Goal: Book appointment/travel/reservation

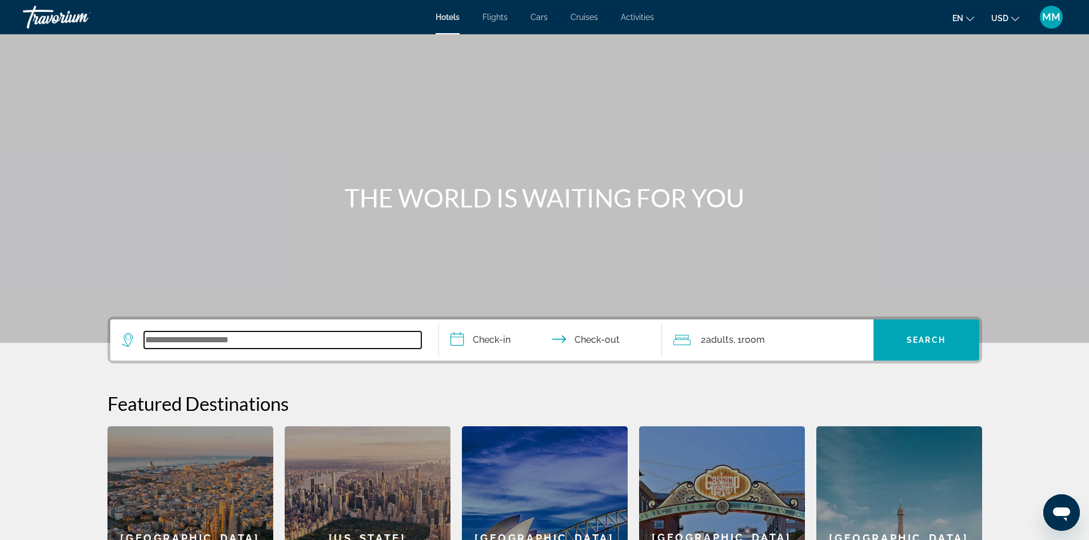
click at [276, 344] on input "Search widget" at bounding box center [282, 340] width 277 height 17
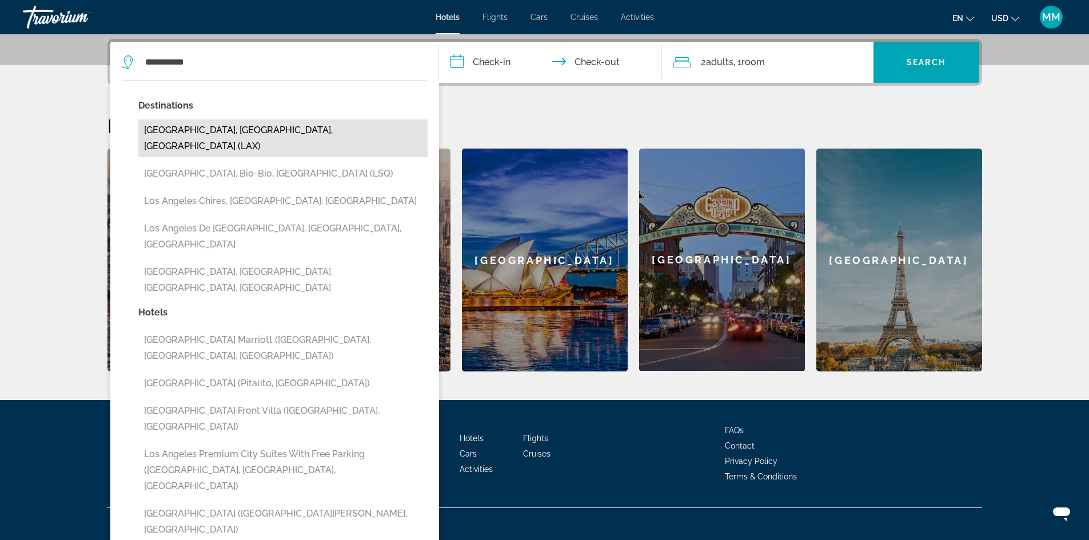
click at [249, 130] on button "[GEOGRAPHIC_DATA], [GEOGRAPHIC_DATA], [GEOGRAPHIC_DATA] (LAX)" at bounding box center [282, 138] width 289 height 38
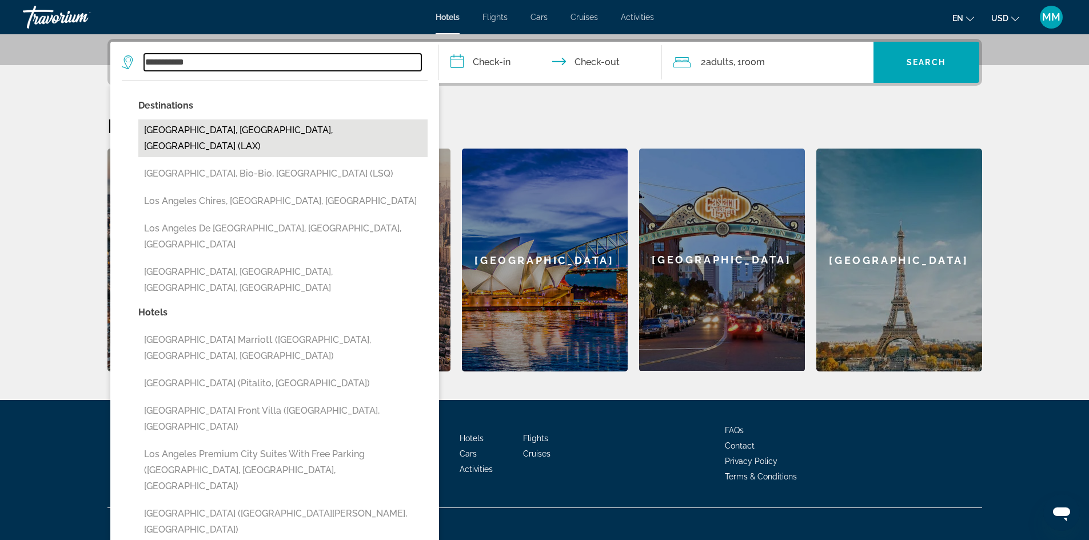
type input "**********"
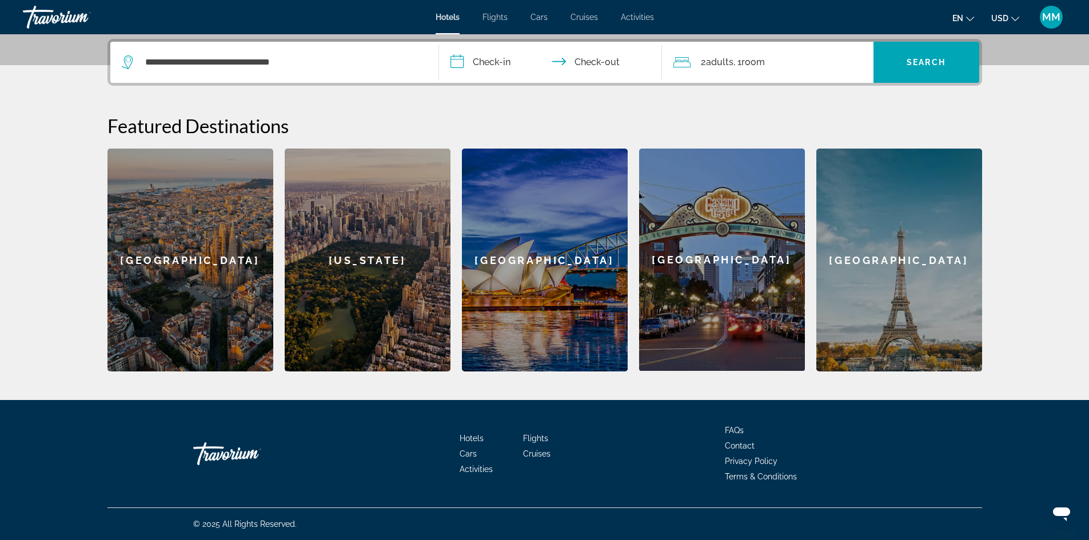
click at [500, 61] on input "**********" at bounding box center [553, 64] width 228 height 45
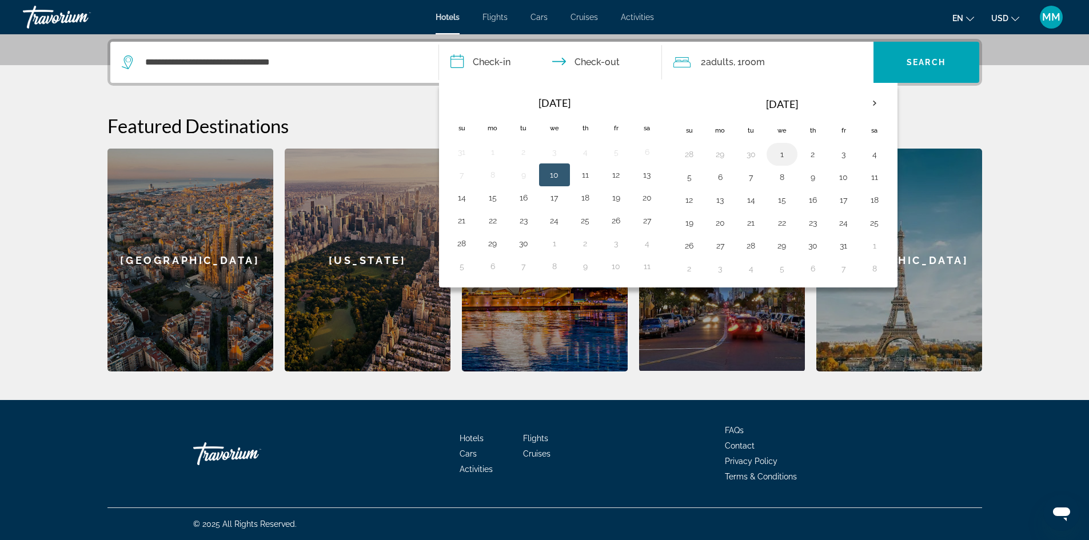
click at [783, 154] on button "1" at bounding box center [782, 154] width 18 height 16
click at [596, 58] on input "**********" at bounding box center [553, 64] width 228 height 45
click at [597, 64] on input "**********" at bounding box center [553, 64] width 228 height 45
click at [688, 177] on button "5" at bounding box center [689, 177] width 18 height 16
type input "**********"
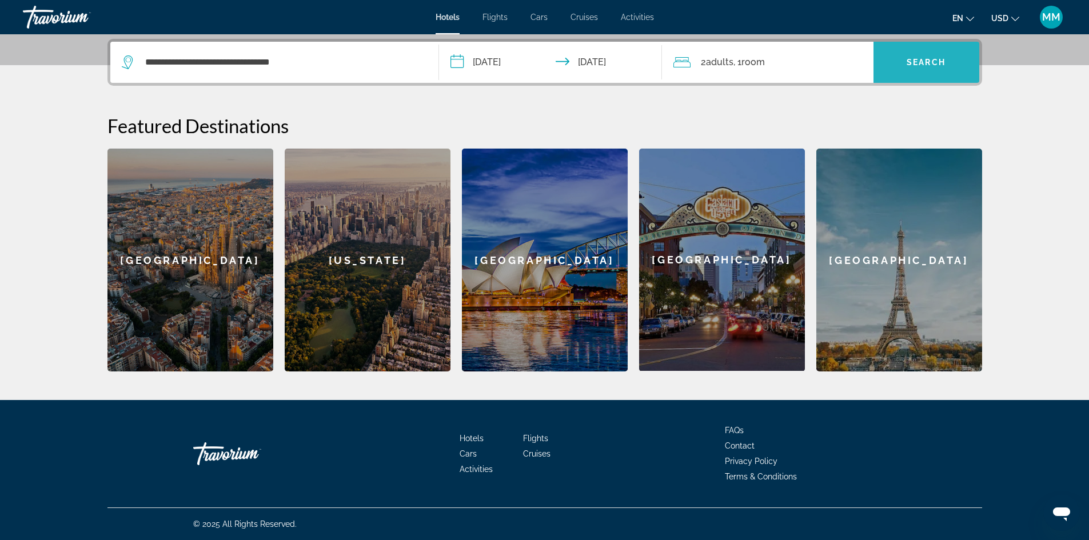
click at [915, 61] on span "Search" at bounding box center [926, 62] width 39 height 9
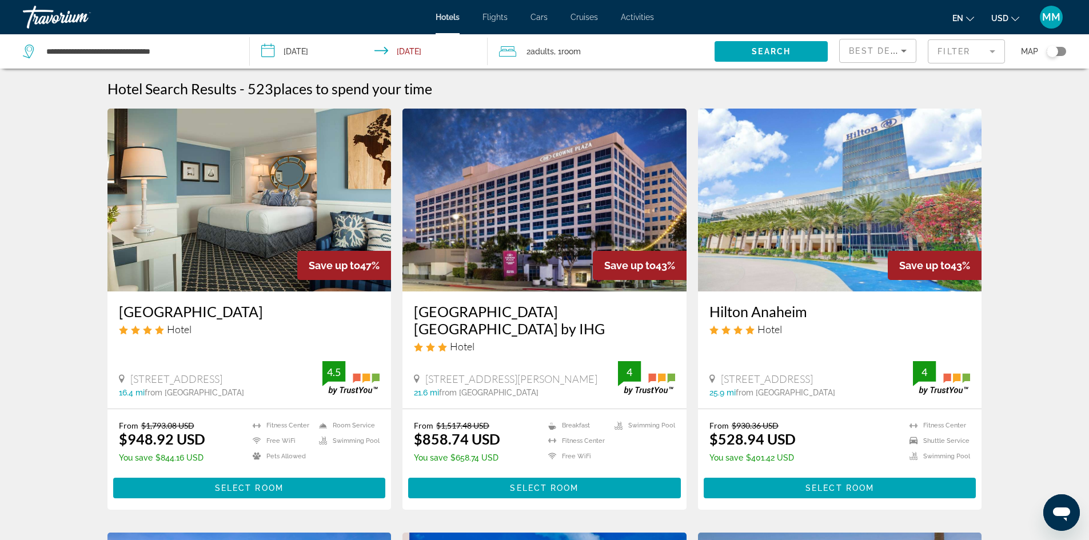
click at [989, 50] on mat-form-field "Filter" at bounding box center [966, 51] width 77 height 24
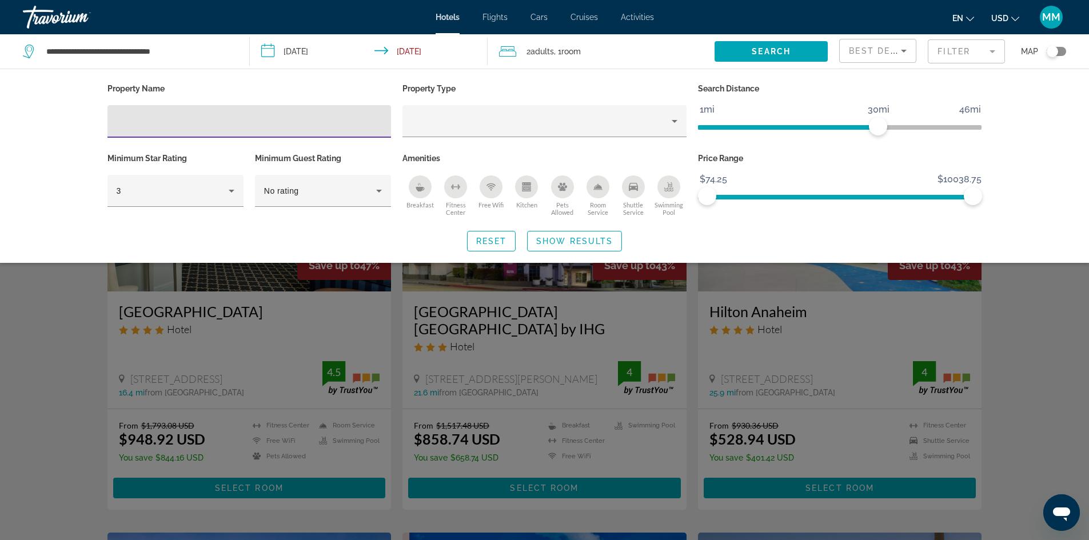
click at [161, 120] on input "Hotel Filters" at bounding box center [250, 122] width 266 height 14
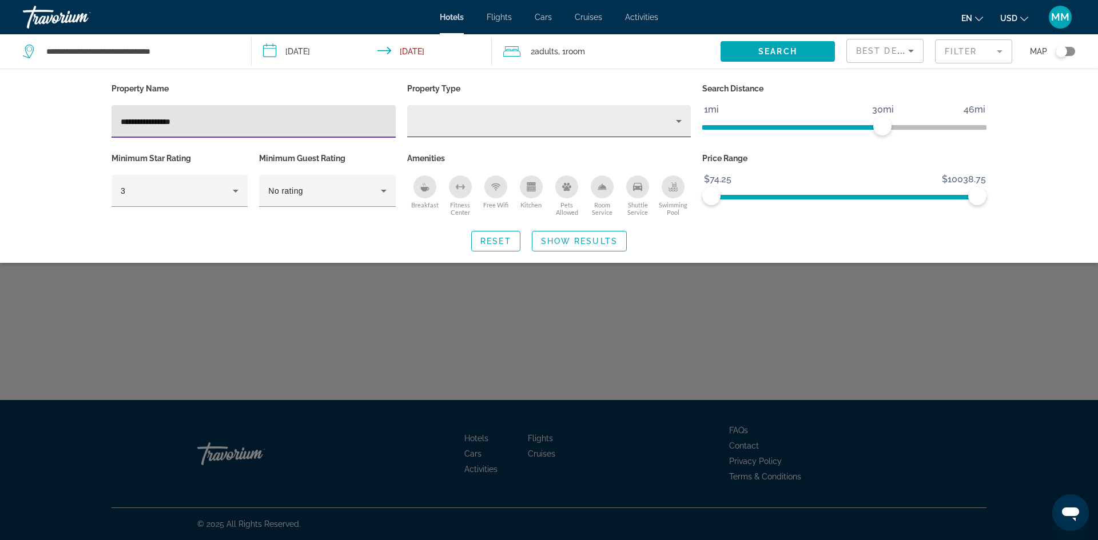
type input "**********"
click at [676, 120] on icon "Property type" at bounding box center [679, 121] width 6 height 3
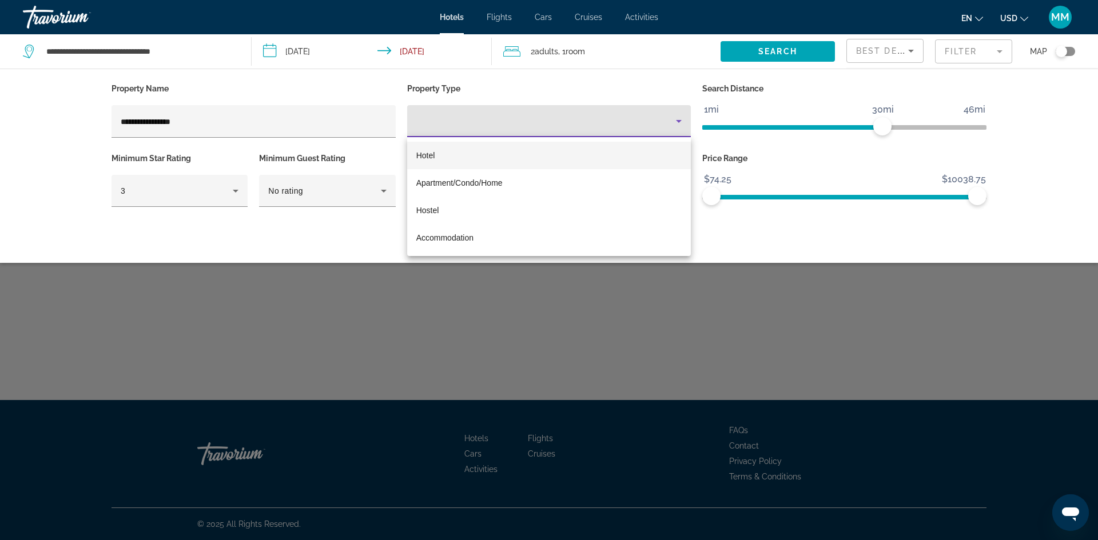
click at [461, 154] on mat-option "Hotel" at bounding box center [549, 155] width 284 height 27
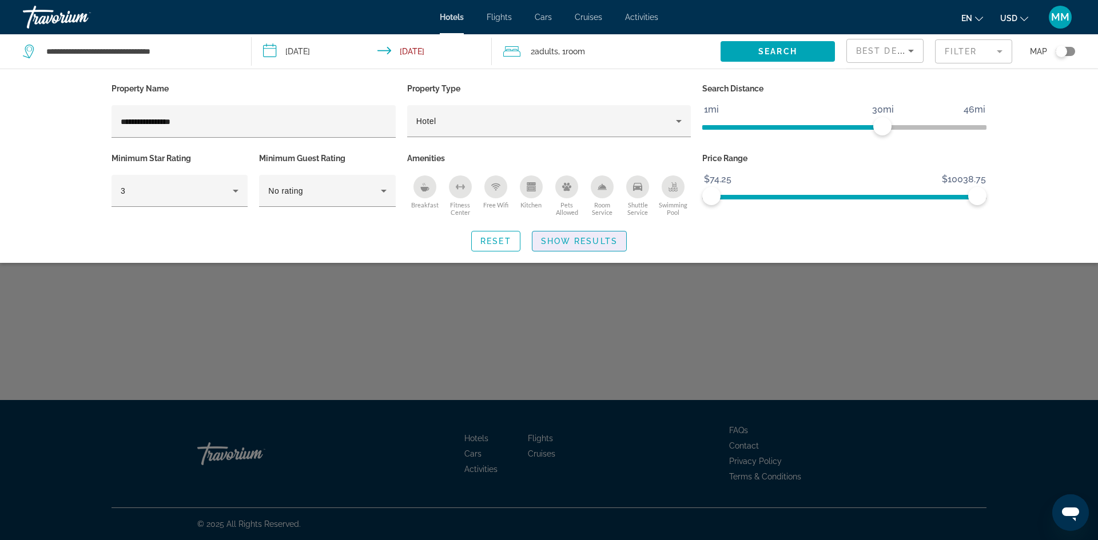
click at [558, 237] on span "Show Results" at bounding box center [579, 241] width 77 height 9
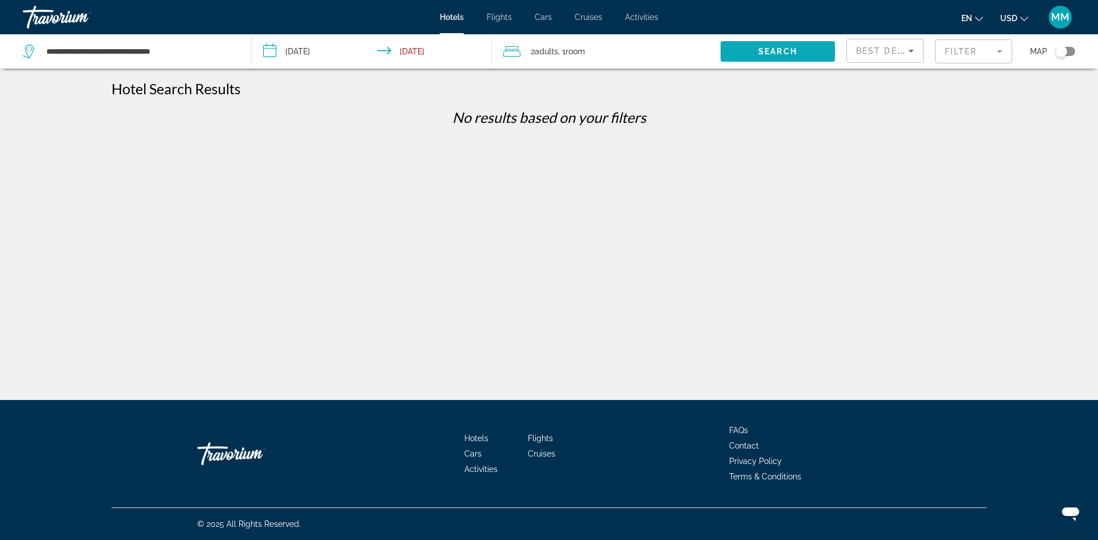
click at [800, 48] on span "Search widget" at bounding box center [777, 51] width 114 height 27
click at [995, 45] on mat-form-field "Filter" at bounding box center [973, 51] width 77 height 24
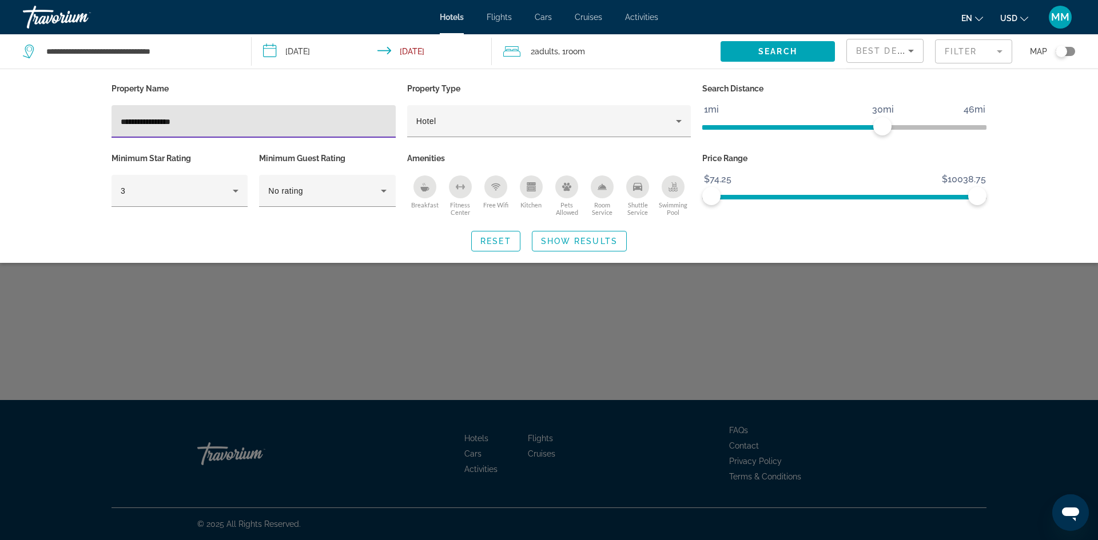
drag, startPoint x: 142, startPoint y: 120, endPoint x: 185, endPoint y: 119, distance: 42.3
click at [185, 119] on input "**********" at bounding box center [254, 122] width 266 height 14
type input "****"
click at [581, 241] on span "Show Results" at bounding box center [579, 241] width 77 height 9
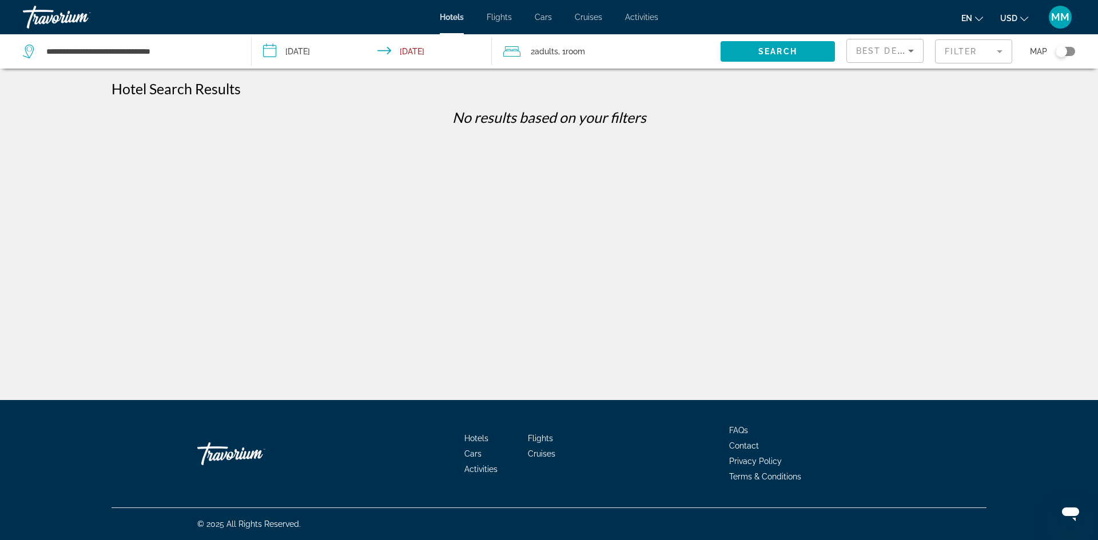
click at [960, 46] on mat-form-field "Filter" at bounding box center [973, 51] width 77 height 24
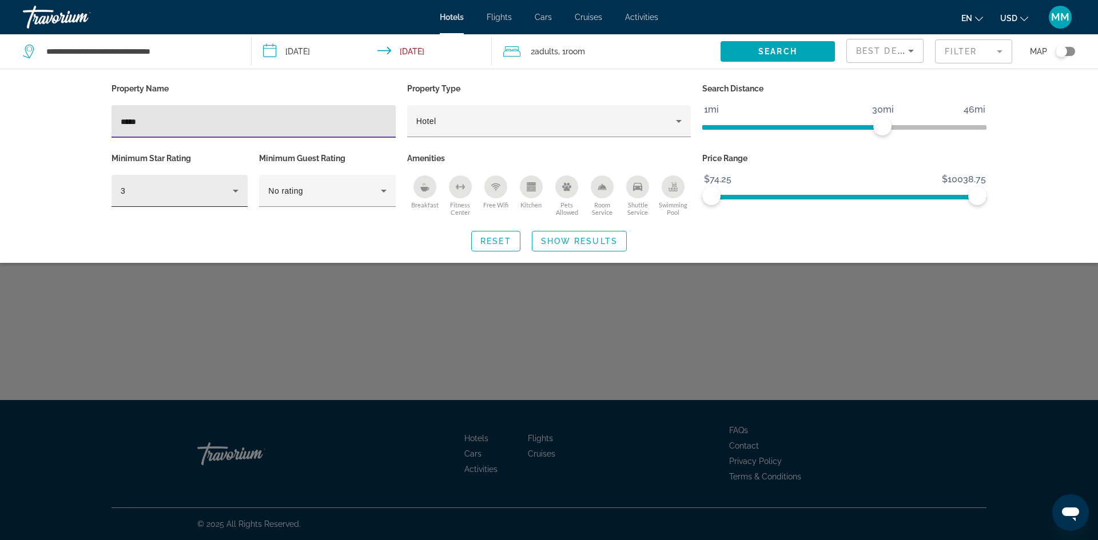
click at [234, 190] on icon "Hotel Filters" at bounding box center [236, 191] width 6 height 3
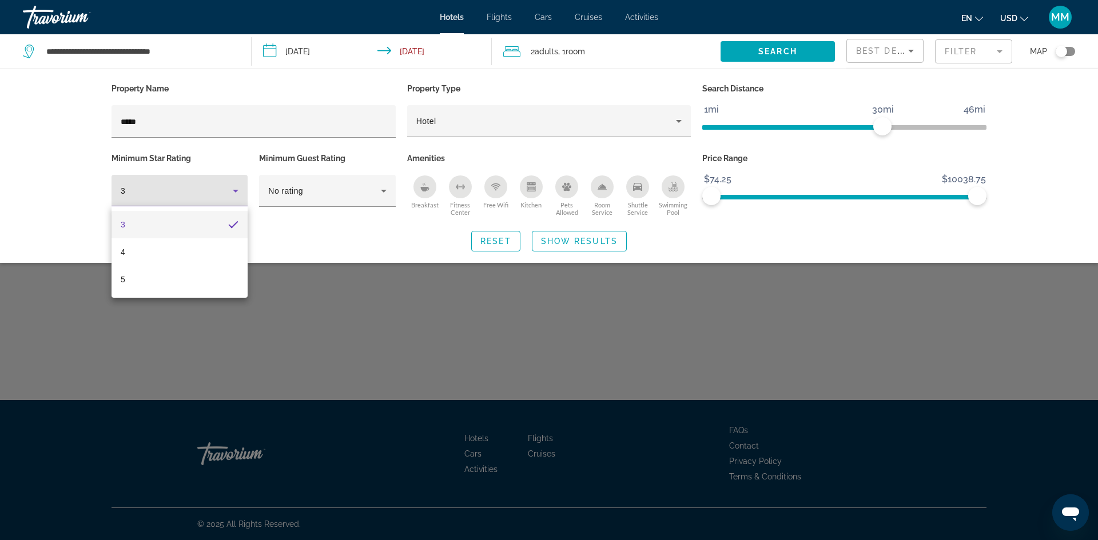
click at [285, 226] on div at bounding box center [549, 270] width 1098 height 540
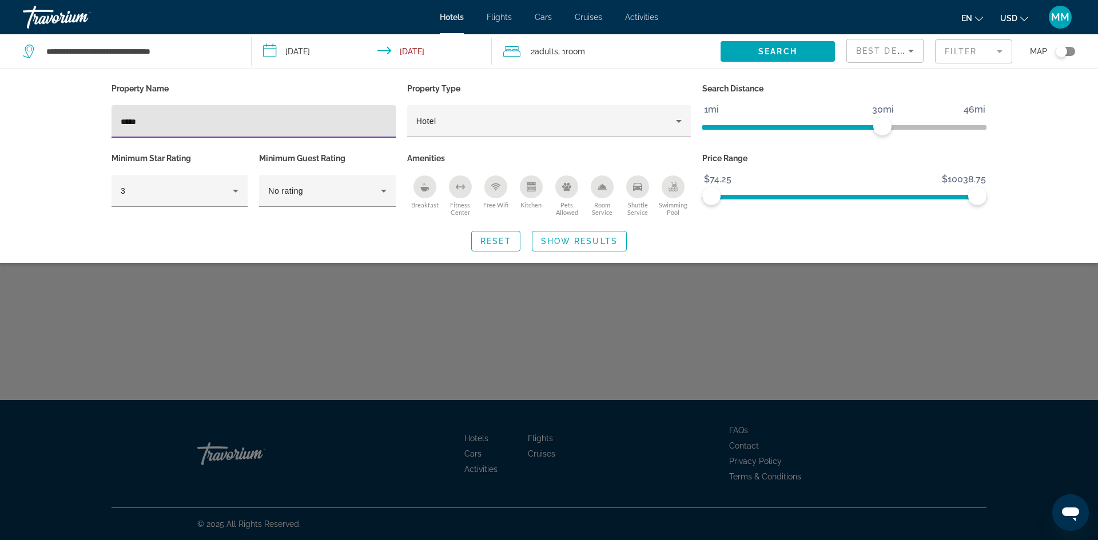
drag, startPoint x: 149, startPoint y: 114, endPoint x: 100, endPoint y: 117, distance: 48.6
click at [105, 117] on div "Property Name **** Property Type Hotel Search Distance 1mi 46mi 30mi Minimum St…" at bounding box center [549, 166] width 920 height 171
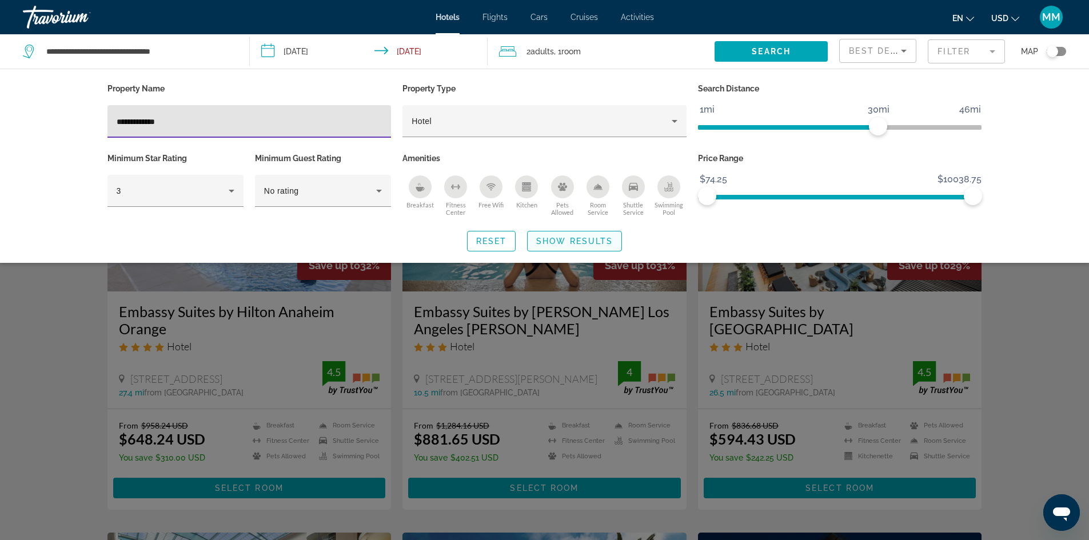
type input "**********"
click at [590, 238] on span "Show Results" at bounding box center [574, 241] width 77 height 9
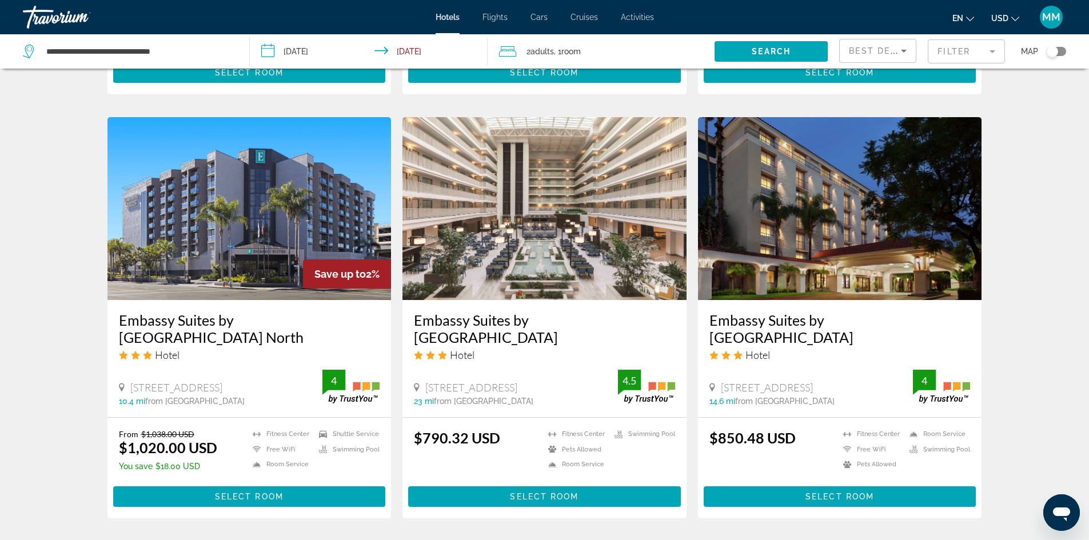
scroll to position [915, 0]
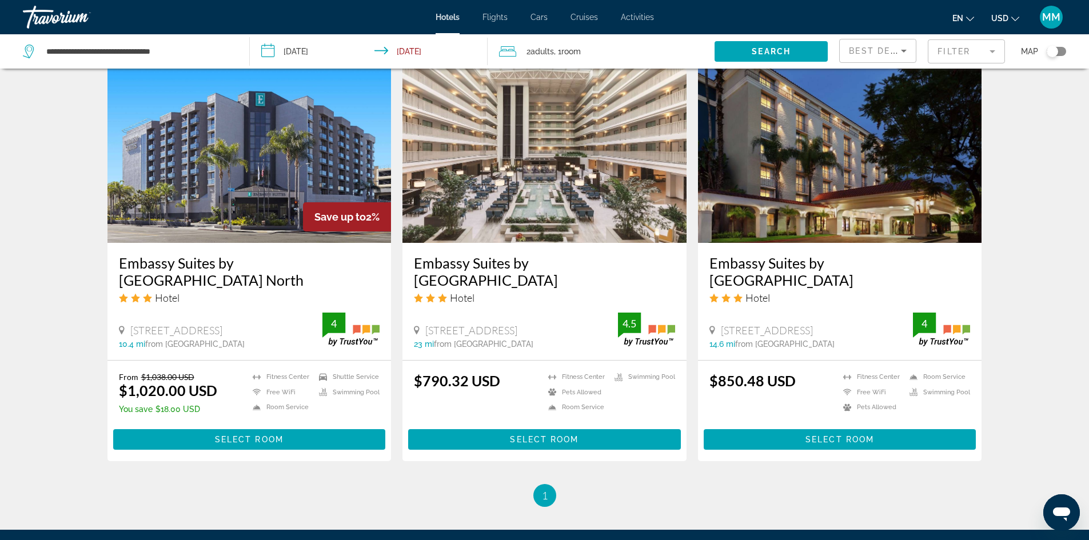
click at [261, 118] on img "Main content" at bounding box center [249, 151] width 284 height 183
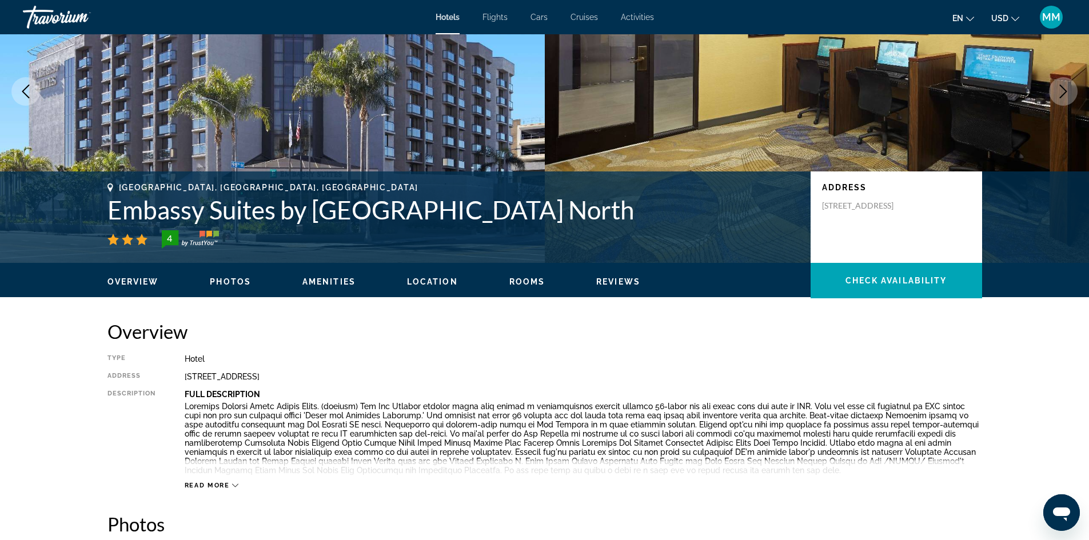
scroll to position [172, 0]
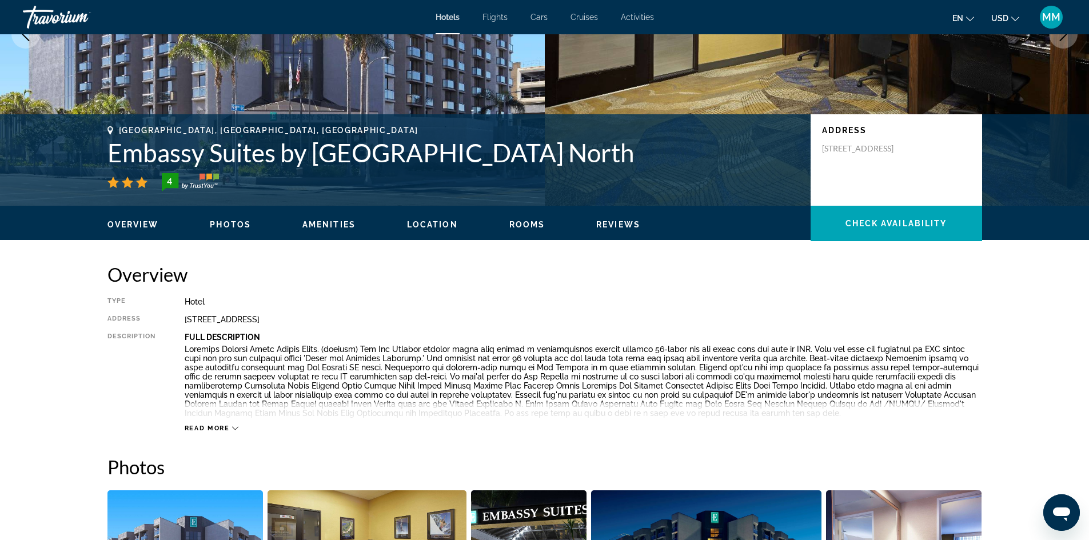
click at [528, 222] on span "Rooms" at bounding box center [527, 224] width 36 height 9
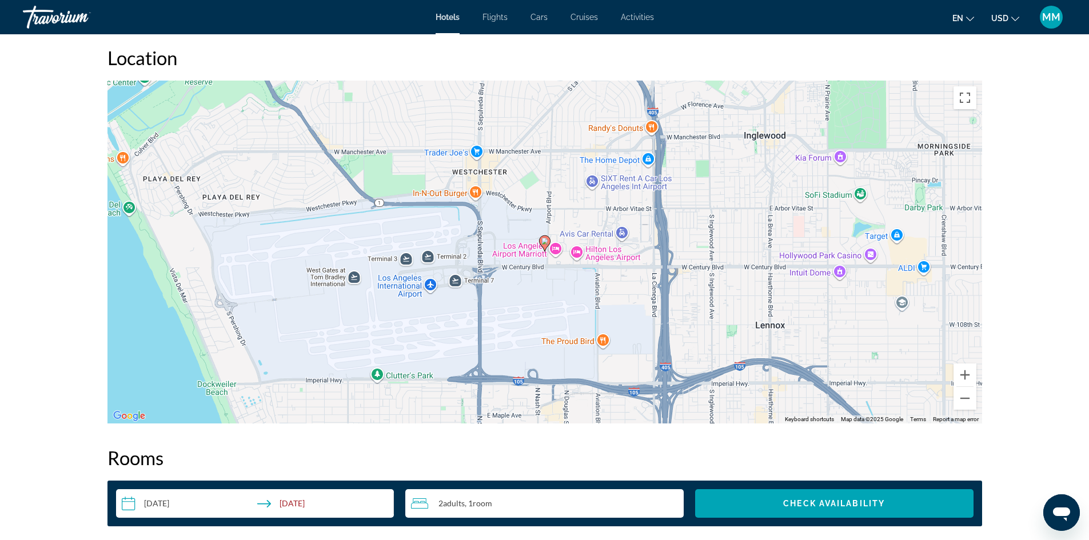
scroll to position [1183, 0]
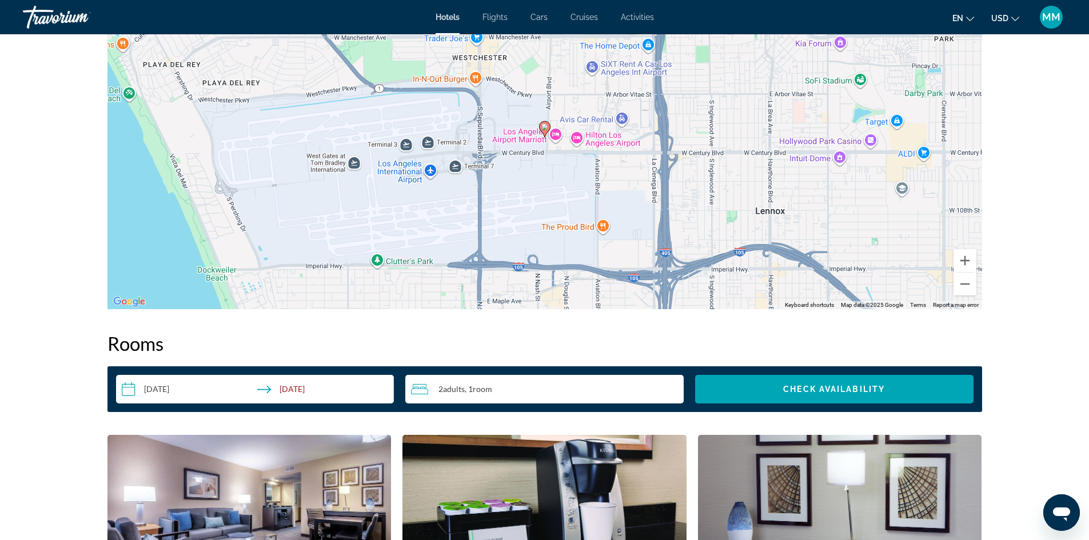
click at [294, 388] on input "**********" at bounding box center [257, 391] width 283 height 32
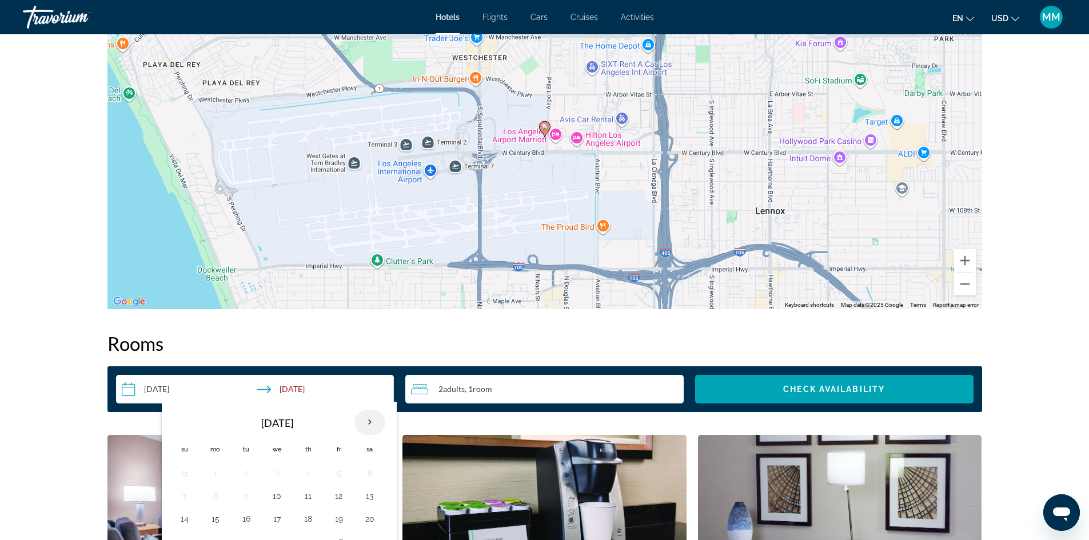
click at [372, 421] on th "Next month" at bounding box center [369, 422] width 31 height 25
click at [369, 473] on button "4" at bounding box center [370, 473] width 18 height 16
click at [366, 471] on button "4" at bounding box center [370, 473] width 18 height 16
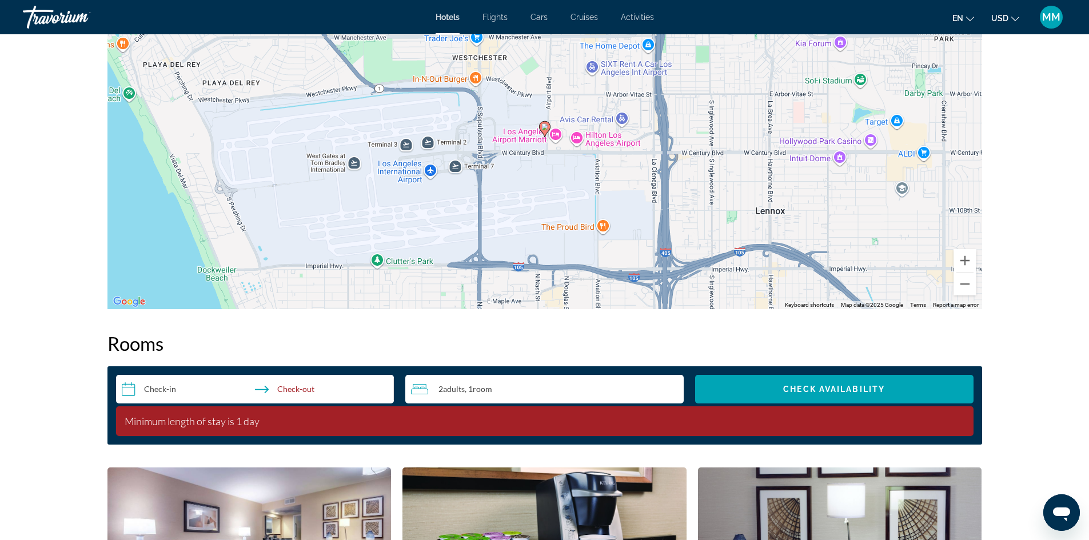
click at [165, 386] on input "**********" at bounding box center [257, 391] width 283 height 32
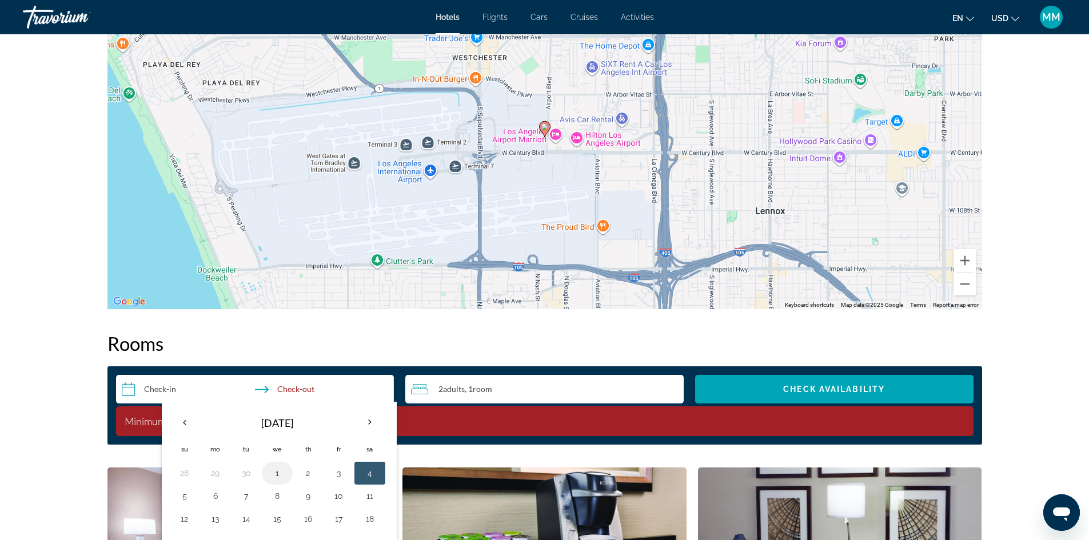
click at [274, 473] on button "1" at bounding box center [277, 473] width 18 height 16
click at [300, 384] on input "**********" at bounding box center [257, 391] width 283 height 32
click at [302, 391] on input "**********" at bounding box center [257, 391] width 283 height 32
click at [366, 473] on button "4" at bounding box center [370, 473] width 18 height 16
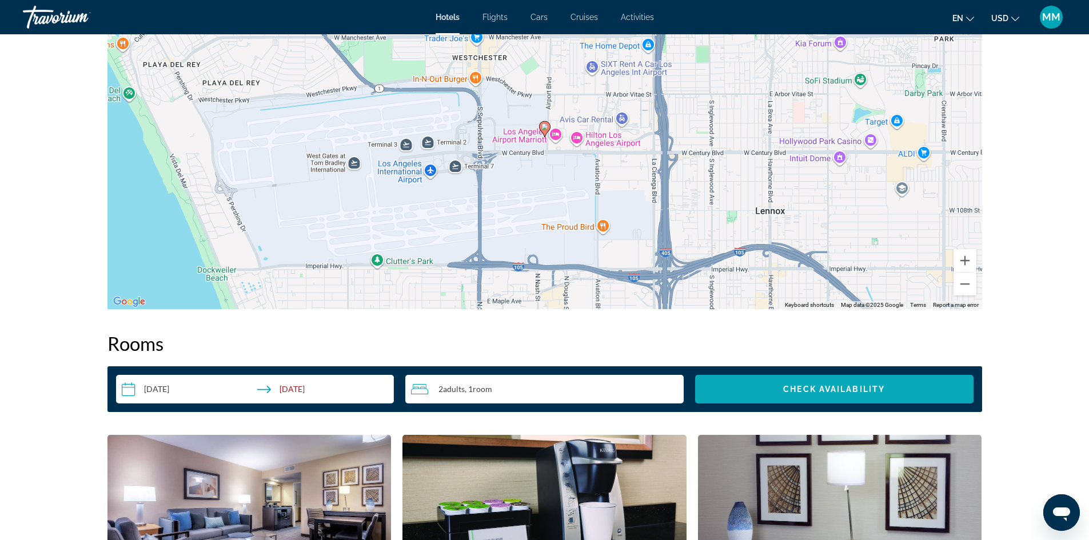
click at [830, 382] on span "Search widget" at bounding box center [834, 389] width 278 height 27
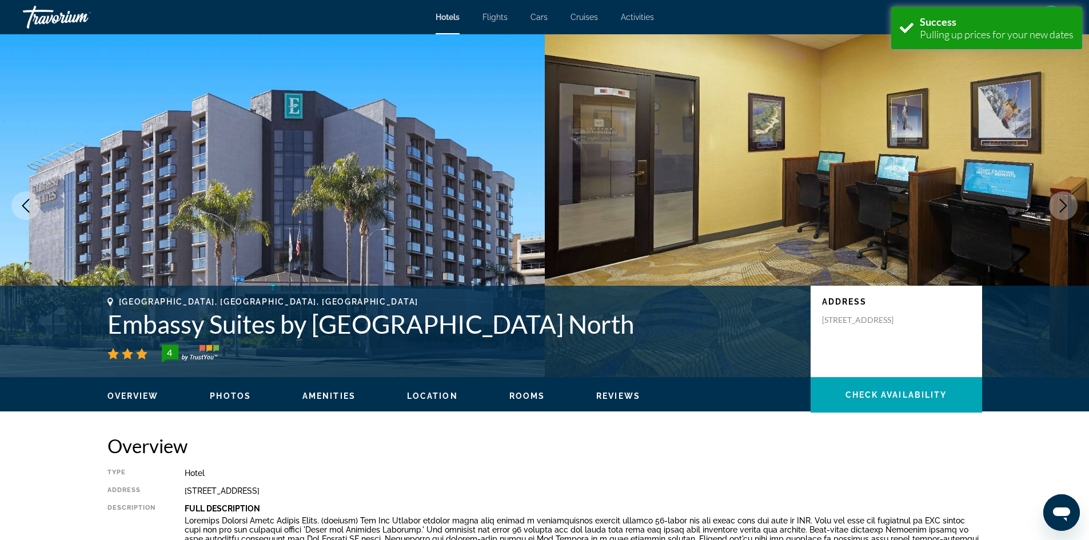
scroll to position [1447, 0]
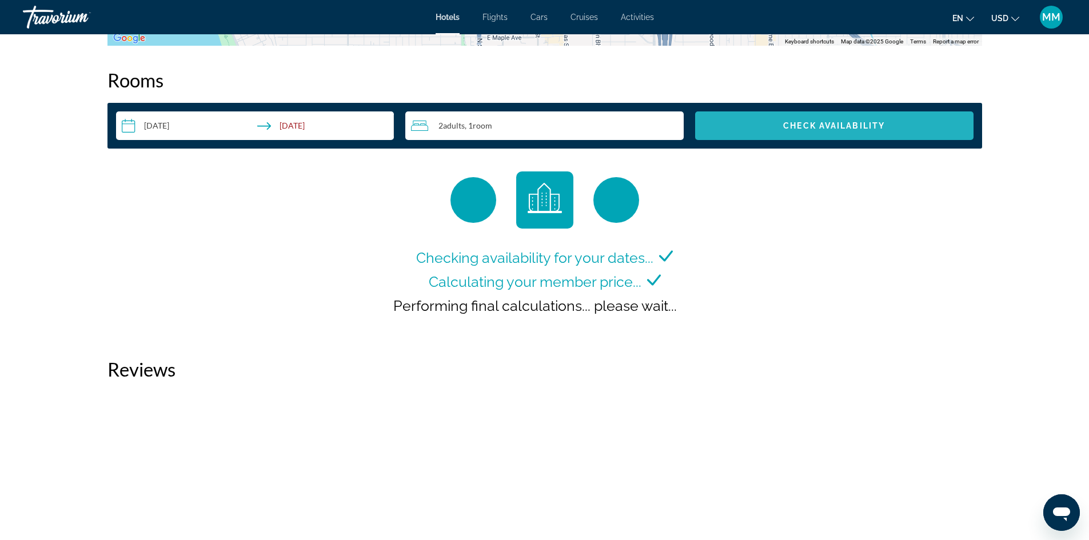
click at [835, 126] on span "Check Availability" at bounding box center [834, 125] width 102 height 9
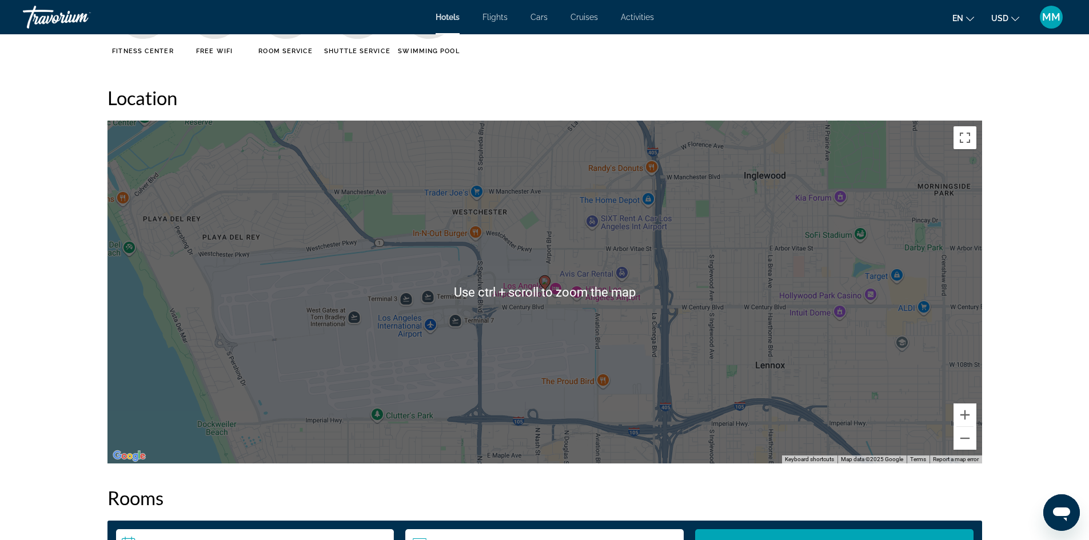
scroll to position [972, 0]
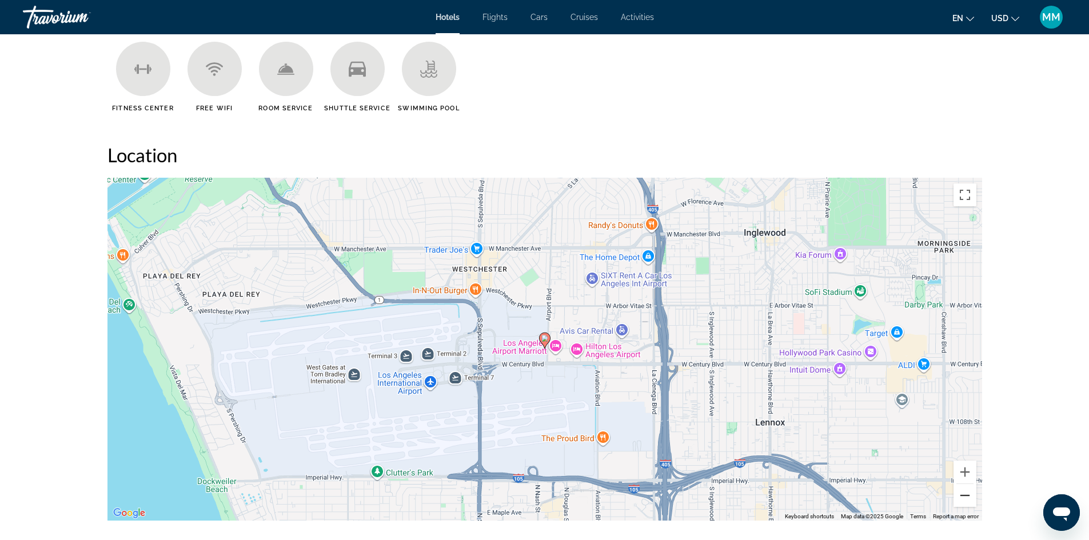
click at [966, 493] on button "Zoom out" at bounding box center [965, 495] width 23 height 23
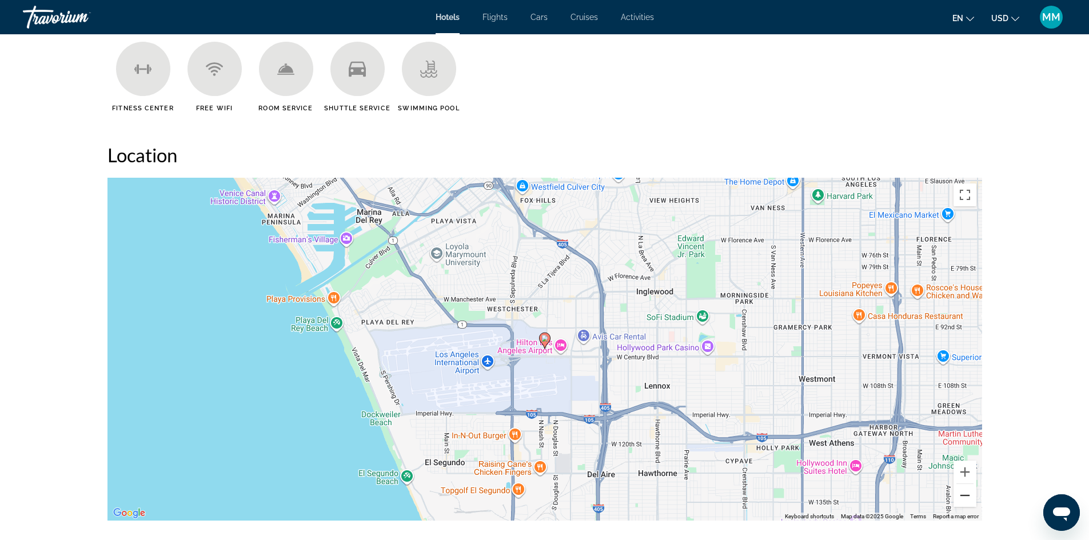
click at [966, 493] on button "Zoom out" at bounding box center [965, 495] width 23 height 23
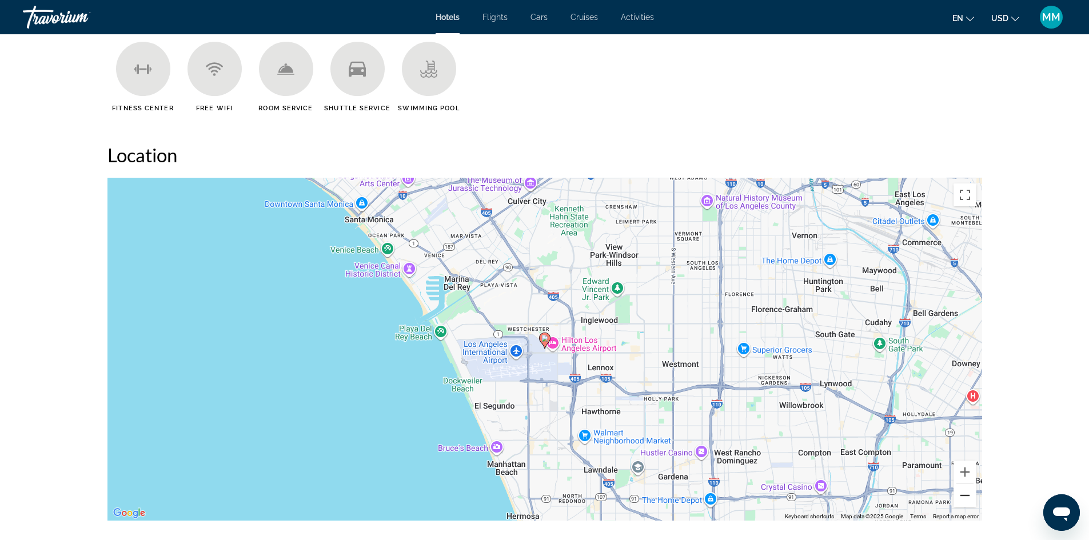
click at [966, 493] on button "Zoom out" at bounding box center [965, 495] width 23 height 23
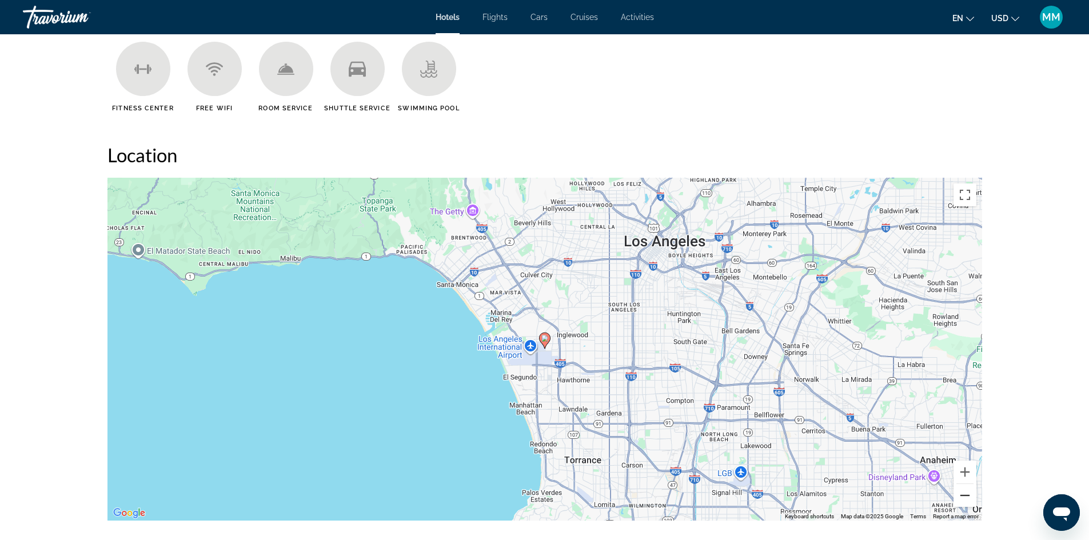
click at [966, 493] on button "Zoom out" at bounding box center [965, 495] width 23 height 23
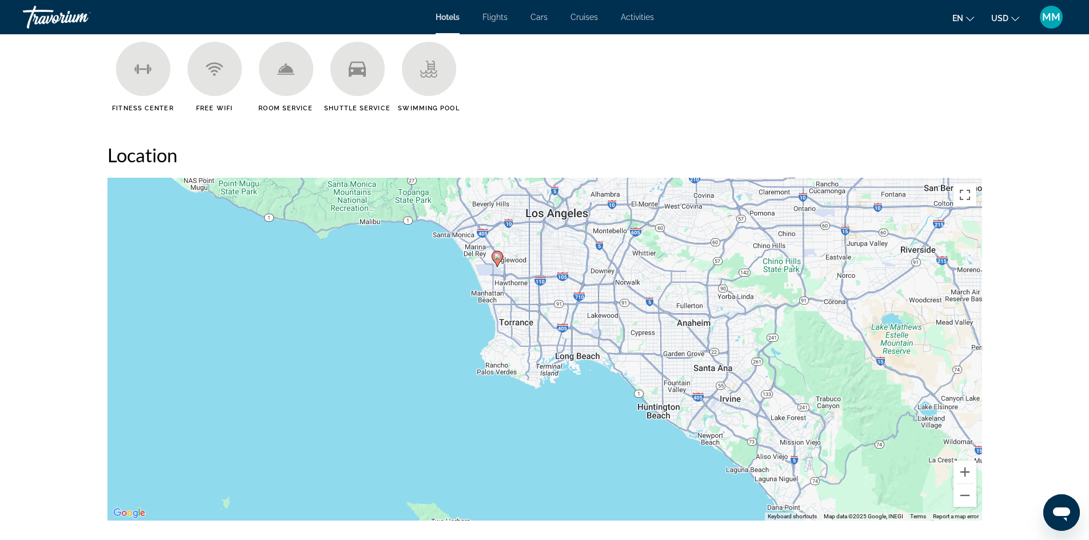
drag, startPoint x: 793, startPoint y: 456, endPoint x: 745, endPoint y: 374, distance: 94.5
click at [745, 374] on div "To activate drag with keyboard, press Alt + Enter. Once in keyboard drag state,…" at bounding box center [544, 349] width 875 height 343
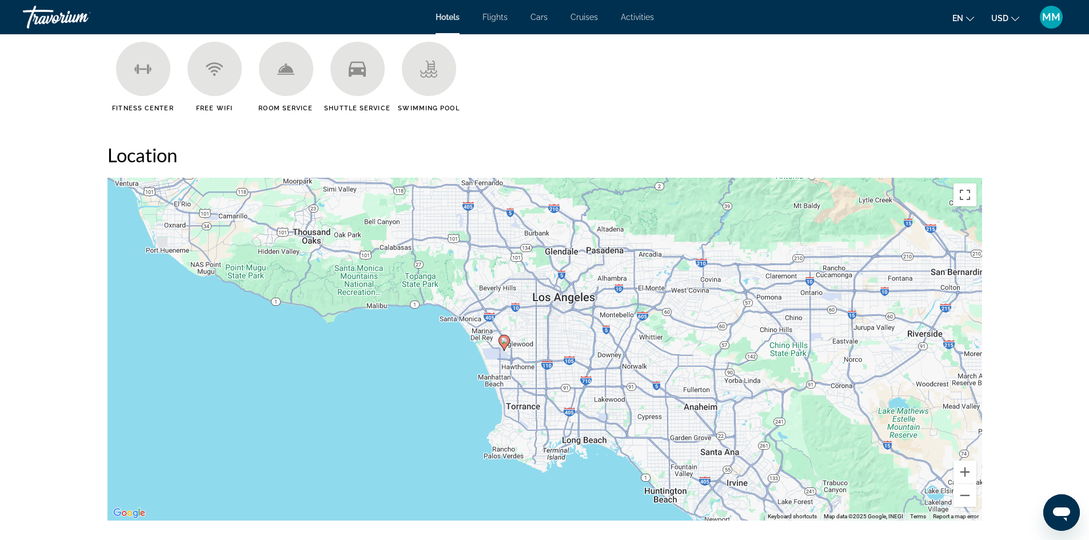
drag, startPoint x: 744, startPoint y: 325, endPoint x: 750, endPoint y: 408, distance: 83.1
click at [750, 408] on div "To activate drag with keyboard, press Alt + Enter. Once in keyboard drag state,…" at bounding box center [544, 349] width 875 height 343
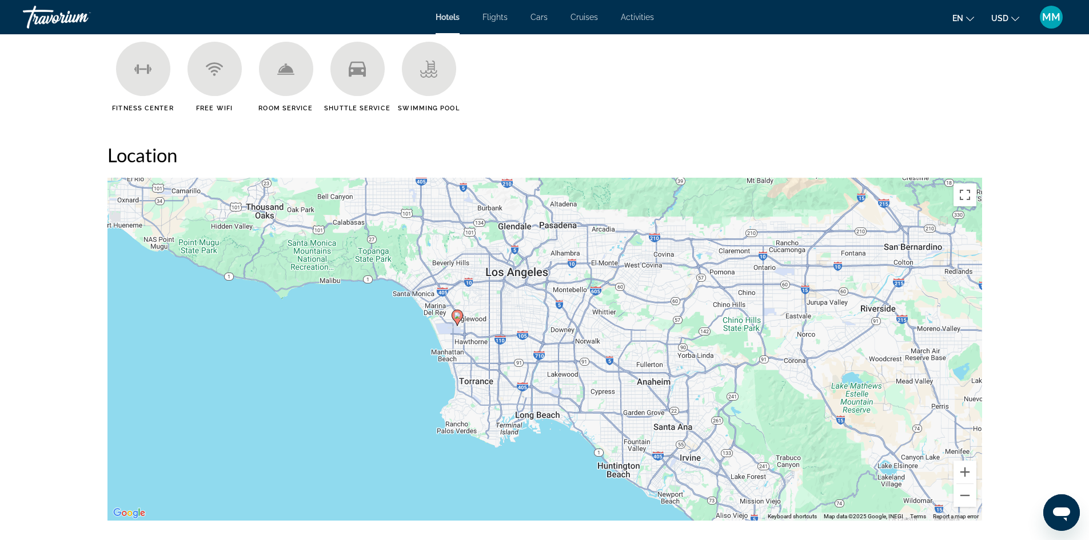
drag, startPoint x: 655, startPoint y: 364, endPoint x: 607, endPoint y: 337, distance: 55.0
click at [609, 339] on div "To activate drag with keyboard, press Alt + Enter. Once in keyboard drag state,…" at bounding box center [544, 349] width 875 height 343
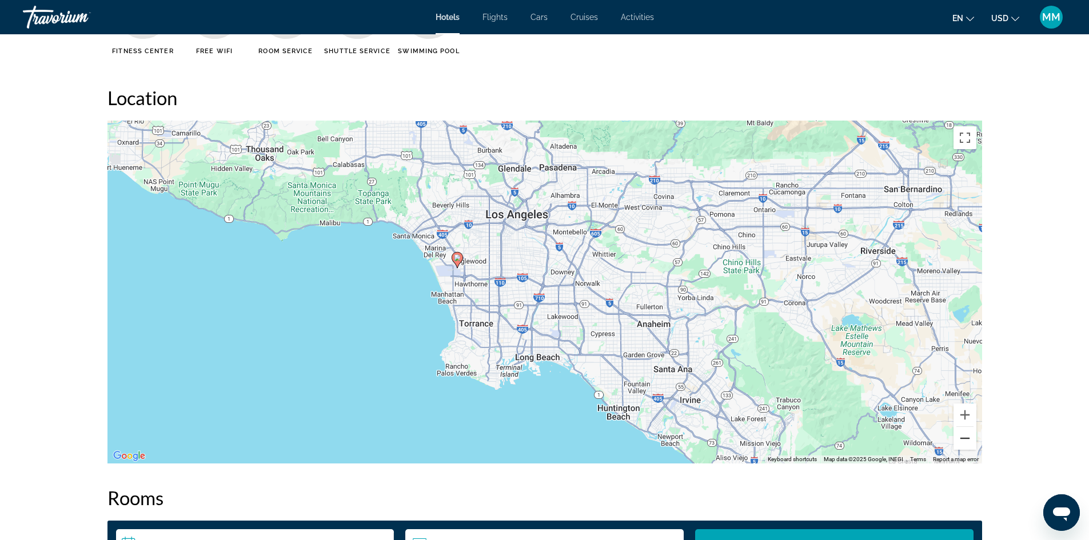
click at [962, 440] on button "Zoom out" at bounding box center [965, 438] width 23 height 23
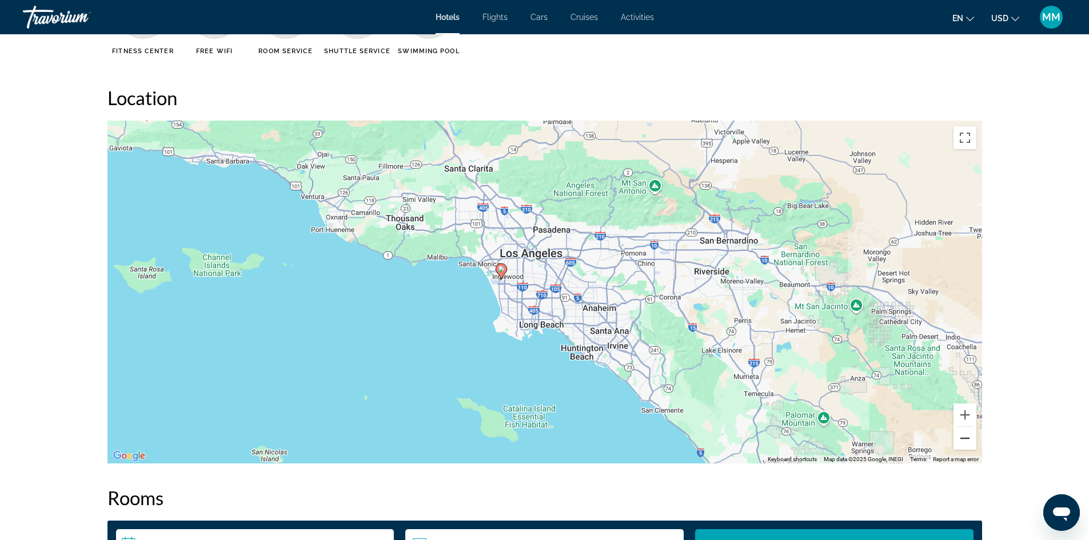
click at [962, 440] on button "Zoom out" at bounding box center [965, 438] width 23 height 23
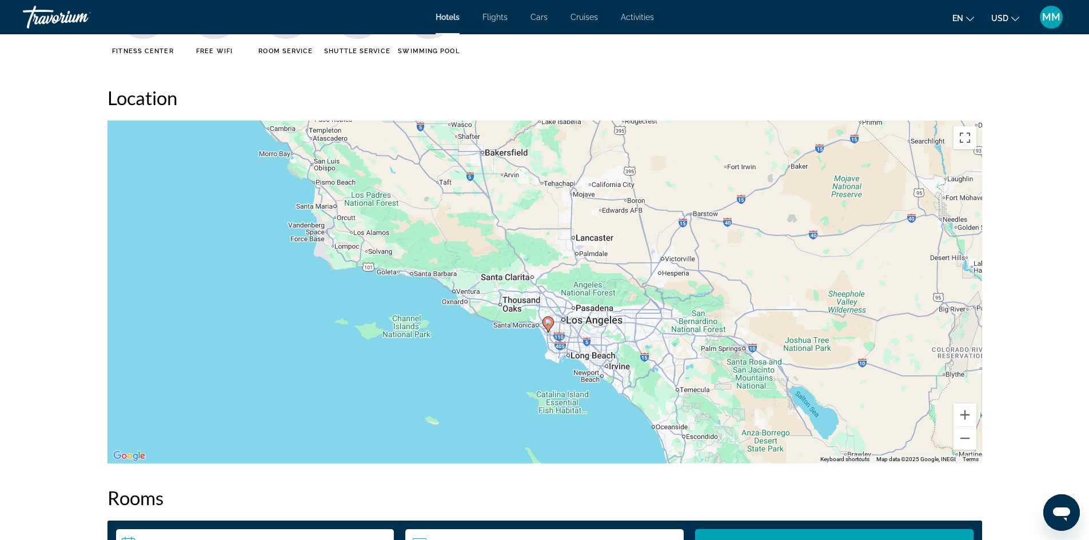
drag, startPoint x: 689, startPoint y: 369, endPoint x: 715, endPoint y: 414, distance: 52.5
click at [715, 414] on div "To activate drag with keyboard, press Alt + Enter. Once in keyboard drag state,…" at bounding box center [544, 292] width 875 height 343
click at [966, 413] on button "Zoom in" at bounding box center [965, 415] width 23 height 23
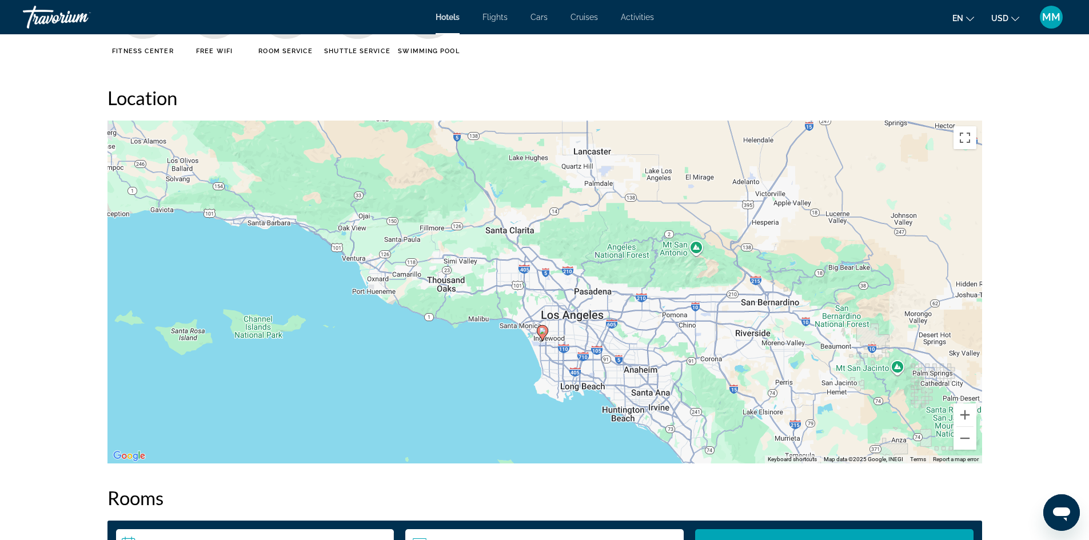
drag, startPoint x: 653, startPoint y: 369, endPoint x: 603, endPoint y: 287, distance: 96.5
click at [603, 287] on div "To activate drag with keyboard, press Alt + Enter. Once in keyboard drag state,…" at bounding box center [544, 292] width 875 height 343
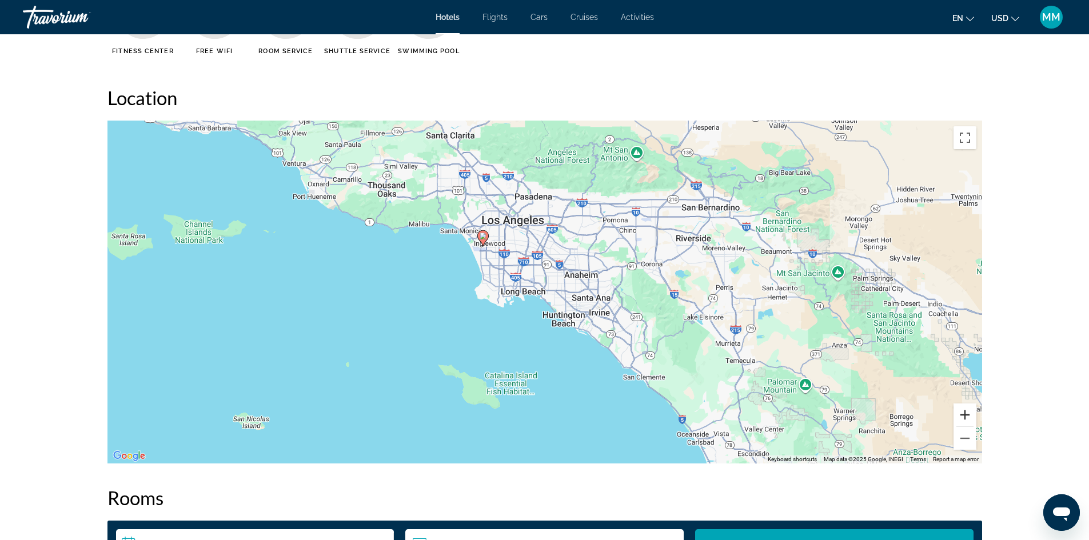
click at [963, 415] on button "Zoom in" at bounding box center [965, 415] width 23 height 23
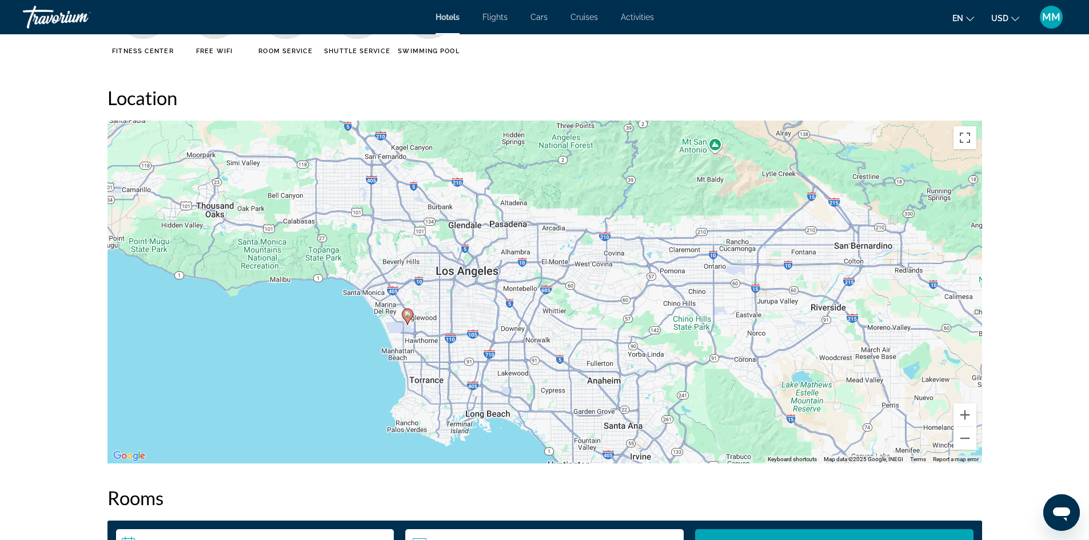
drag, startPoint x: 525, startPoint y: 230, endPoint x: 512, endPoint y: 355, distance: 126.0
click at [512, 355] on div "To activate drag with keyboard, press Alt + Enter. Once in keyboard drag state,…" at bounding box center [544, 292] width 875 height 343
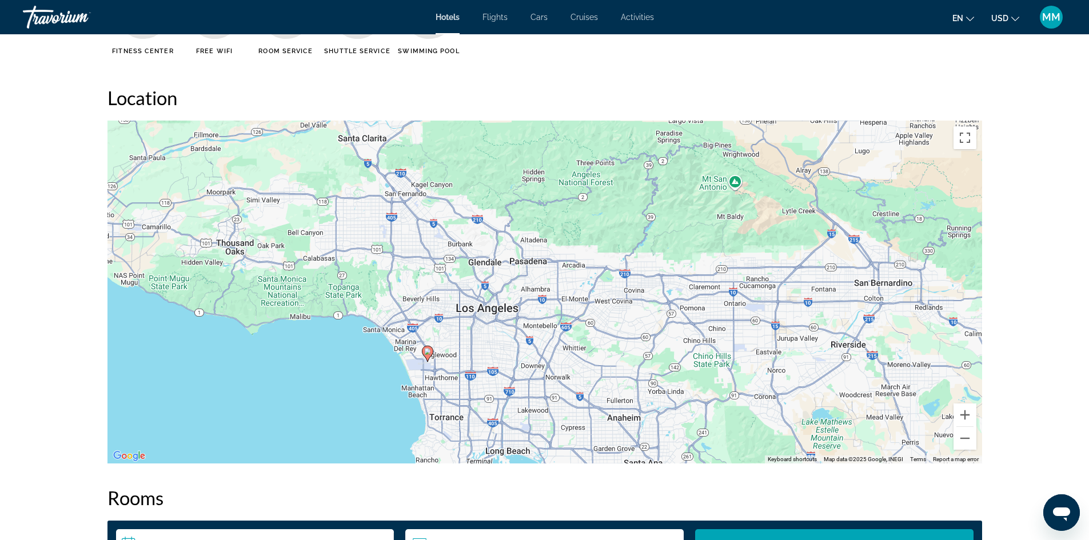
drag, startPoint x: 477, startPoint y: 313, endPoint x: 497, endPoint y: 351, distance: 43.2
click at [497, 351] on div "To activate drag with keyboard, press Alt + Enter. Once in keyboard drag state,…" at bounding box center [544, 292] width 875 height 343
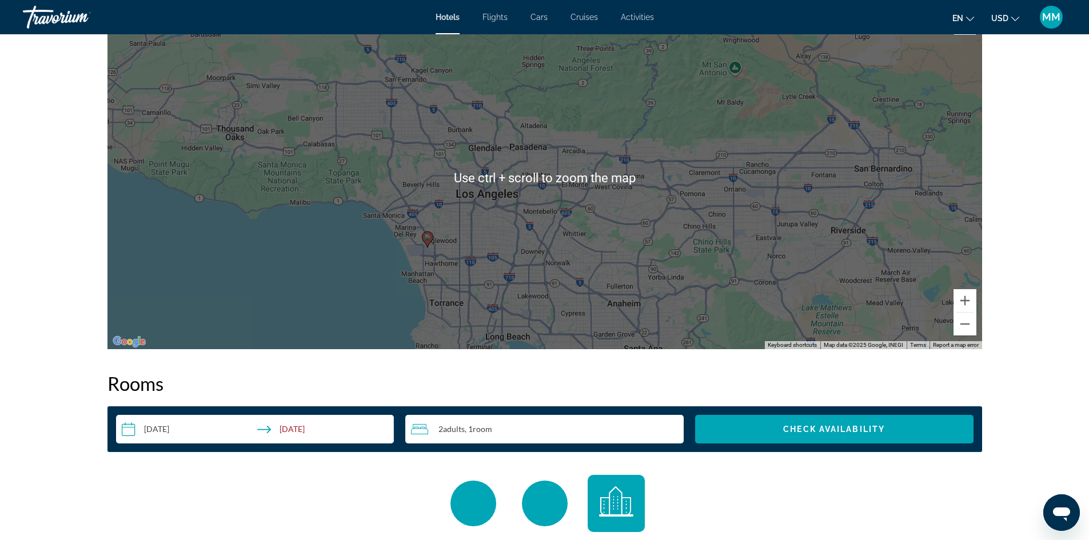
scroll to position [1086, 0]
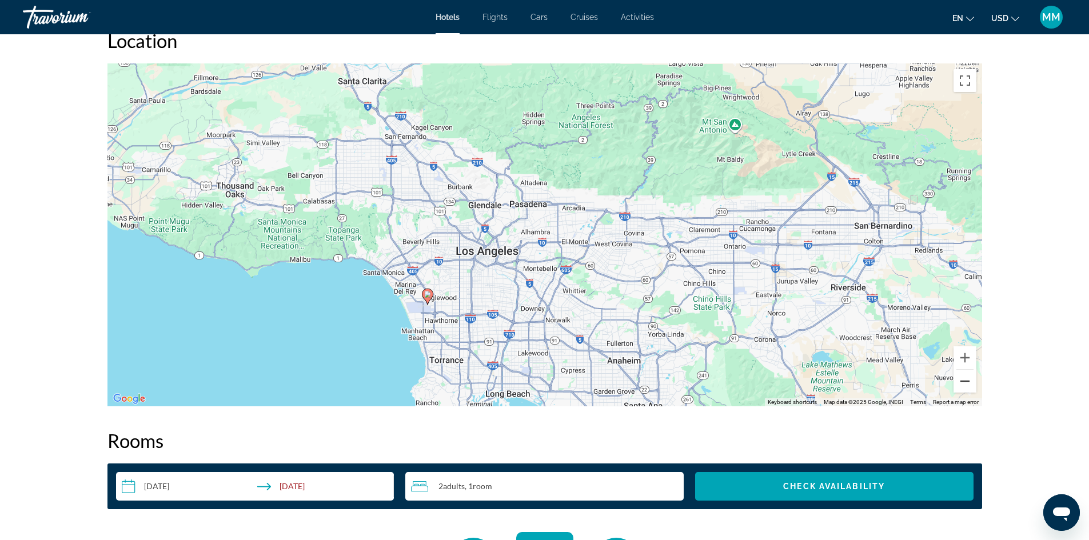
click at [961, 380] on button "Zoom out" at bounding box center [965, 381] width 23 height 23
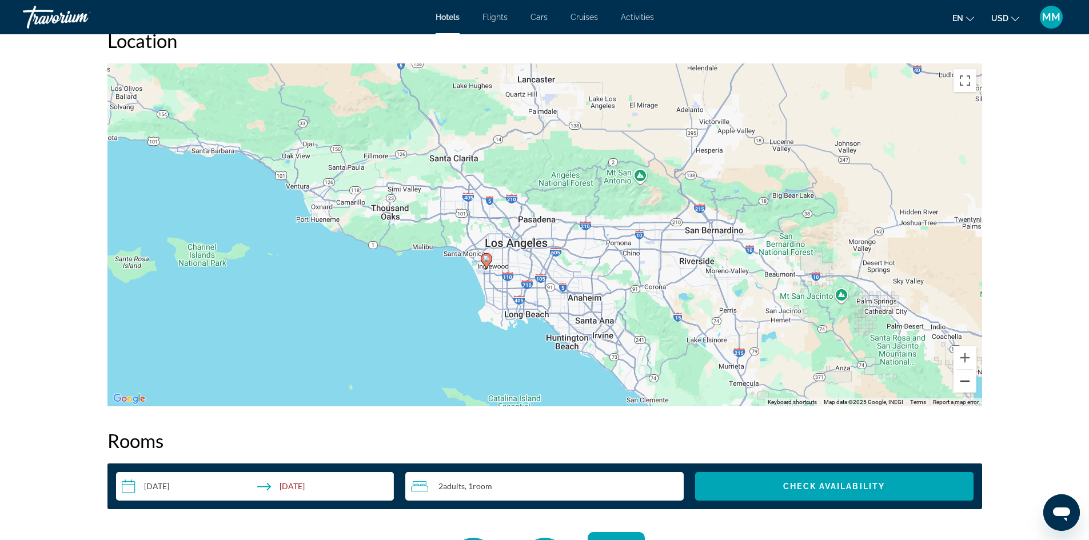
click at [961, 380] on button "Zoom out" at bounding box center [965, 381] width 23 height 23
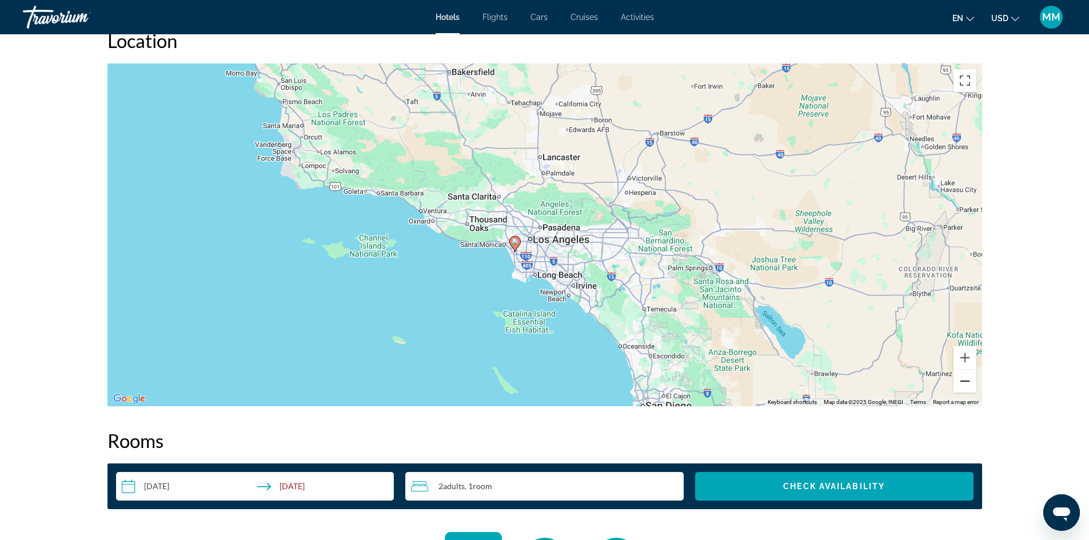
click at [966, 380] on button "Zoom out" at bounding box center [965, 381] width 23 height 23
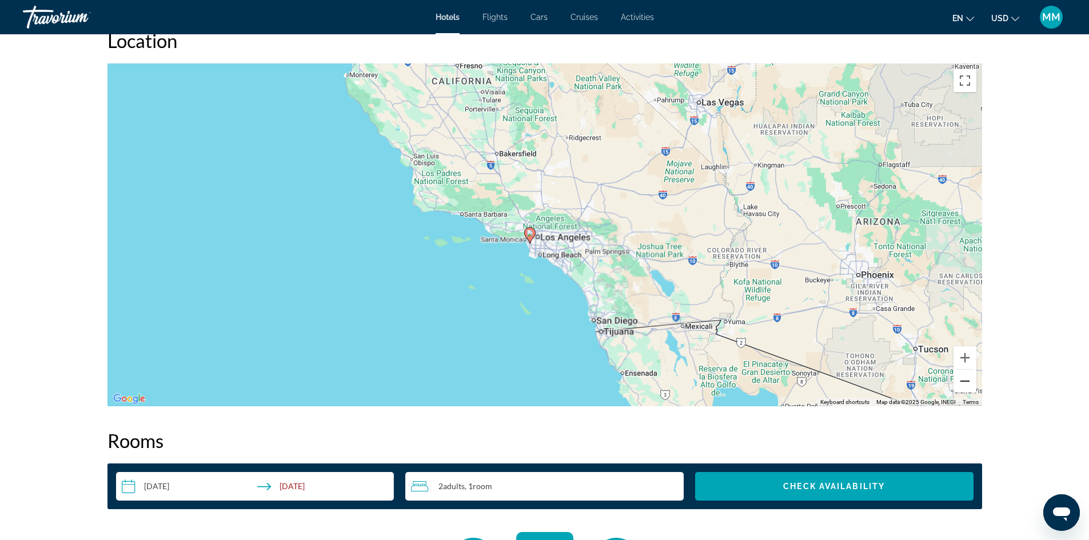
click at [966, 380] on button "Zoom out" at bounding box center [965, 381] width 23 height 23
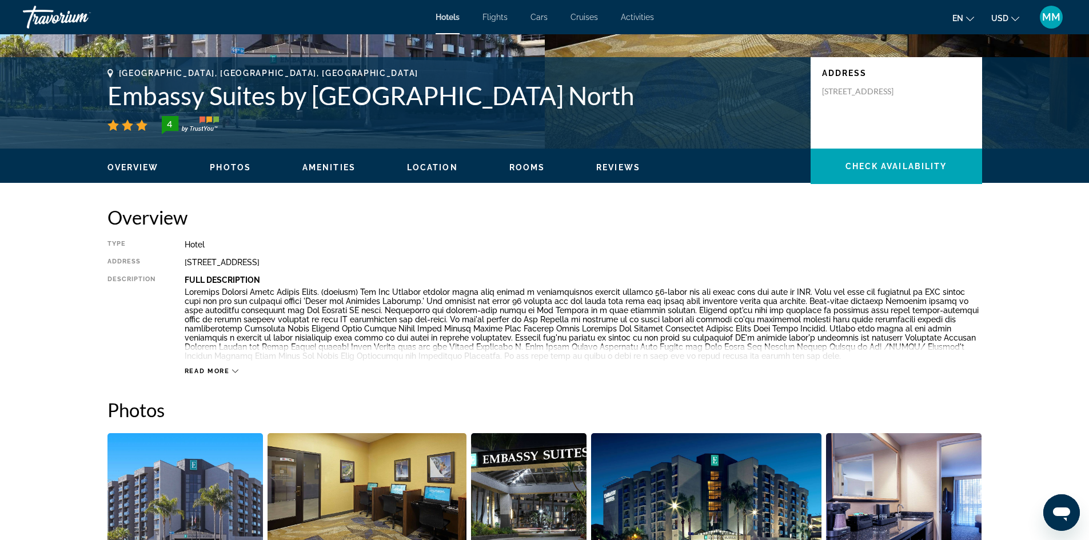
scroll to position [114, 0]
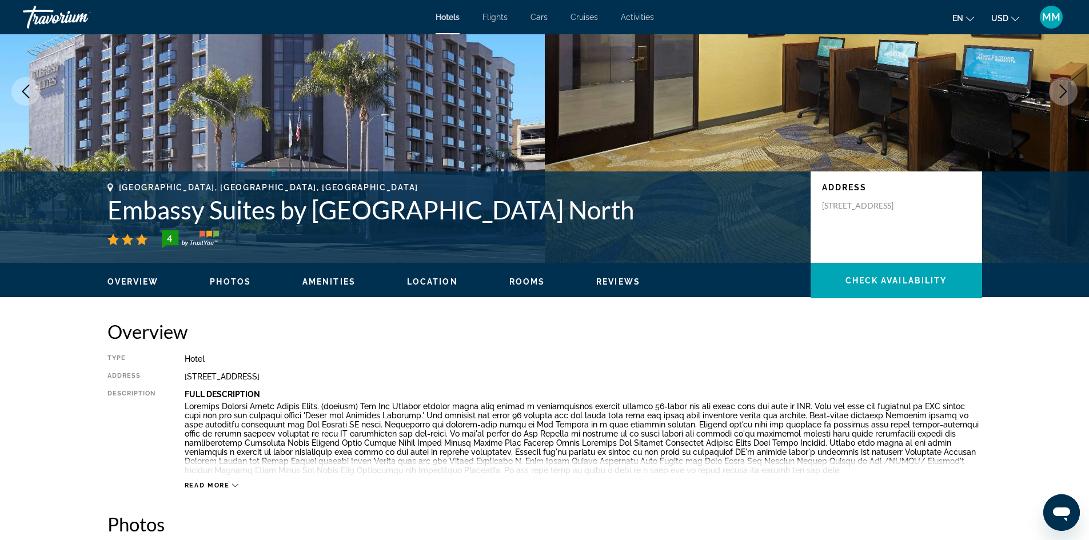
click at [225, 281] on span "Photos" at bounding box center [230, 281] width 41 height 9
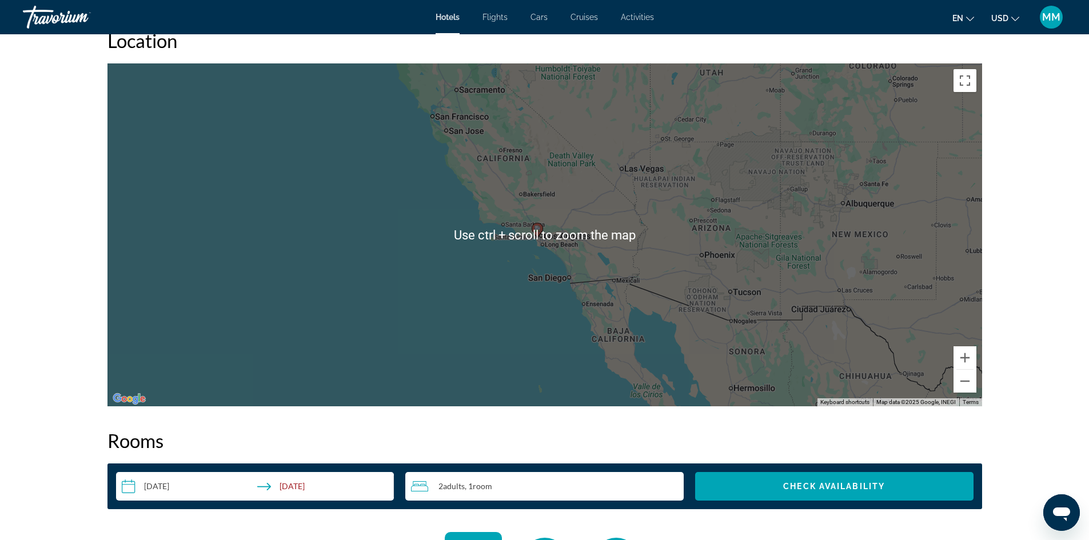
scroll to position [1201, 0]
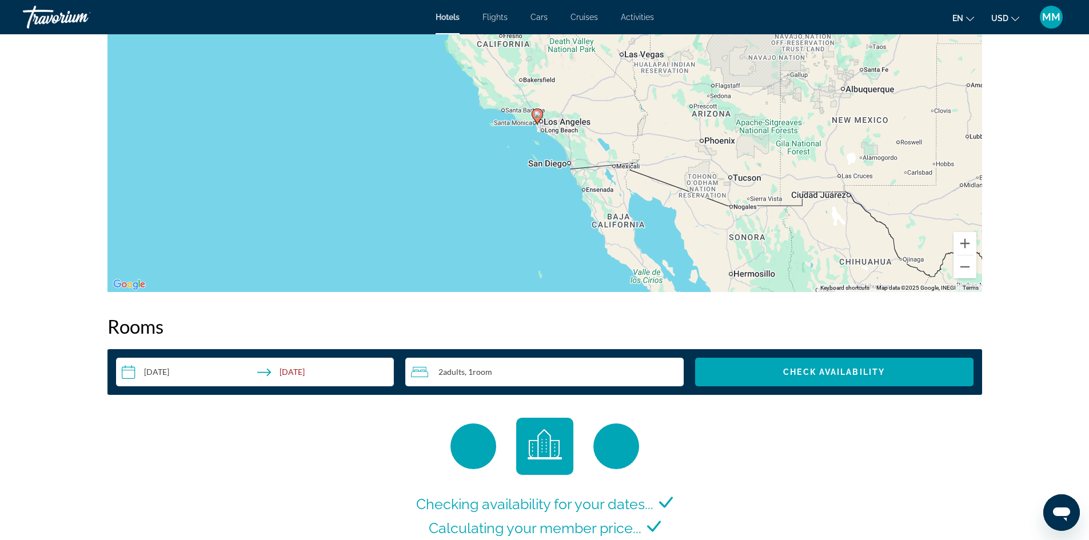
click at [469, 369] on span ", 1 Room rooms" at bounding box center [478, 372] width 27 height 9
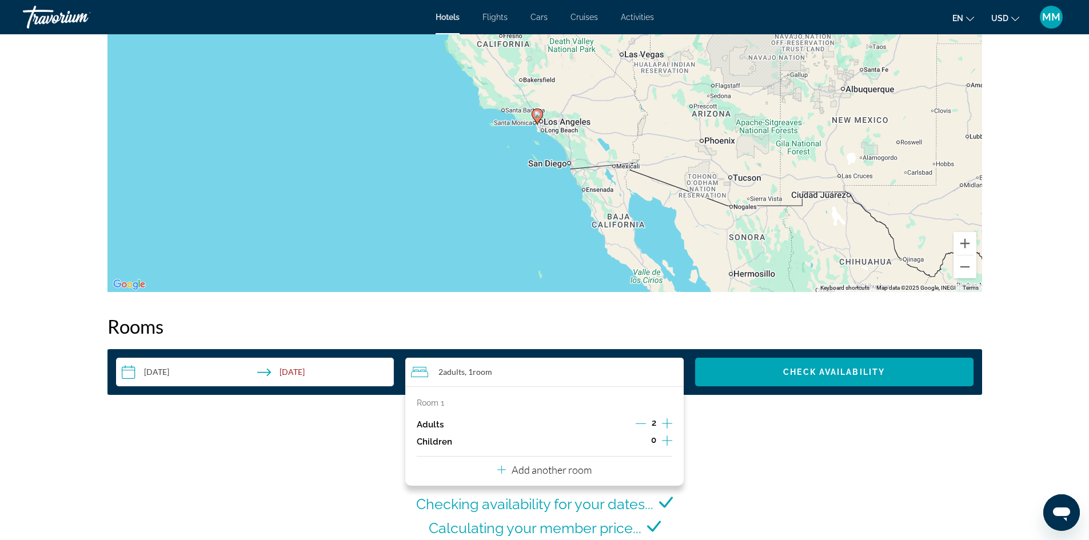
click at [641, 423] on icon "Decrement adults" at bounding box center [641, 423] width 10 height 10
click at [746, 425] on div "Checking availability for your dates... Calculating your member price... Perfor…" at bounding box center [544, 500] width 875 height 164
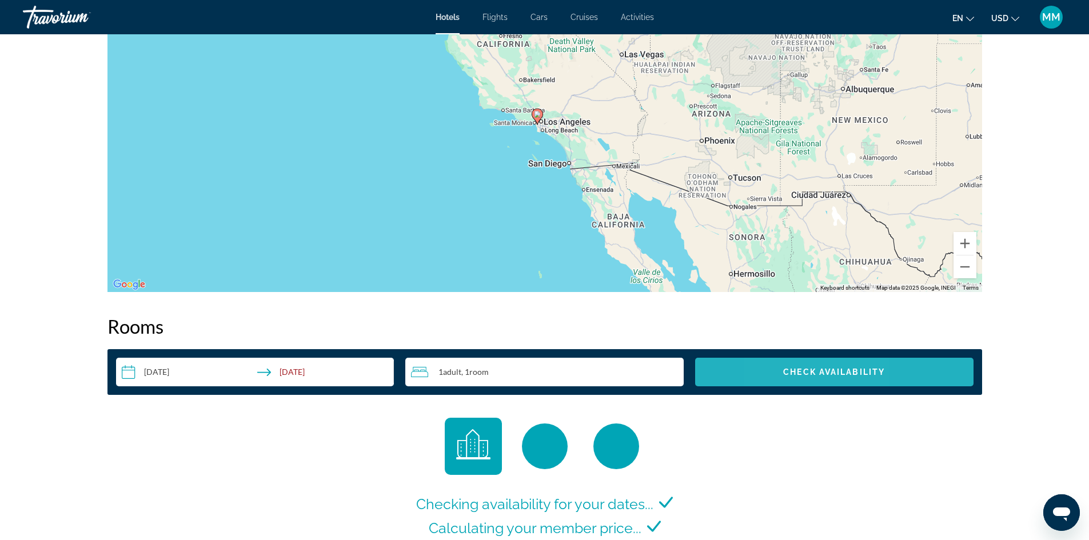
click at [787, 365] on span "Search widget" at bounding box center [834, 371] width 278 height 27
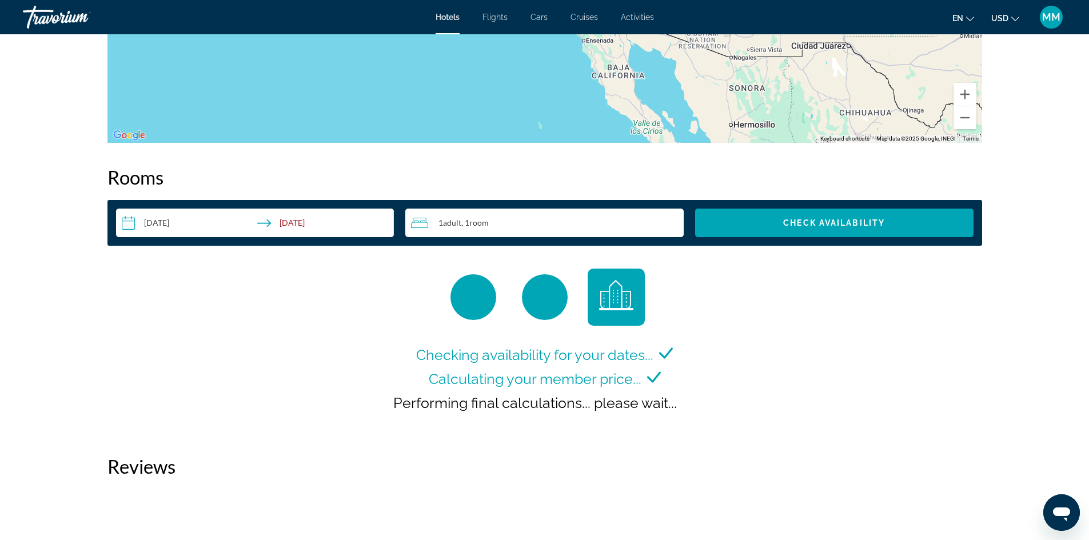
scroll to position [1293, 0]
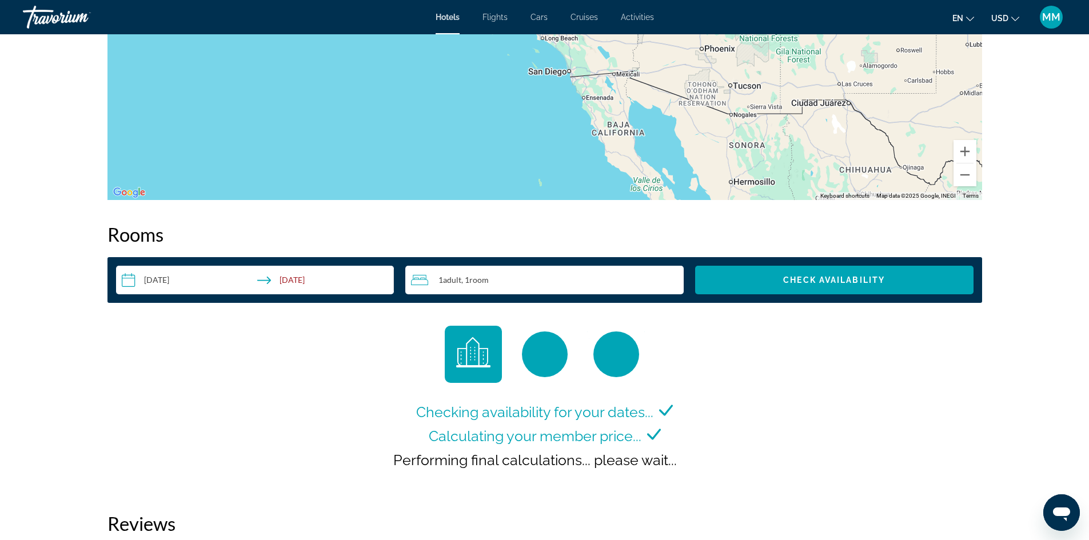
click at [292, 280] on input "**********" at bounding box center [257, 282] width 283 height 32
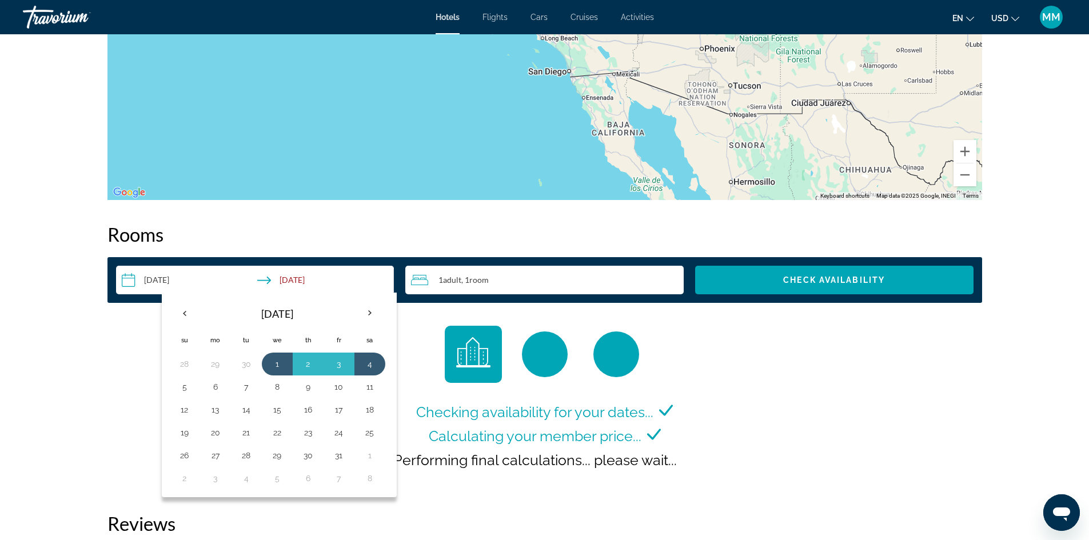
click at [293, 280] on input "**********" at bounding box center [257, 282] width 283 height 32
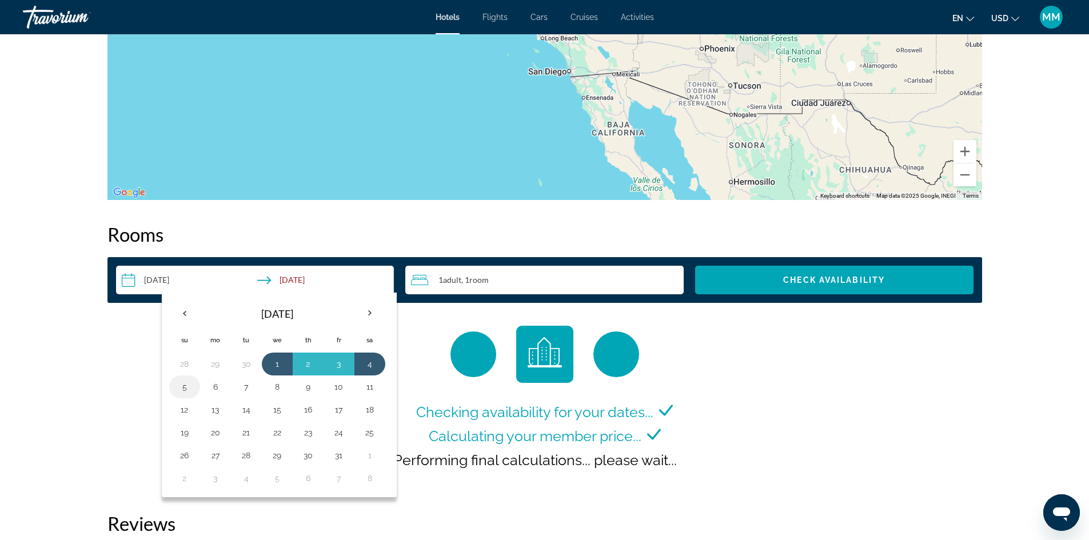
click at [186, 385] on button "5" at bounding box center [185, 387] width 18 height 16
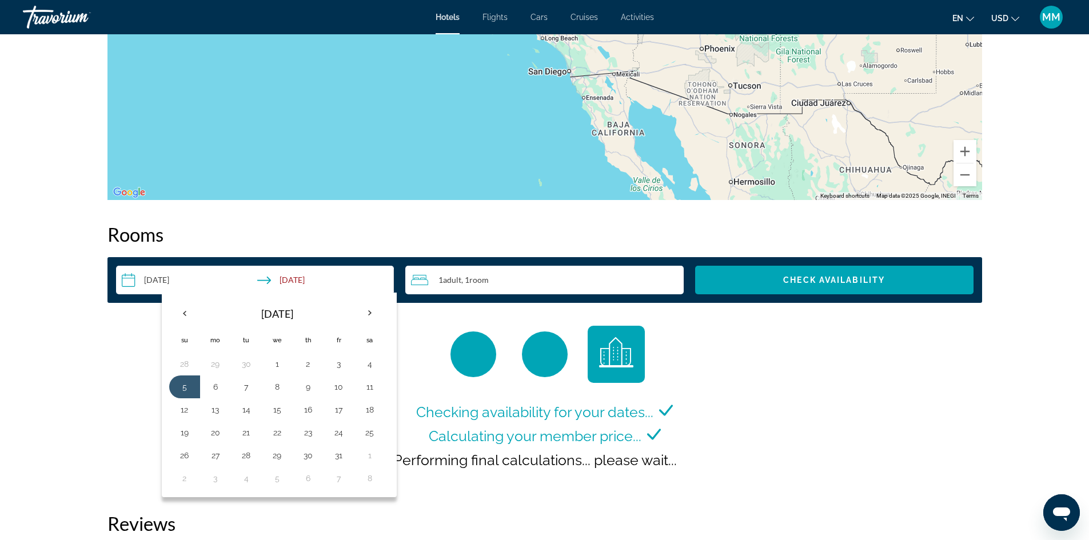
click at [173, 281] on input "**********" at bounding box center [257, 282] width 283 height 32
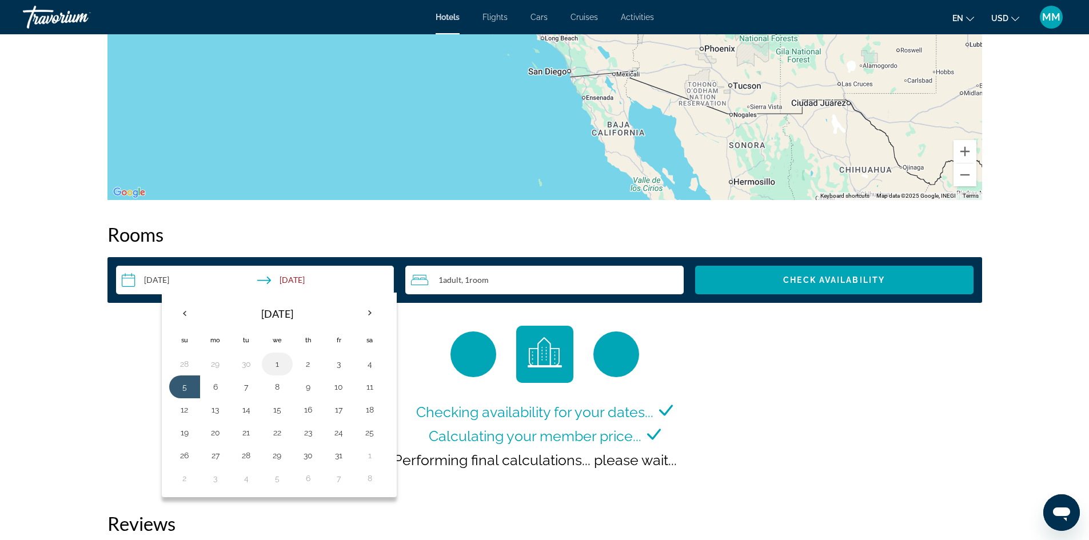
click at [276, 361] on button "1" at bounding box center [277, 364] width 18 height 16
type input "**********"
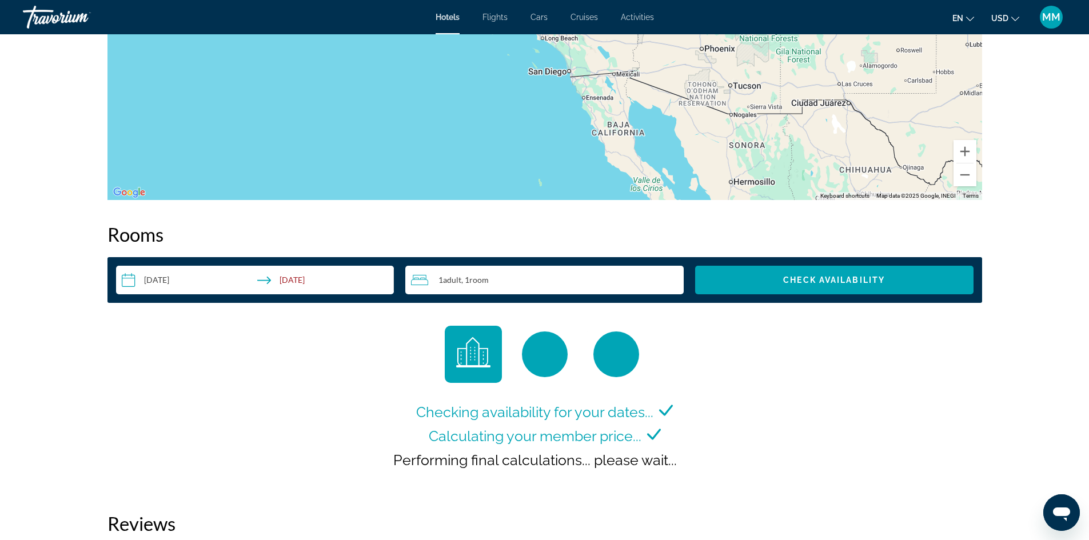
click at [301, 280] on input "**********" at bounding box center [257, 282] width 283 height 32
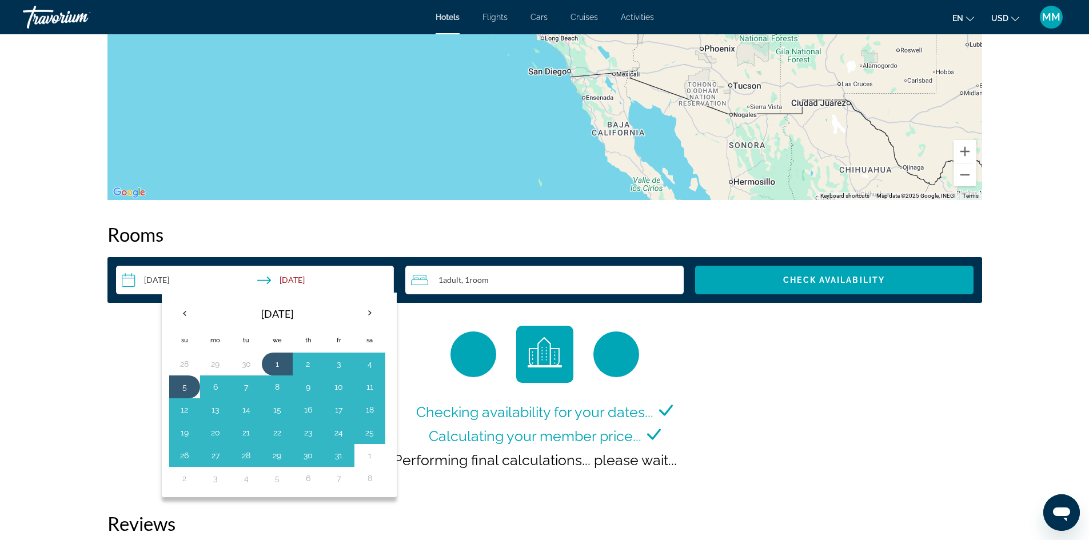
click at [483, 229] on h2 "Rooms" at bounding box center [544, 234] width 875 height 23
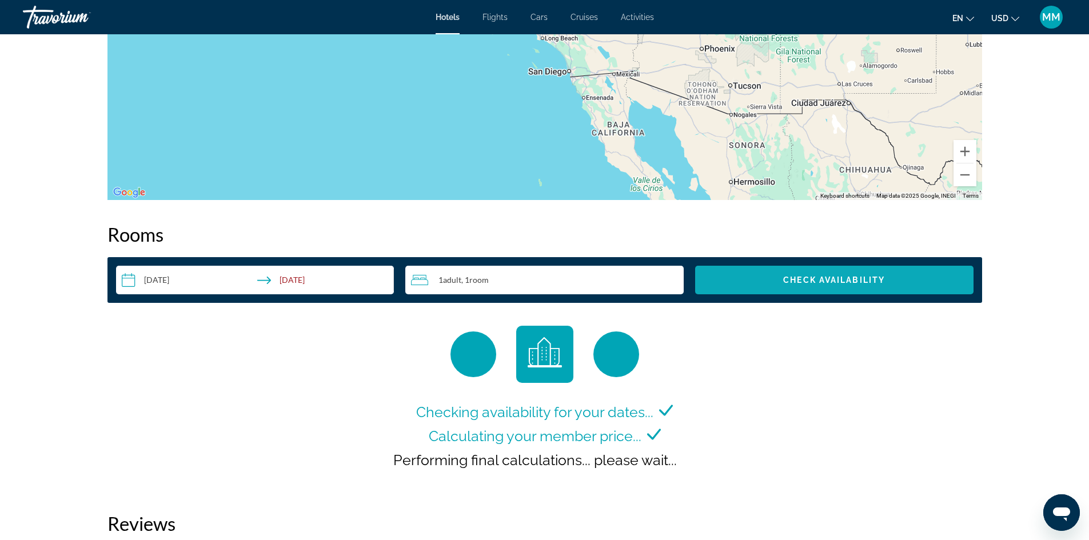
click at [824, 276] on span "Check Availability" at bounding box center [834, 280] width 102 height 9
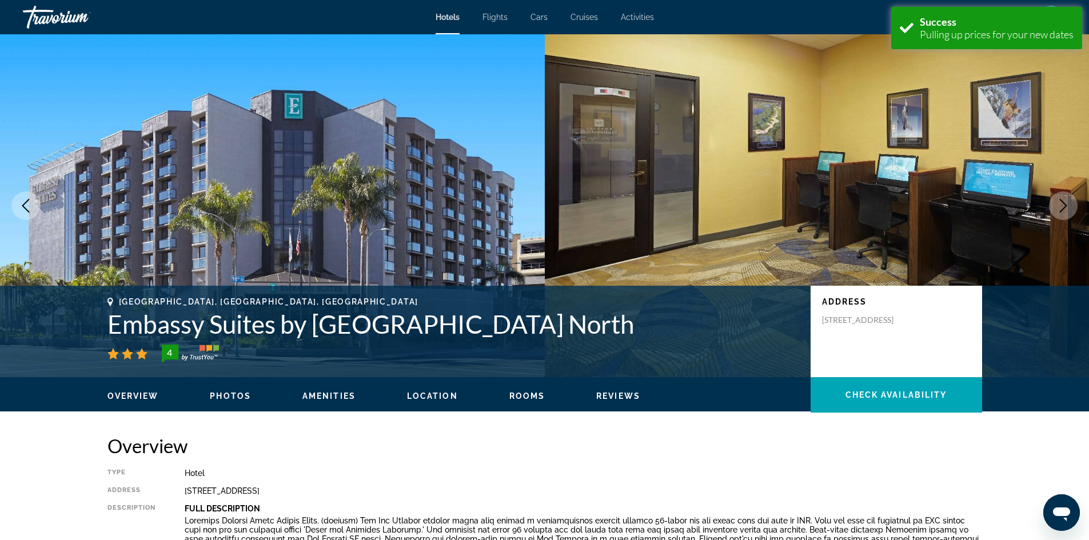
scroll to position [1447, 0]
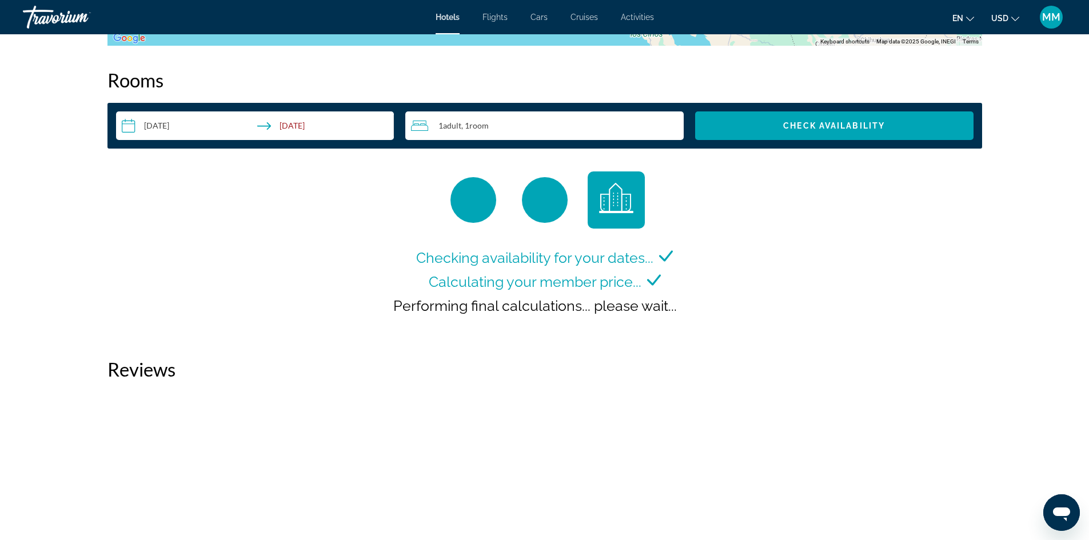
click at [1050, 15] on span "MM" at bounding box center [1051, 16] width 18 height 11
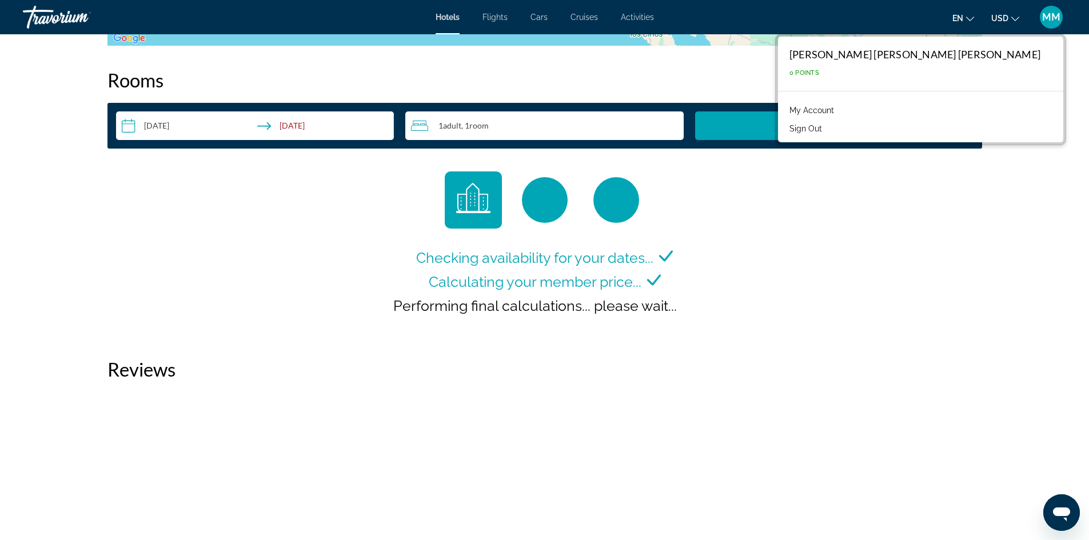
click at [828, 127] on button "Sign Out" at bounding box center [806, 128] width 44 height 15
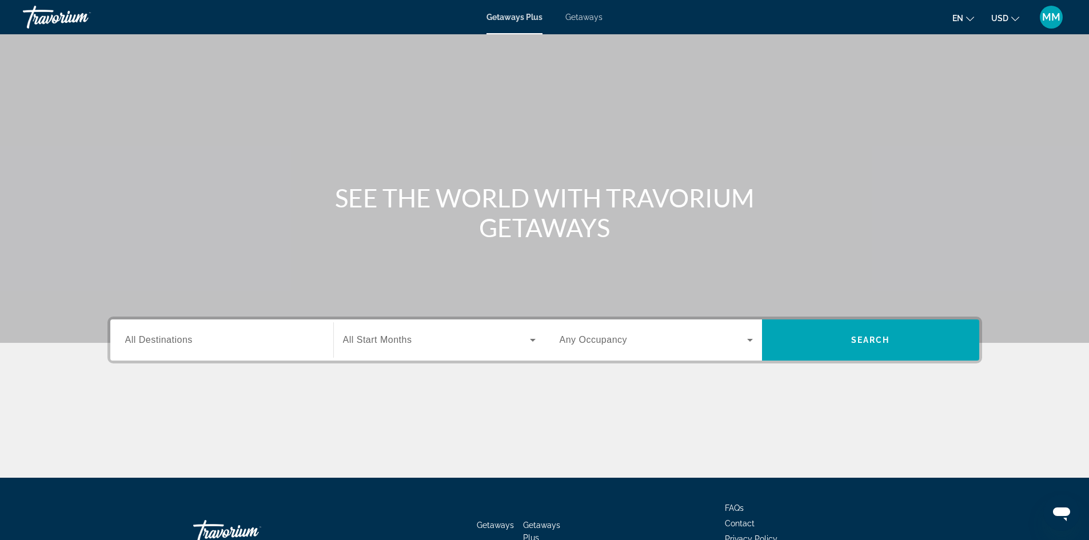
click at [574, 14] on span "Getaways" at bounding box center [583, 17] width 37 height 9
click at [1051, 13] on span "MM" at bounding box center [1051, 16] width 18 height 11
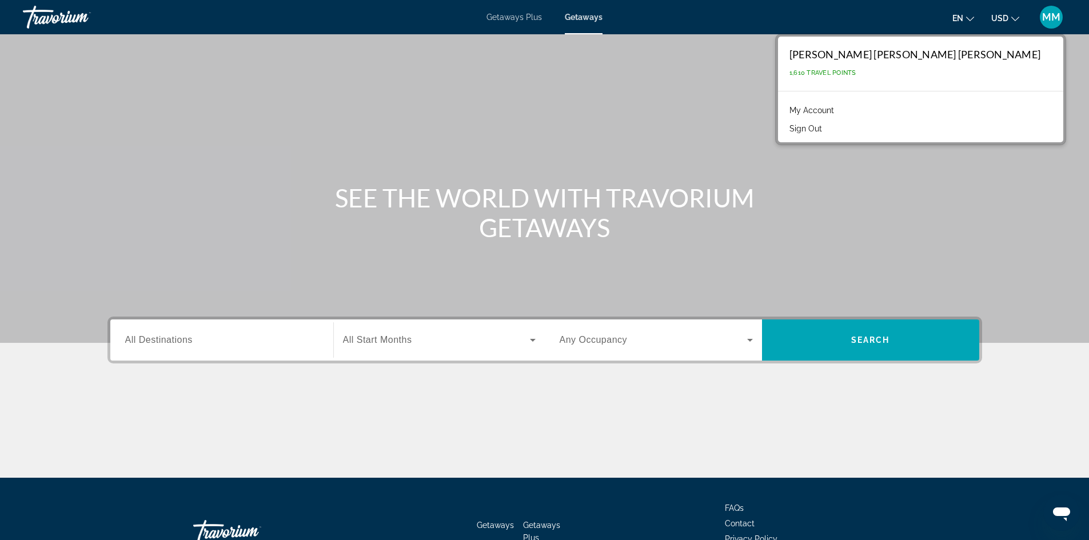
click at [514, 15] on span "Getaways Plus" at bounding box center [514, 17] width 55 height 9
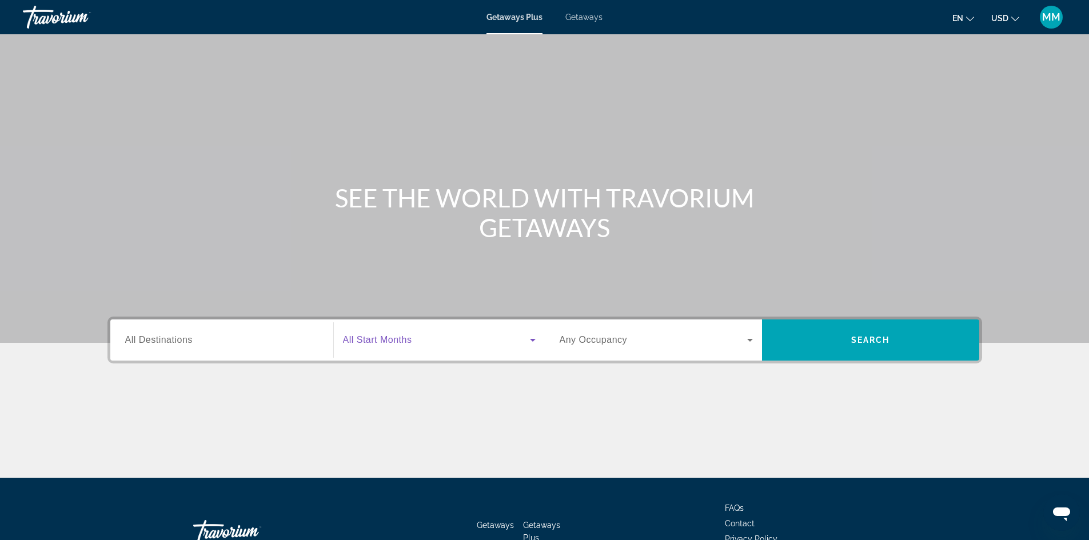
click at [530, 340] on icon "Search widget" at bounding box center [533, 340] width 14 height 14
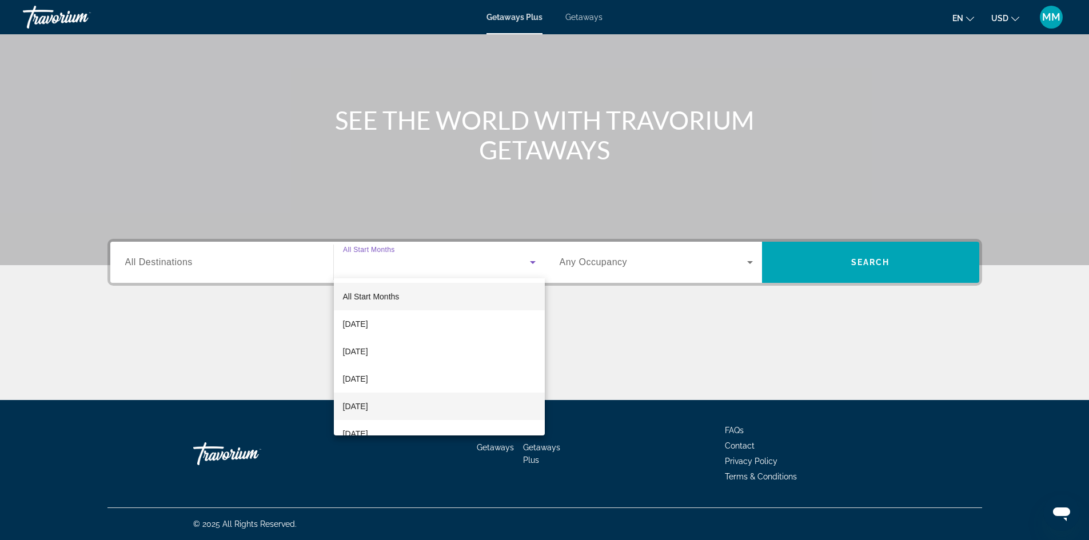
click at [368, 406] on span "December 2025" at bounding box center [355, 407] width 25 height 14
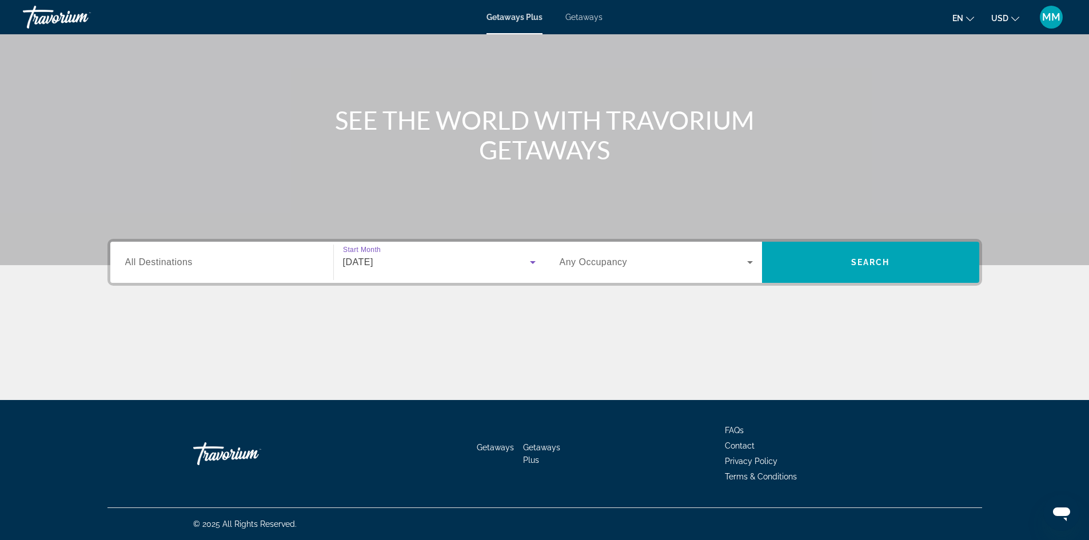
click at [751, 259] on icon "Search widget" at bounding box center [750, 263] width 14 height 14
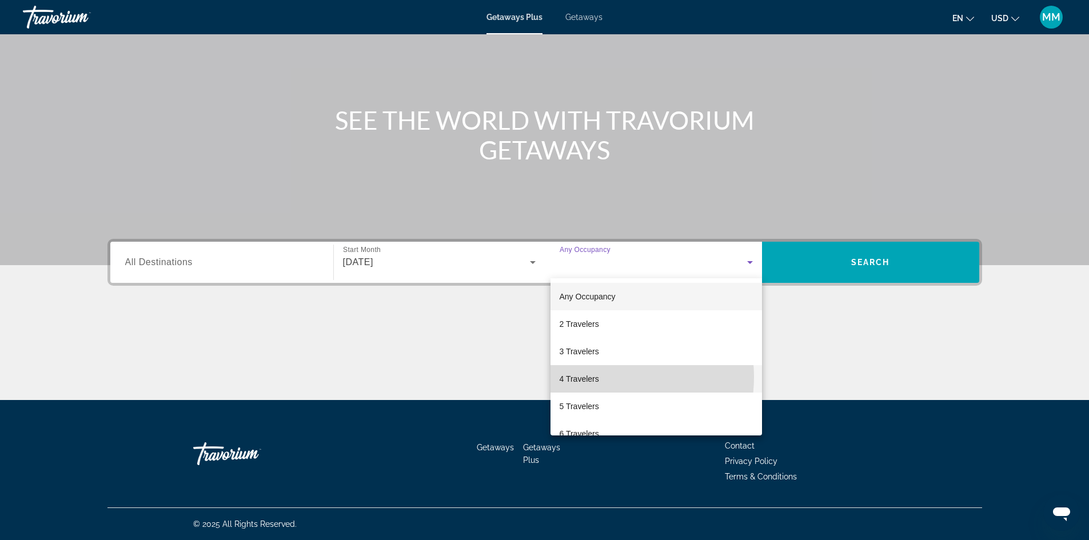
click at [605, 377] on mat-option "4 Travelers" at bounding box center [657, 378] width 212 height 27
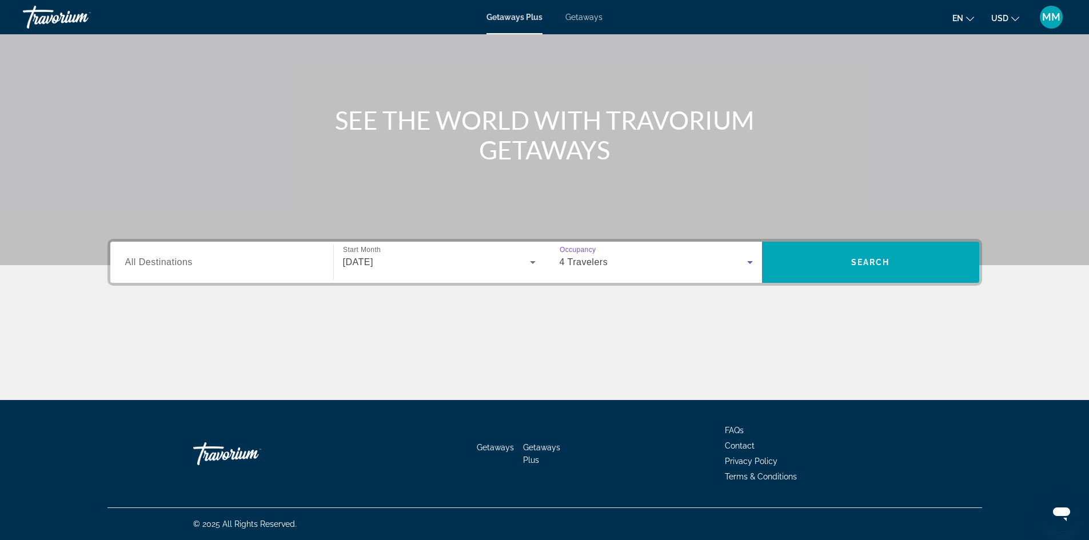
click at [173, 264] on span "All Destinations" at bounding box center [158, 262] width 67 height 10
click at [173, 264] on input "Destination All Destinations" at bounding box center [221, 263] width 193 height 14
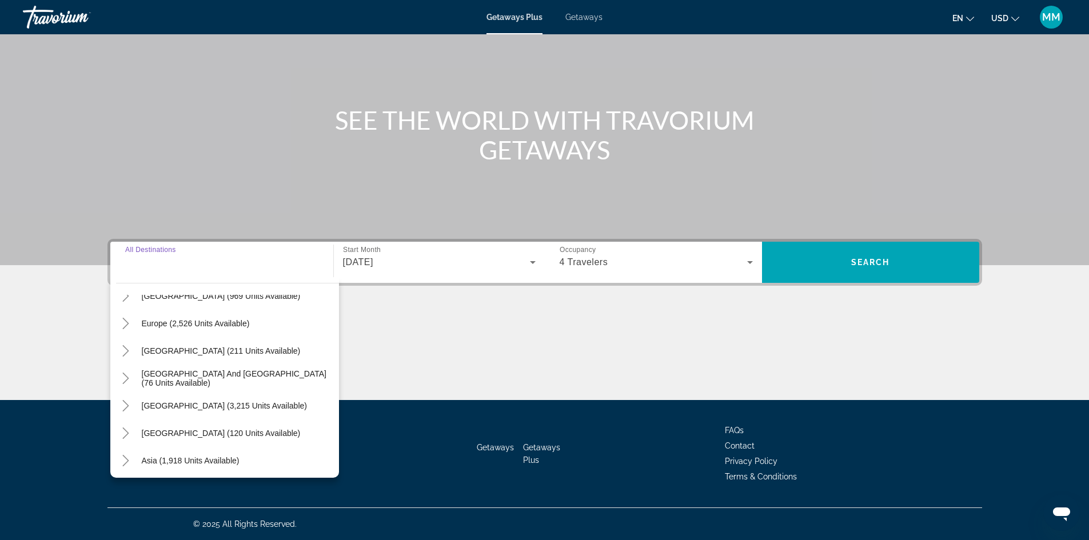
scroll to position [71, 0]
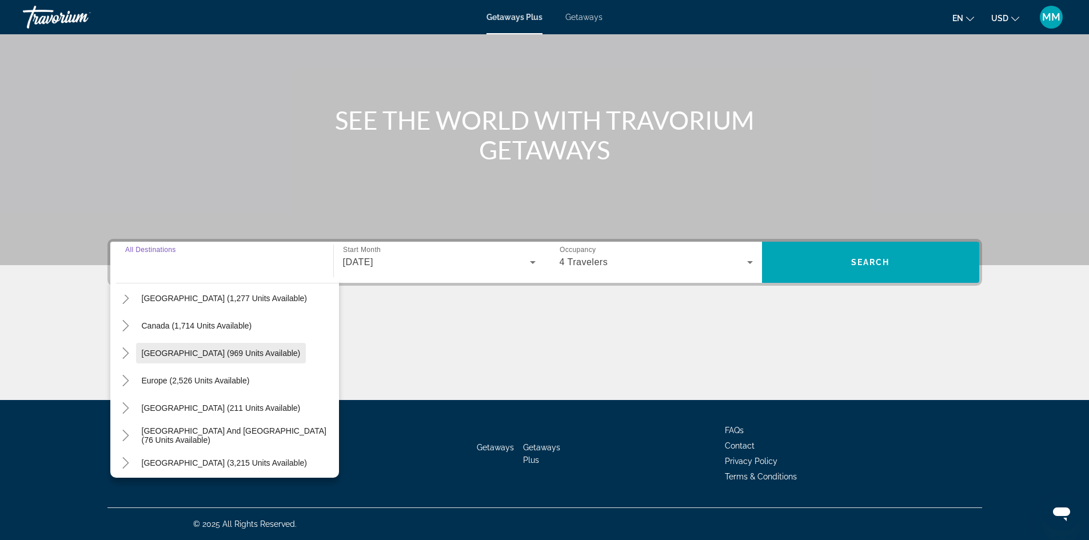
click at [198, 351] on span "Caribbean & Atlantic Islands (969 units available)" at bounding box center [221, 353] width 159 height 9
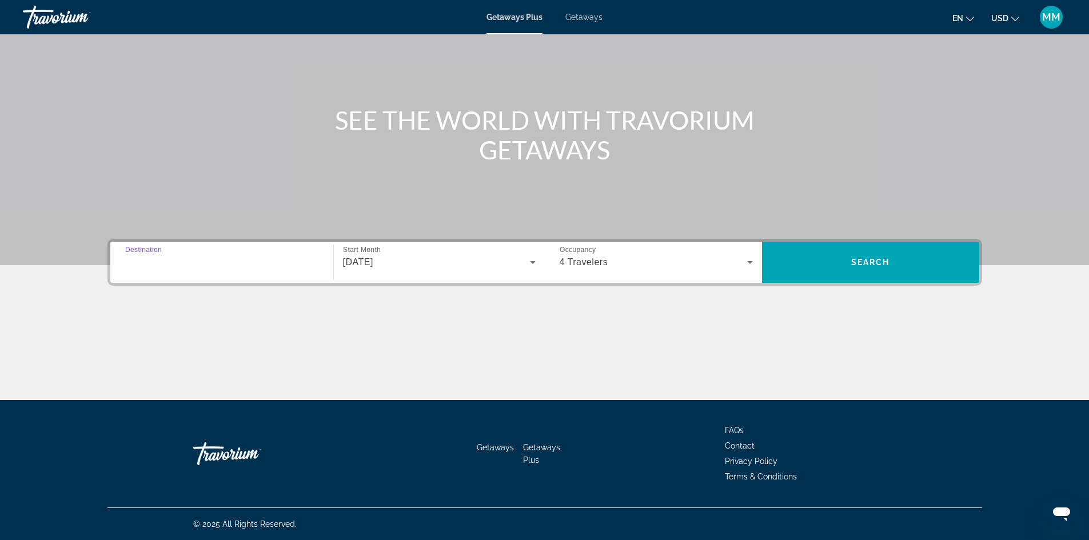
type input "**********"
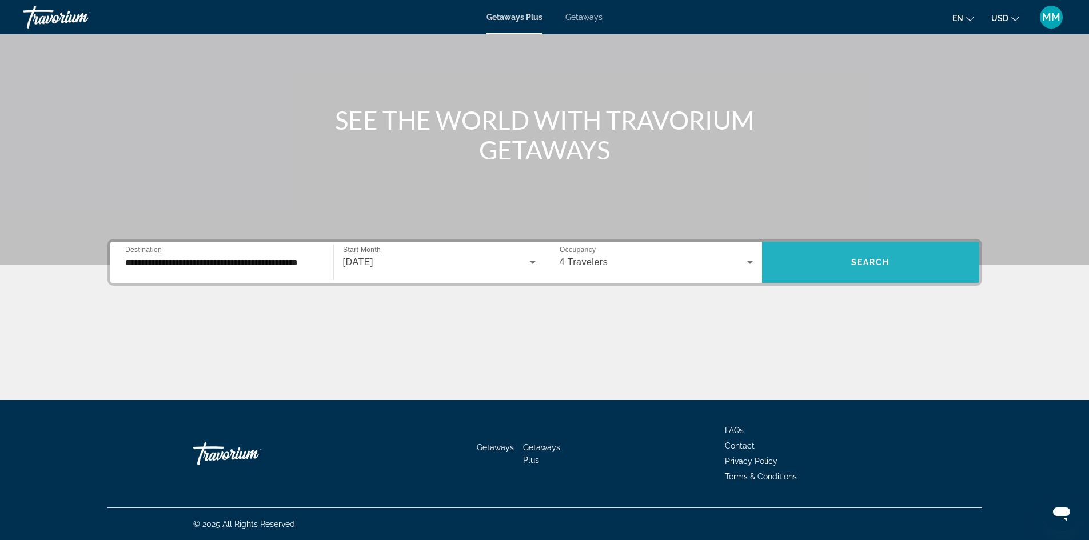
click at [876, 258] on span "Search" at bounding box center [870, 262] width 39 height 9
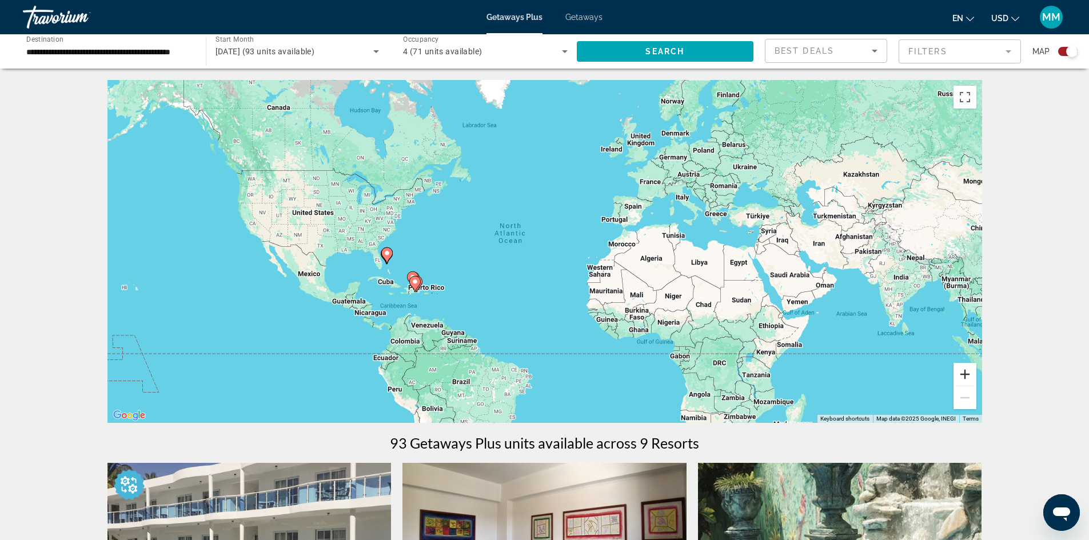
click at [965, 370] on button "Zoom in" at bounding box center [965, 374] width 23 height 23
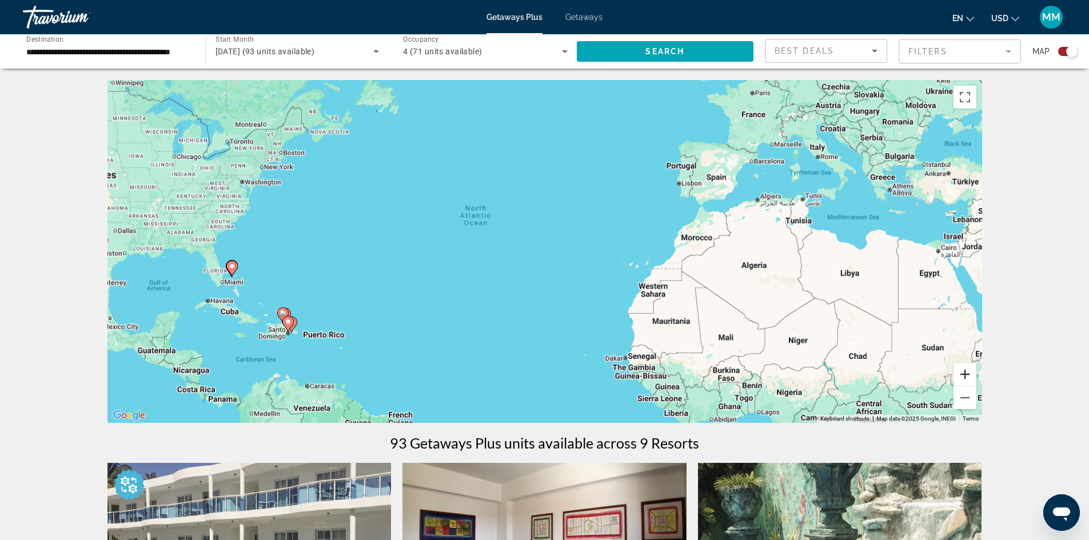
click at [965, 370] on button "Zoom in" at bounding box center [965, 374] width 23 height 23
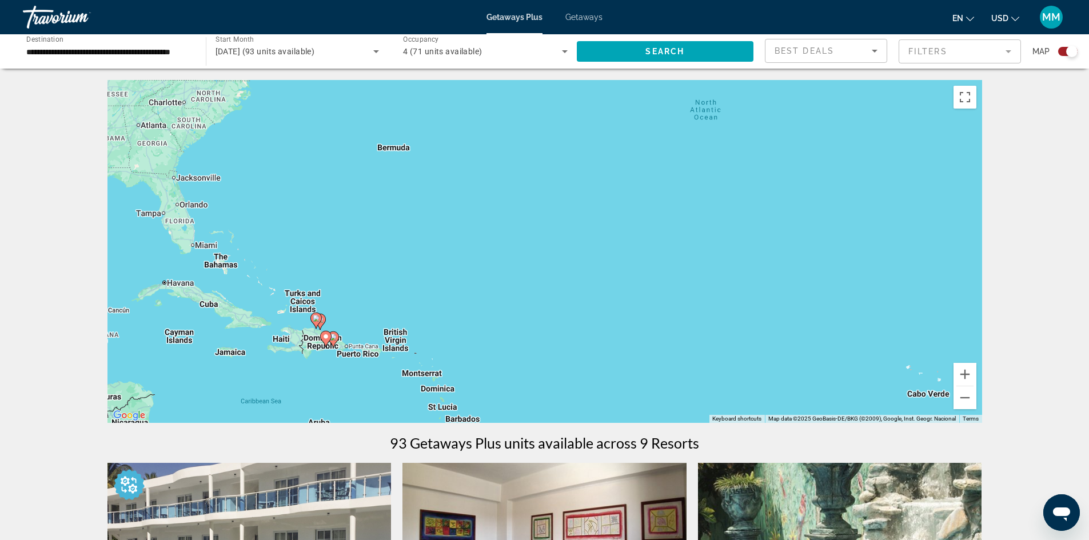
drag, startPoint x: 408, startPoint y: 317, endPoint x: 657, endPoint y: 261, distance: 255.5
click at [657, 261] on div "To activate drag with keyboard, press Alt + Enter. Once in keyboard drag state,…" at bounding box center [544, 251] width 875 height 343
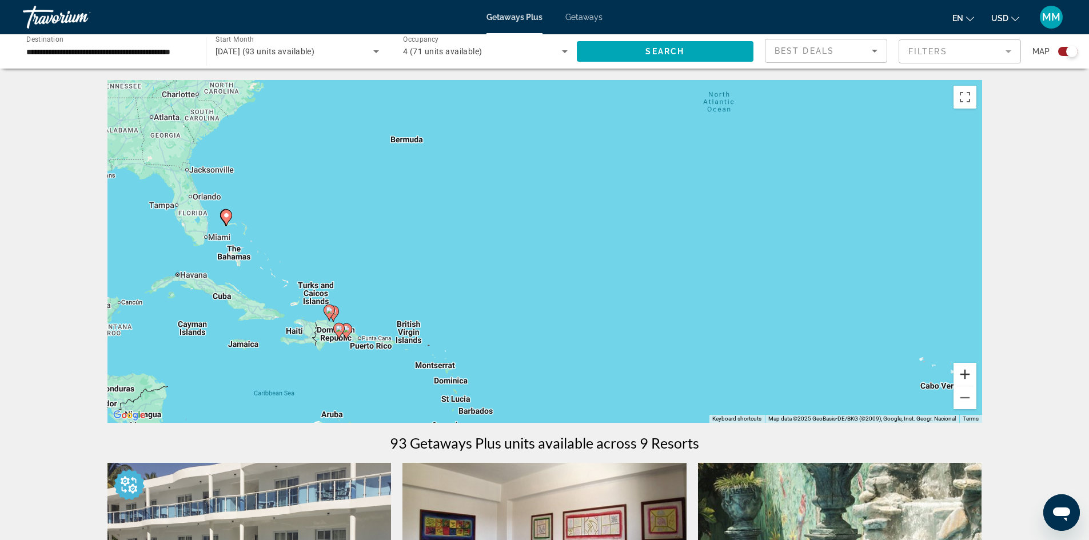
click at [966, 371] on button "Zoom in" at bounding box center [965, 374] width 23 height 23
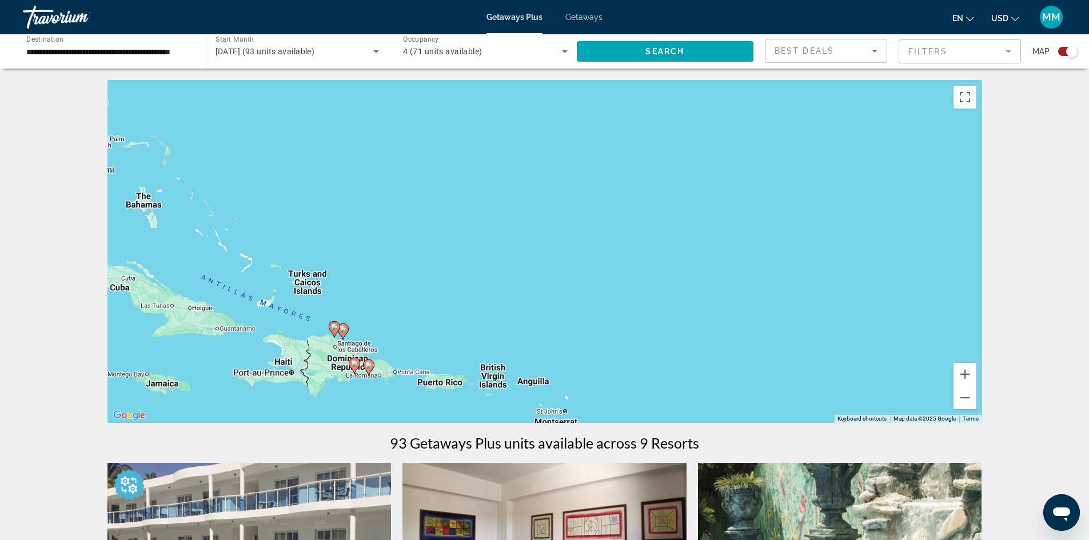
drag, startPoint x: 185, startPoint y: 375, endPoint x: 411, endPoint y: 320, distance: 232.5
click at [411, 320] on div "To activate drag with keyboard, press Alt + Enter. Once in keyboard drag state,…" at bounding box center [544, 251] width 875 height 343
click at [965, 374] on button "Zoom in" at bounding box center [965, 374] width 23 height 23
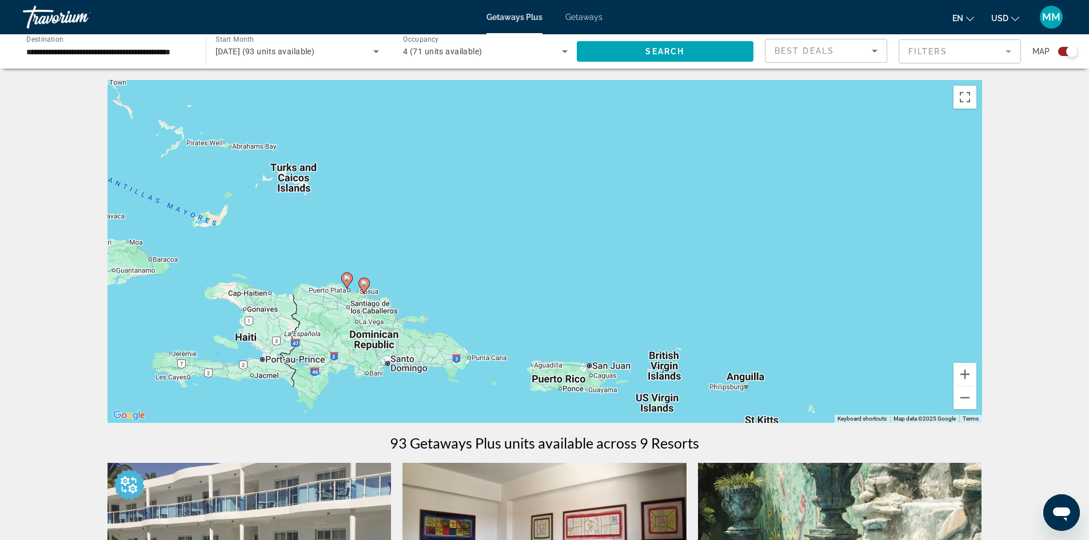
drag, startPoint x: 304, startPoint y: 301, endPoint x: 440, endPoint y: 224, distance: 156.9
click at [440, 224] on div "To activate drag with keyboard, press Alt + Enter. Once in keyboard drag state,…" at bounding box center [544, 251] width 875 height 343
click at [967, 373] on button "Zoom in" at bounding box center [965, 374] width 23 height 23
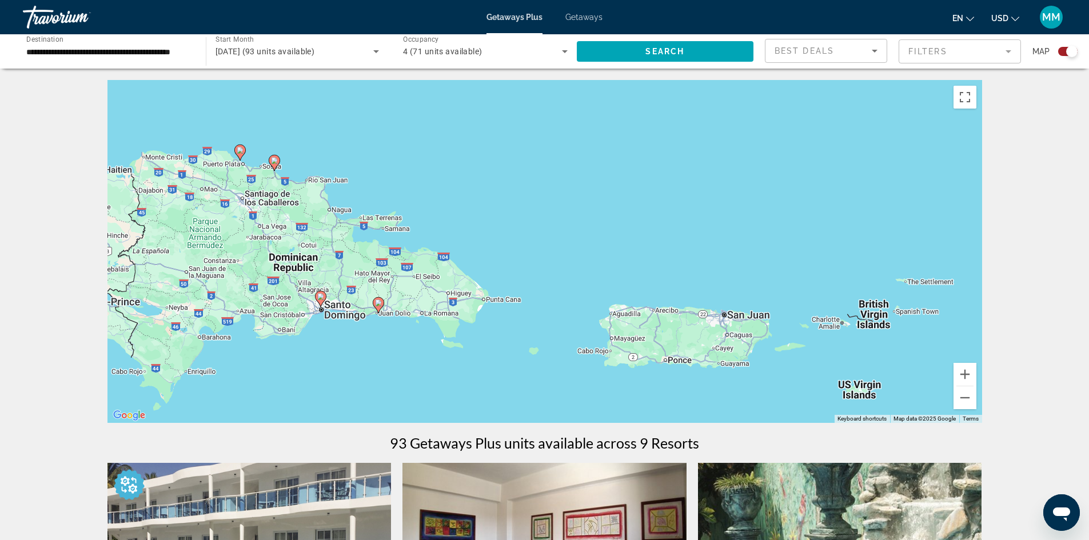
drag, startPoint x: 340, startPoint y: 350, endPoint x: 415, endPoint y: 205, distance: 163.6
click at [415, 205] on div "To activate drag with keyboard, press Alt + Enter. Once in keyboard drag state,…" at bounding box center [544, 251] width 875 height 343
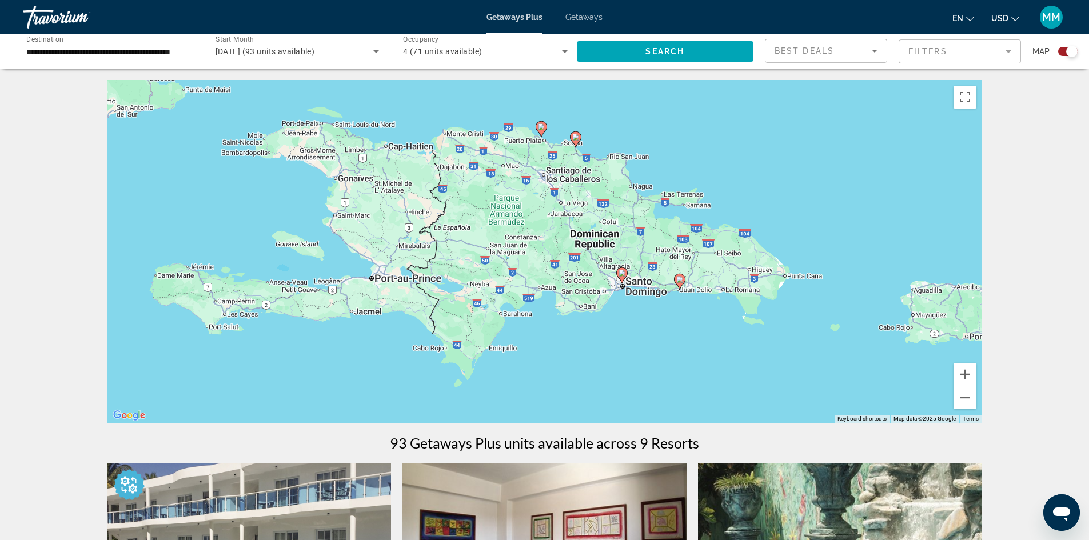
drag, startPoint x: 455, startPoint y: 207, endPoint x: 756, endPoint y: 188, distance: 301.3
click at [756, 188] on div "To activate drag with keyboard, press Alt + Enter. Once in keyboard drag state,…" at bounding box center [544, 251] width 875 height 343
click at [962, 396] on button "Zoom out" at bounding box center [965, 397] width 23 height 23
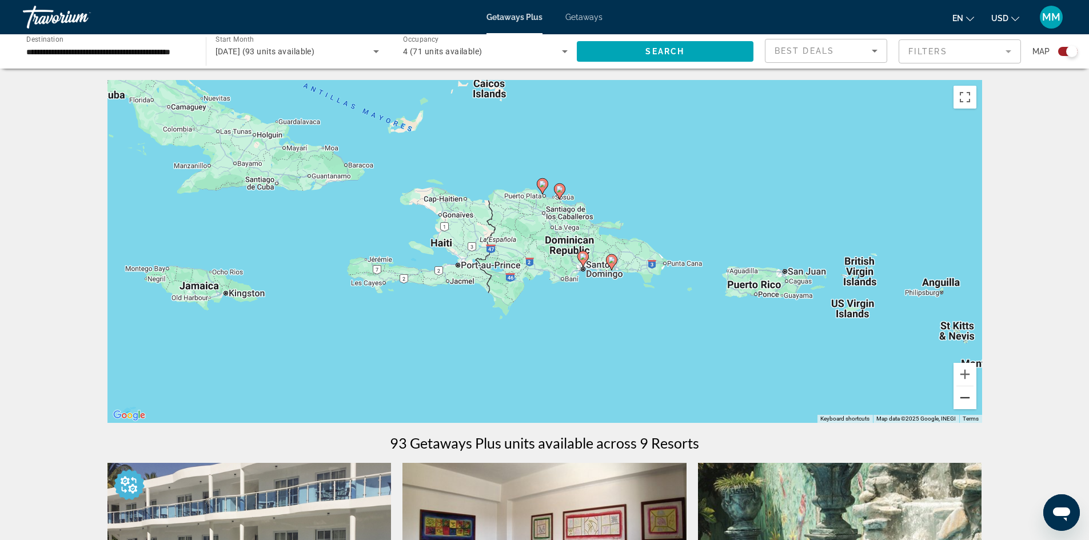
click at [962, 396] on button "Zoom out" at bounding box center [965, 397] width 23 height 23
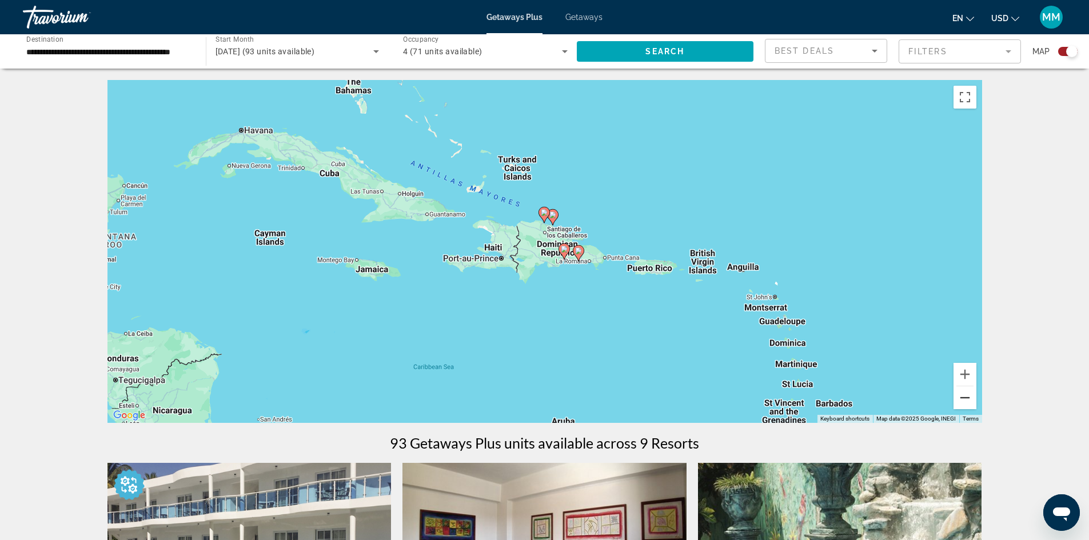
click at [962, 396] on button "Zoom out" at bounding box center [965, 397] width 23 height 23
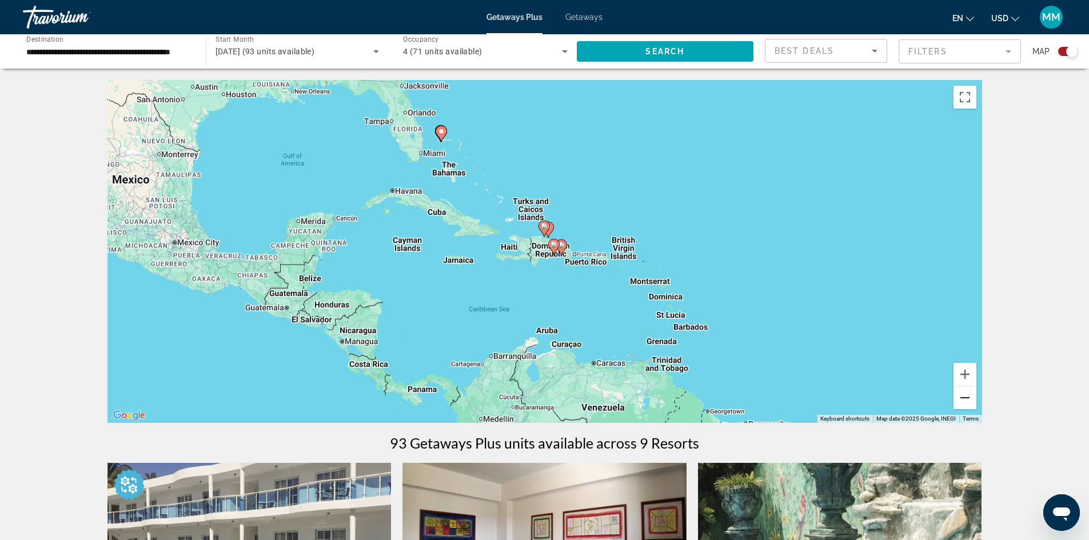
click at [962, 396] on button "Zoom out" at bounding box center [965, 397] width 23 height 23
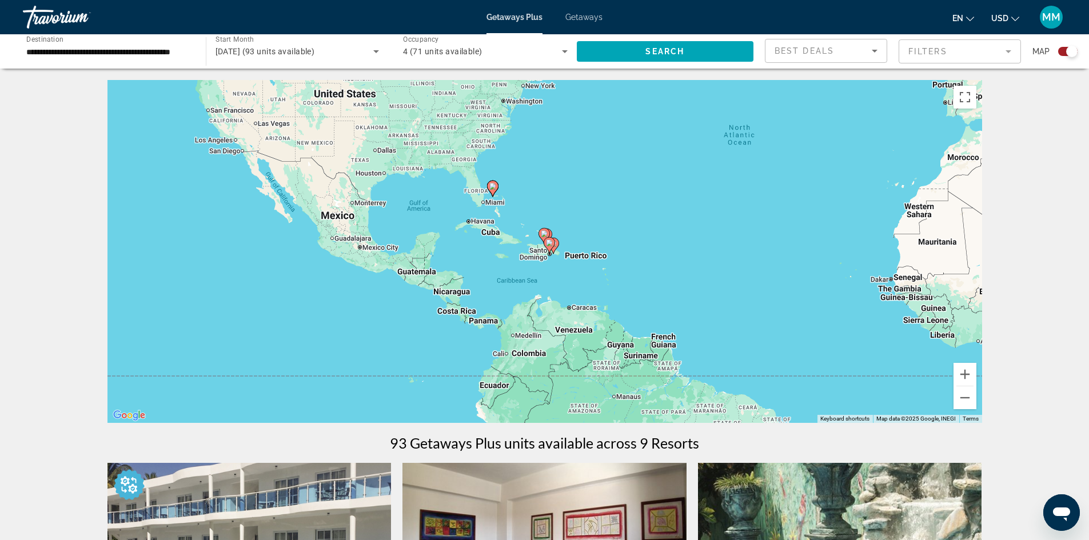
click at [492, 188] on image "Main content" at bounding box center [492, 186] width 7 height 7
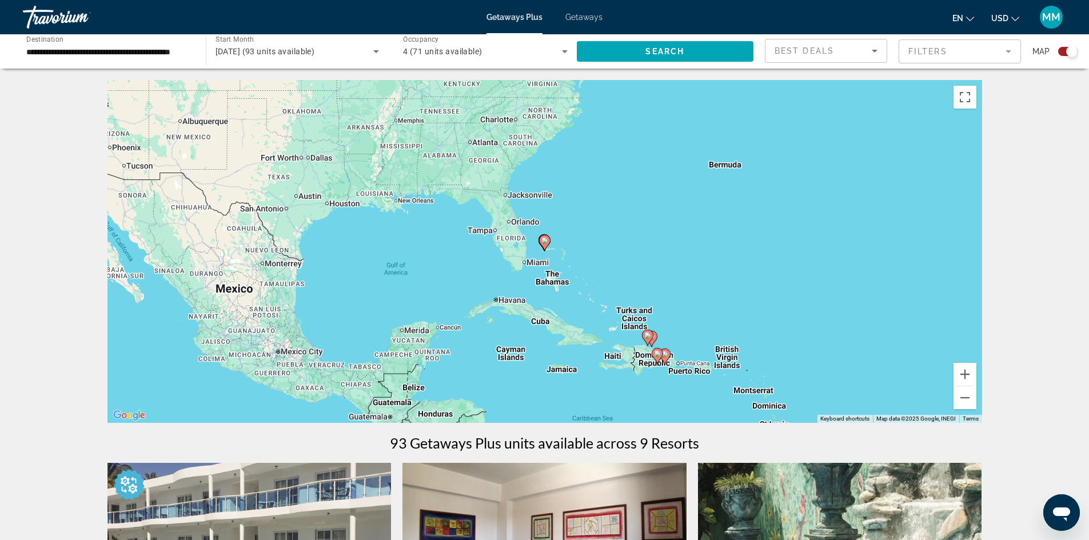
click at [548, 246] on gmp-advanced-marker "Main content" at bounding box center [544, 242] width 11 height 17
type input "**********"
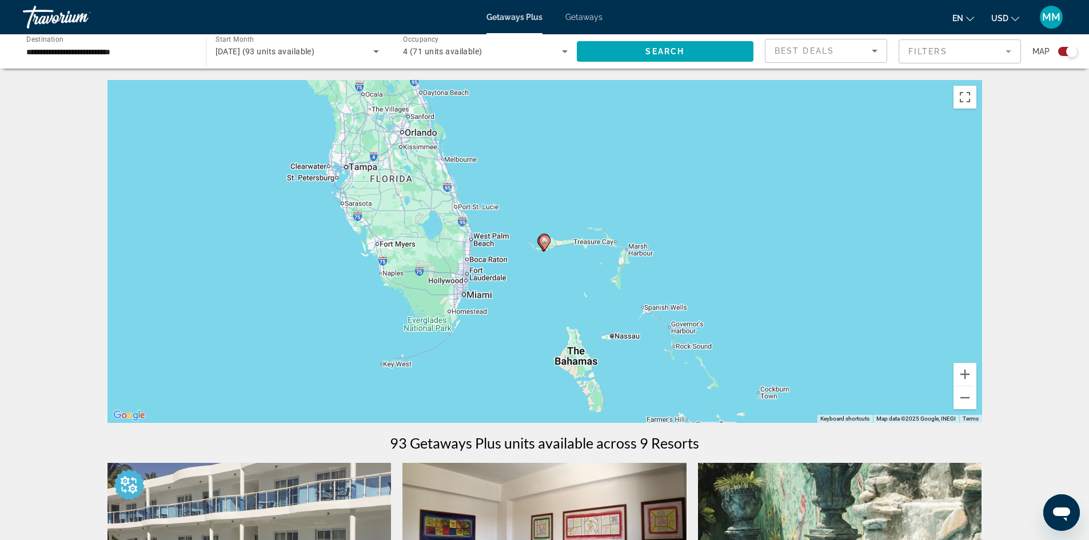
click at [547, 247] on icon "Main content" at bounding box center [544, 243] width 10 height 15
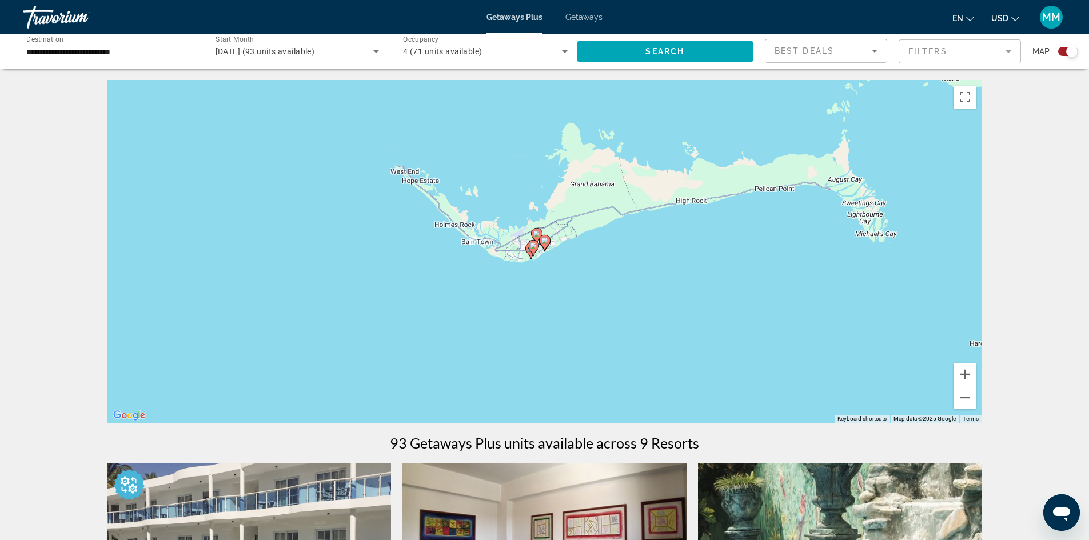
click at [568, 252] on div "To navigate, press the arrow keys. To activate drag with keyboard, press Alt + …" at bounding box center [544, 251] width 875 height 343
click at [543, 242] on image "Main content" at bounding box center [544, 240] width 7 height 7
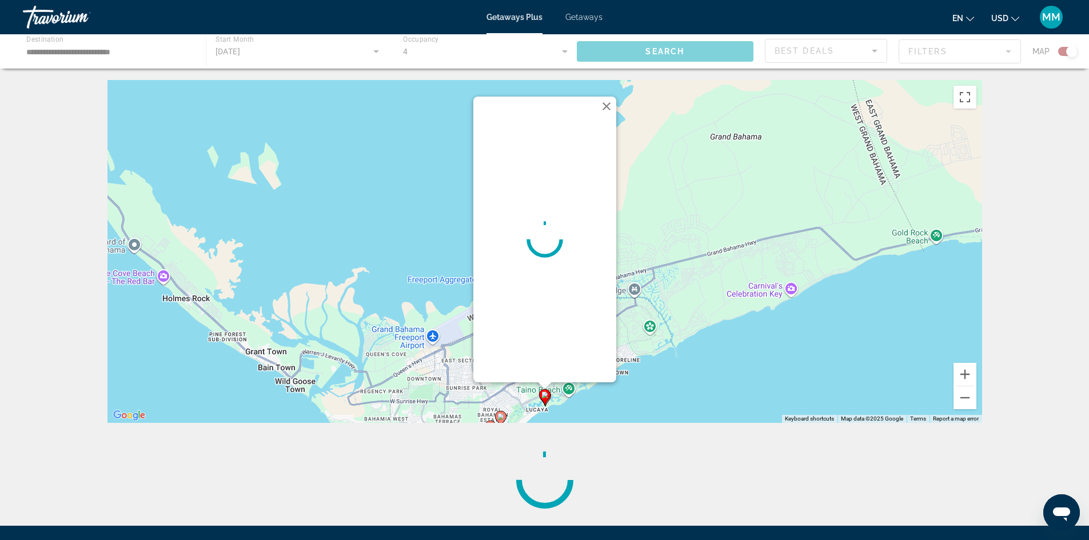
click at [603, 106] on button "Close" at bounding box center [606, 106] width 17 height 17
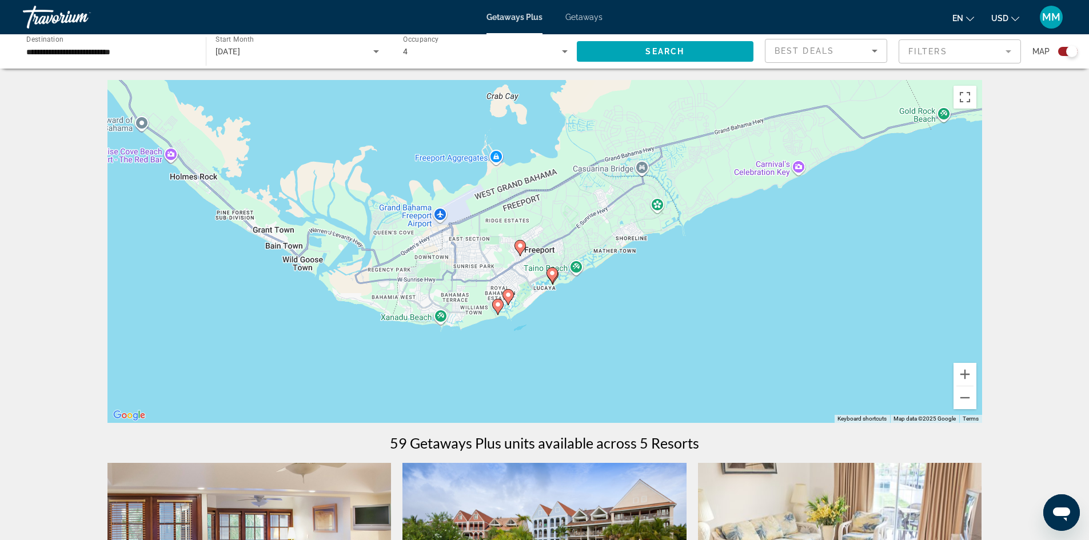
drag, startPoint x: 613, startPoint y: 336, endPoint x: 620, endPoint y: 213, distance: 123.1
click at [620, 213] on div "To activate drag with keyboard, press Alt + Enter. Once in keyboard drag state,…" at bounding box center [544, 251] width 875 height 343
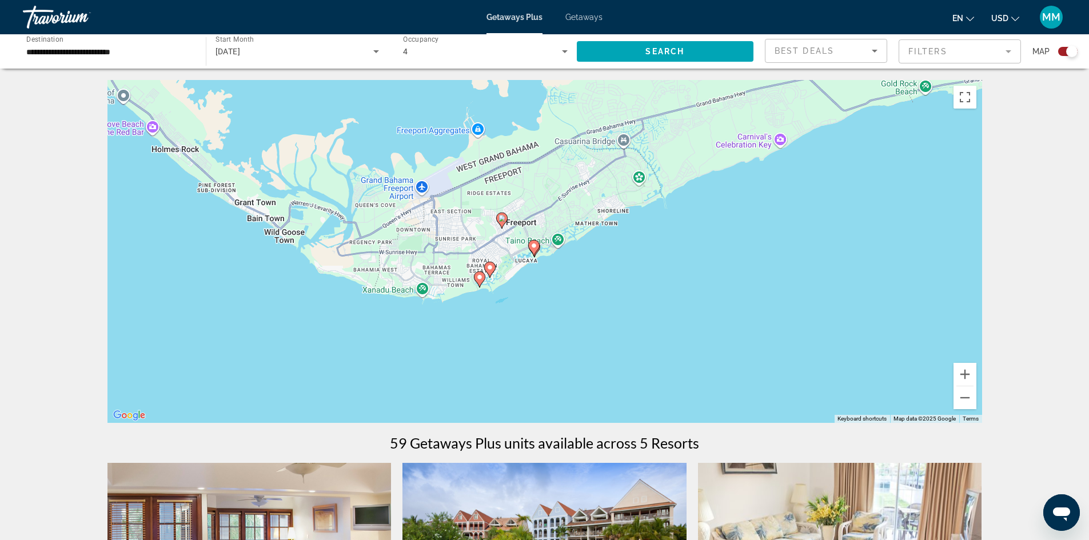
drag, startPoint x: 685, startPoint y: 282, endPoint x: 666, endPoint y: 256, distance: 33.2
click at [666, 256] on div "To activate drag with keyboard, press Alt + Enter. Once in keyboard drag state,…" at bounding box center [544, 251] width 875 height 343
click at [959, 395] on button "Zoom out" at bounding box center [965, 397] width 23 height 23
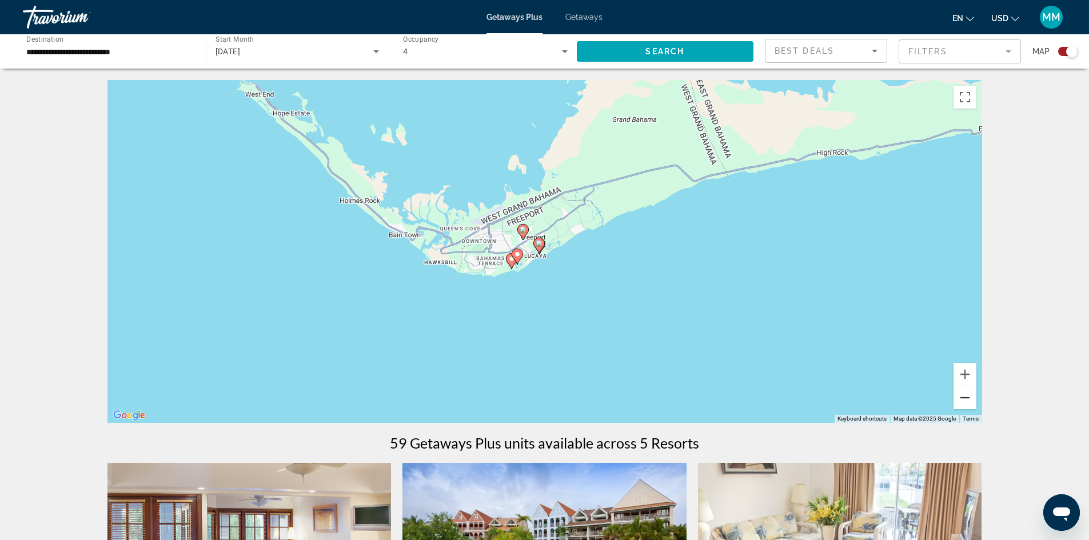
click at [959, 395] on button "Zoom out" at bounding box center [965, 397] width 23 height 23
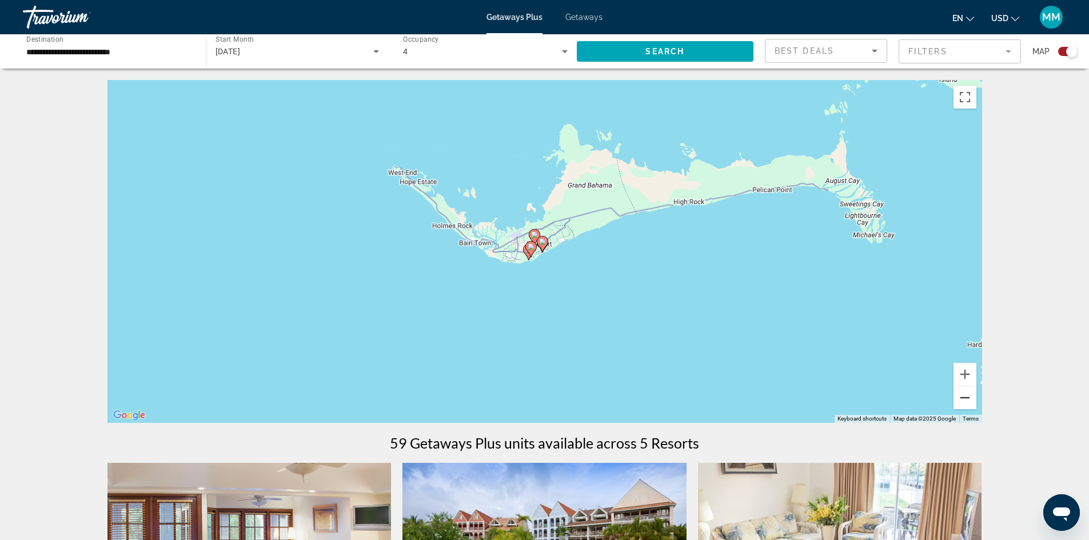
click at [963, 398] on button "Zoom out" at bounding box center [965, 397] width 23 height 23
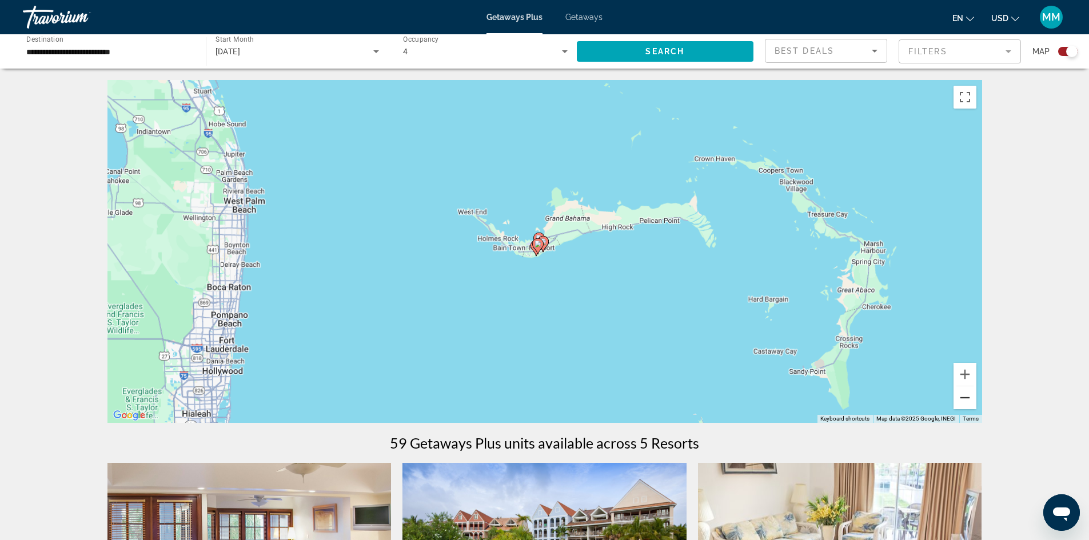
click at [963, 398] on button "Zoom out" at bounding box center [965, 397] width 23 height 23
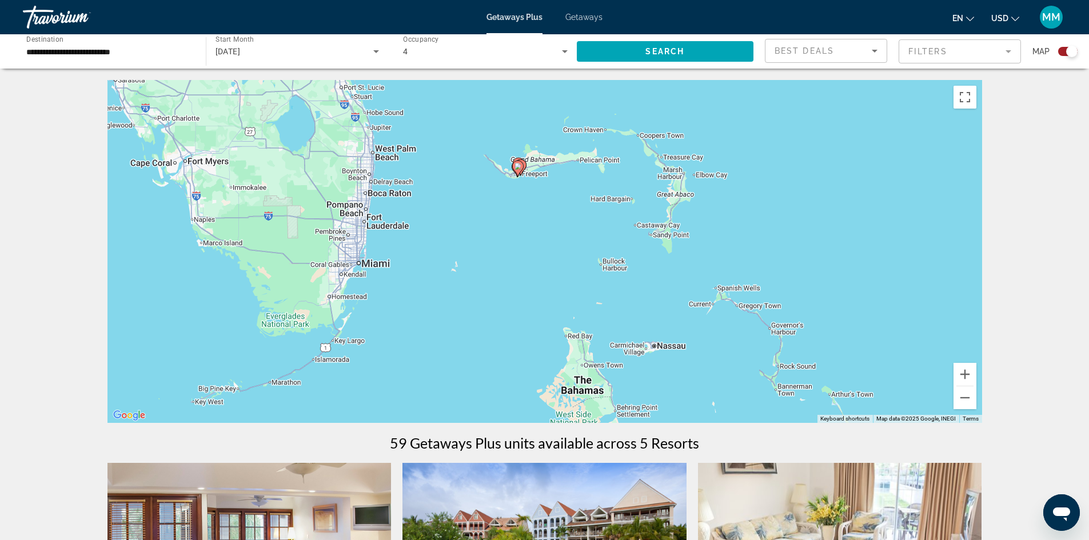
drag, startPoint x: 613, startPoint y: 323, endPoint x: 588, endPoint y: 245, distance: 81.7
click at [588, 245] on div "To activate drag with keyboard, press Alt + Enter. Once in keyboard drag state,…" at bounding box center [544, 251] width 875 height 343
click at [966, 373] on button "Zoom in" at bounding box center [965, 374] width 23 height 23
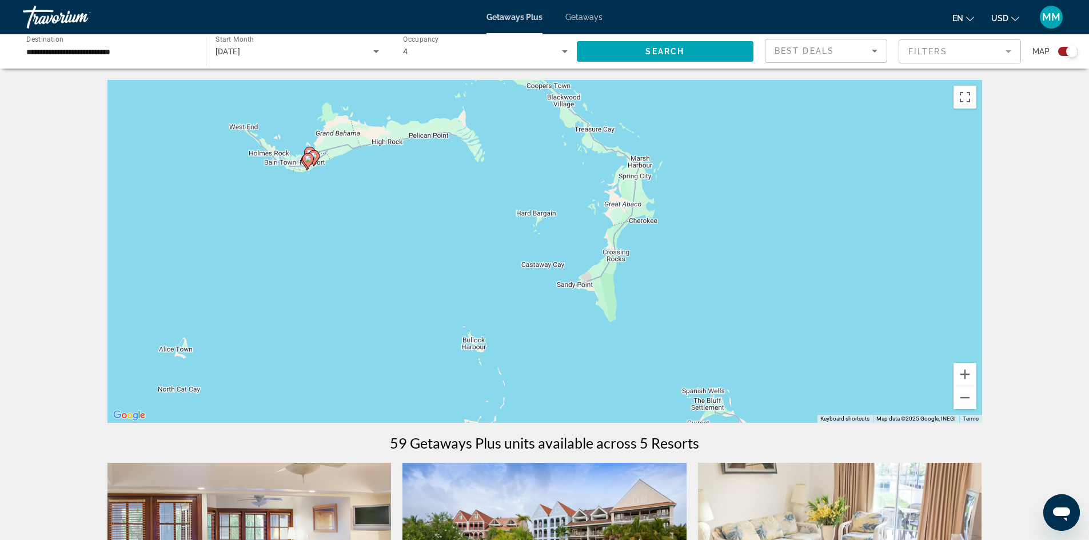
drag, startPoint x: 569, startPoint y: 282, endPoint x: 418, endPoint y: 312, distance: 153.7
click at [418, 312] on div "To activate drag with keyboard, press Alt + Enter. Once in keyboard drag state,…" at bounding box center [544, 251] width 875 height 343
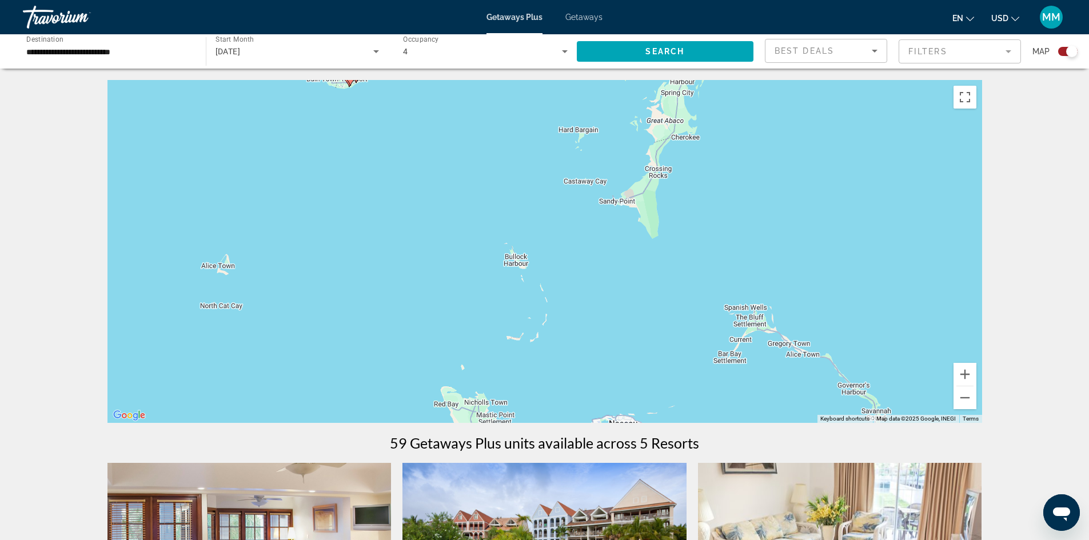
drag, startPoint x: 442, startPoint y: 377, endPoint x: 480, endPoint y: 302, distance: 83.4
click at [480, 304] on div "To activate drag with keyboard, press Alt + Enter. Once in keyboard drag state,…" at bounding box center [544, 251] width 875 height 343
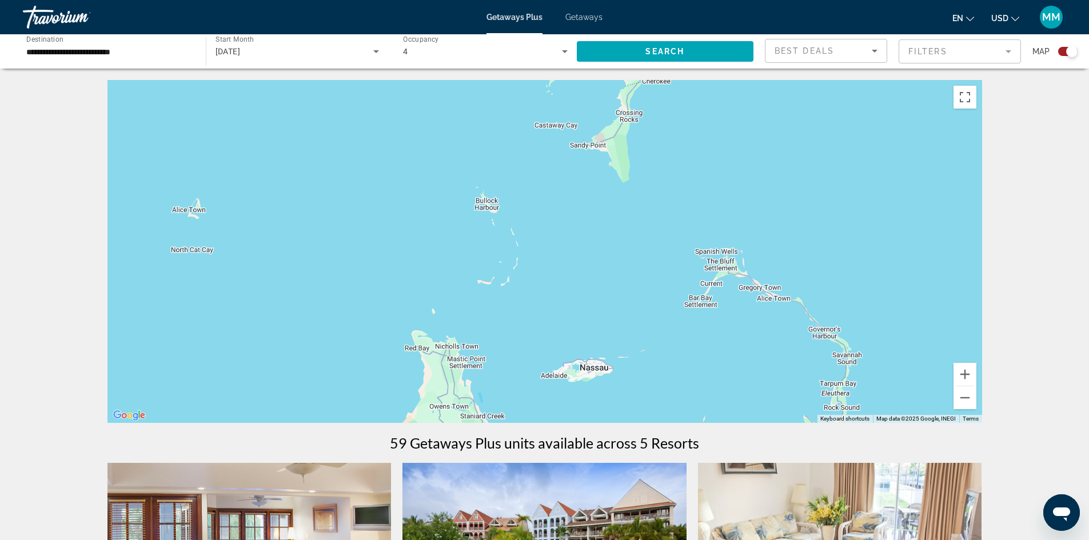
drag, startPoint x: 638, startPoint y: 376, endPoint x: 613, endPoint y: 329, distance: 53.7
click at [613, 329] on div "To activate drag with keyboard, press Alt + Enter. Once in keyboard drag state,…" at bounding box center [544, 251] width 875 height 343
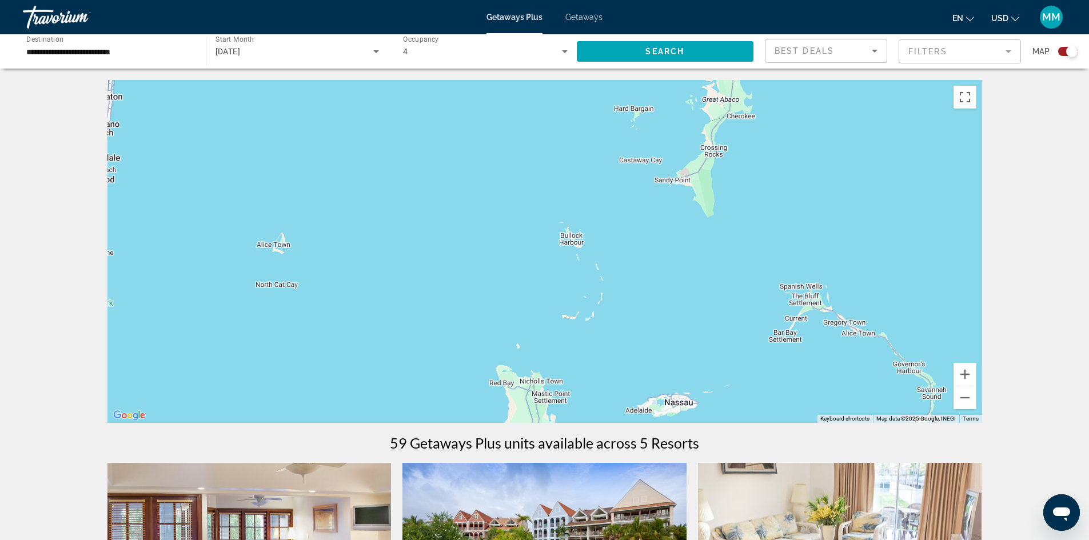
drag, startPoint x: 186, startPoint y: 281, endPoint x: 272, endPoint y: 312, distance: 91.1
click at [272, 312] on div "To activate drag with keyboard, press Alt + Enter. Once in keyboard drag state,…" at bounding box center [544, 251] width 875 height 343
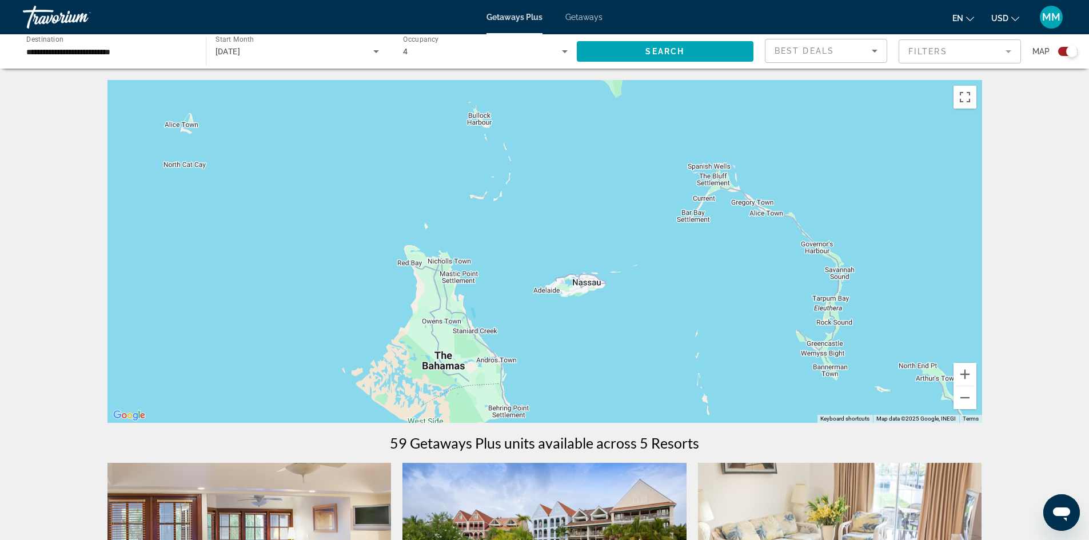
drag, startPoint x: 810, startPoint y: 382, endPoint x: 717, endPoint y: 265, distance: 149.3
click at [717, 266] on div "To activate drag with keyboard, press Alt + Enter. Once in keyboard drag state,…" at bounding box center [544, 251] width 875 height 343
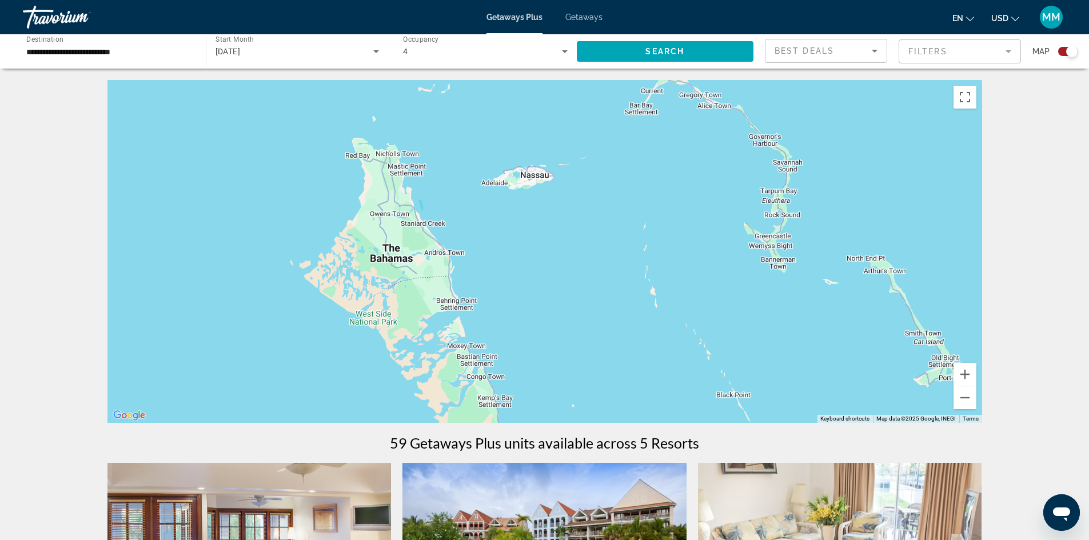
drag, startPoint x: 655, startPoint y: 376, endPoint x: 641, endPoint y: 320, distance: 57.8
click at [600, 260] on div "Main content" at bounding box center [544, 251] width 875 height 343
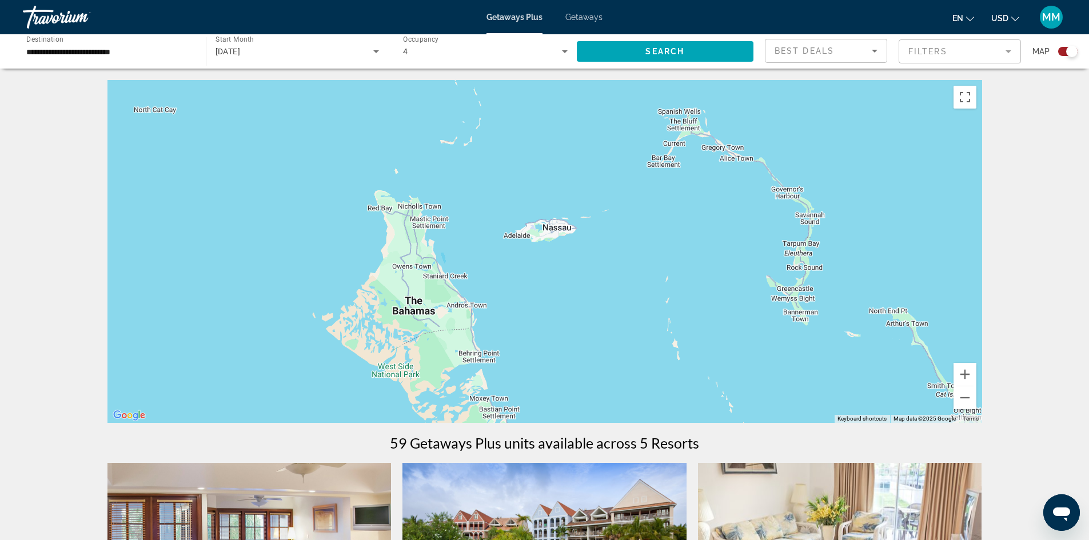
drag, startPoint x: 641, startPoint y: 389, endPoint x: 669, endPoint y: 453, distance: 69.7
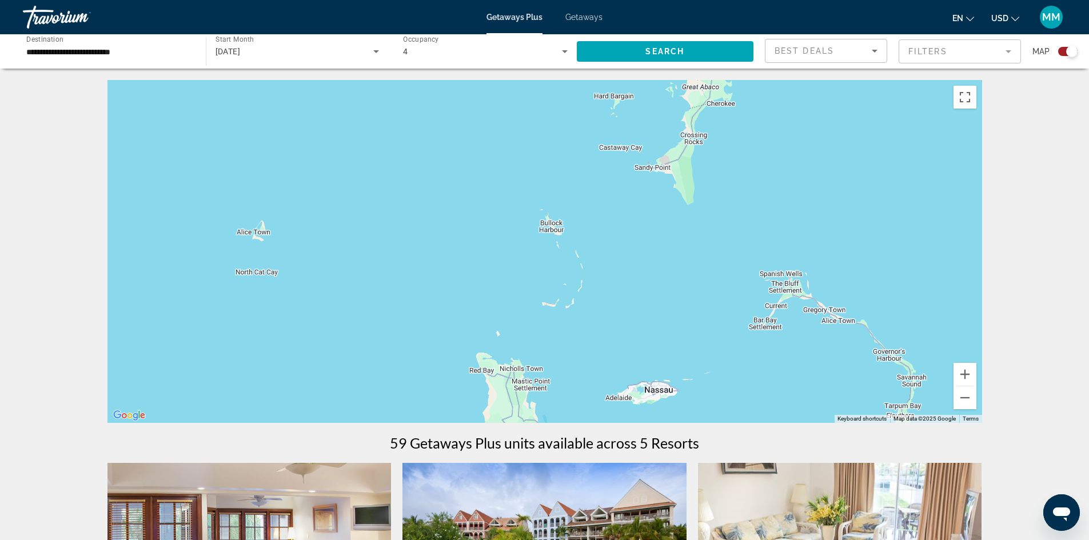
drag, startPoint x: 574, startPoint y: 317, endPoint x: 547, endPoint y: 421, distance: 107.5
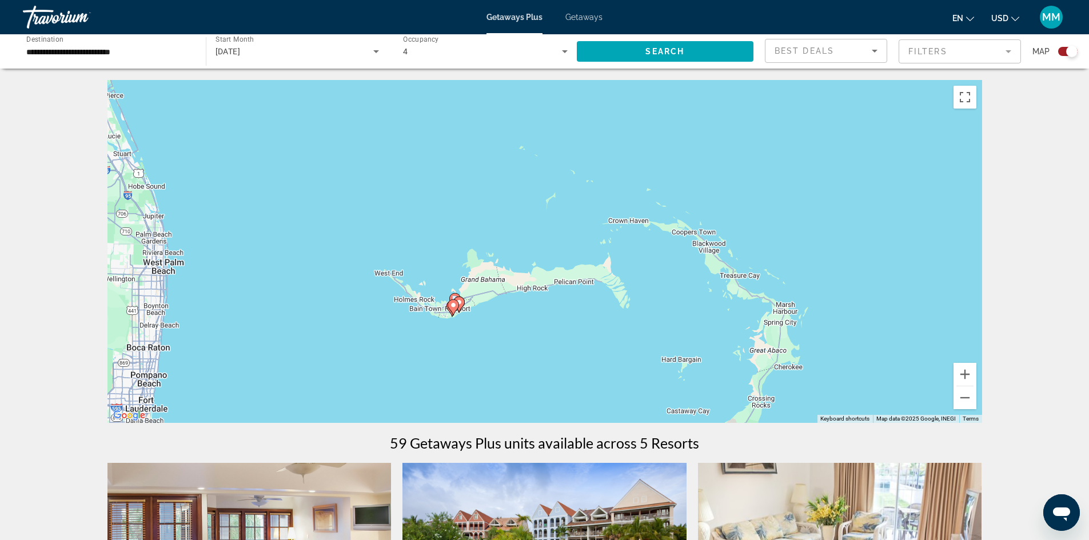
drag, startPoint x: 323, startPoint y: 257, endPoint x: 390, endPoint y: 521, distance: 272.5
click at [962, 371] on button "Zoom in" at bounding box center [965, 374] width 23 height 23
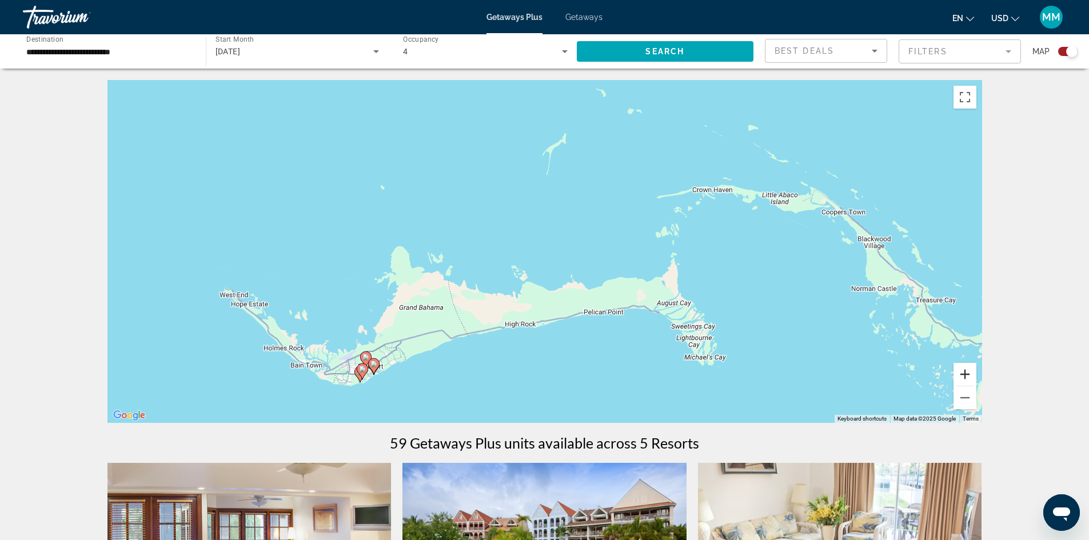
click at [963, 371] on button "Zoom in" at bounding box center [965, 374] width 23 height 23
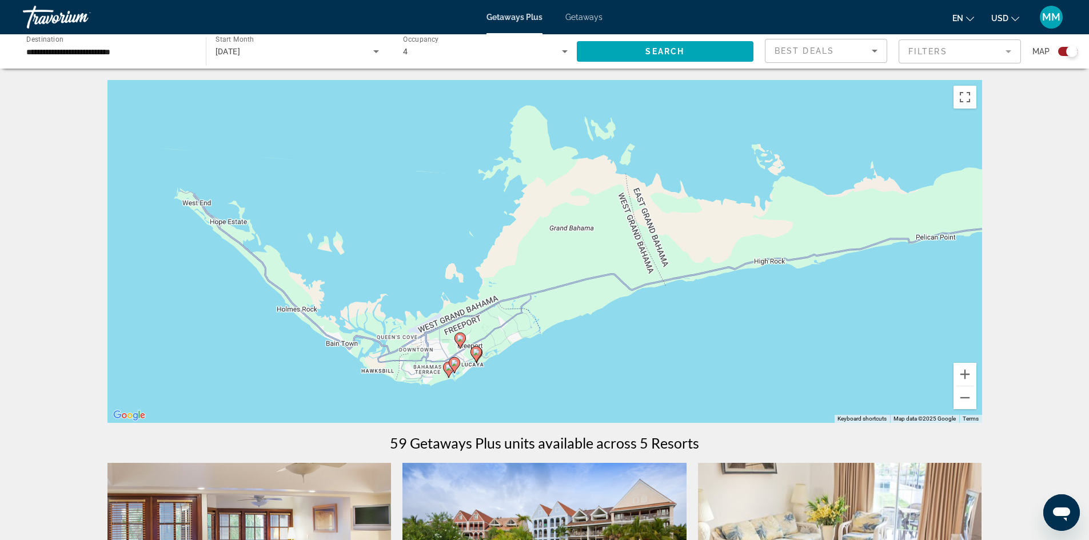
drag, startPoint x: 568, startPoint y: 193, endPoint x: 842, endPoint y: 57, distance: 305.5
click at [961, 395] on button "Zoom out" at bounding box center [965, 397] width 23 height 23
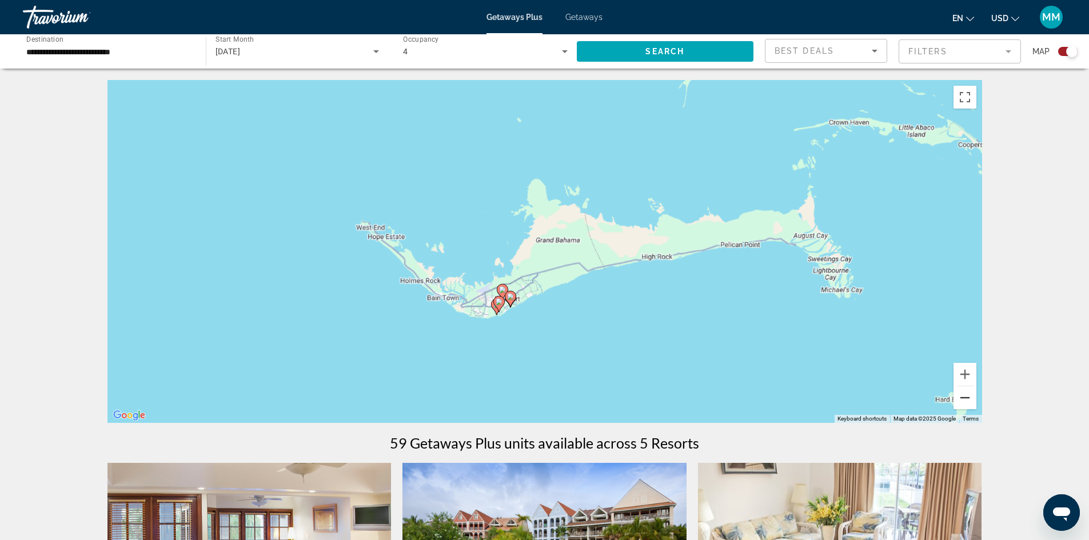
click at [960, 397] on button "Zoom out" at bounding box center [965, 397] width 23 height 23
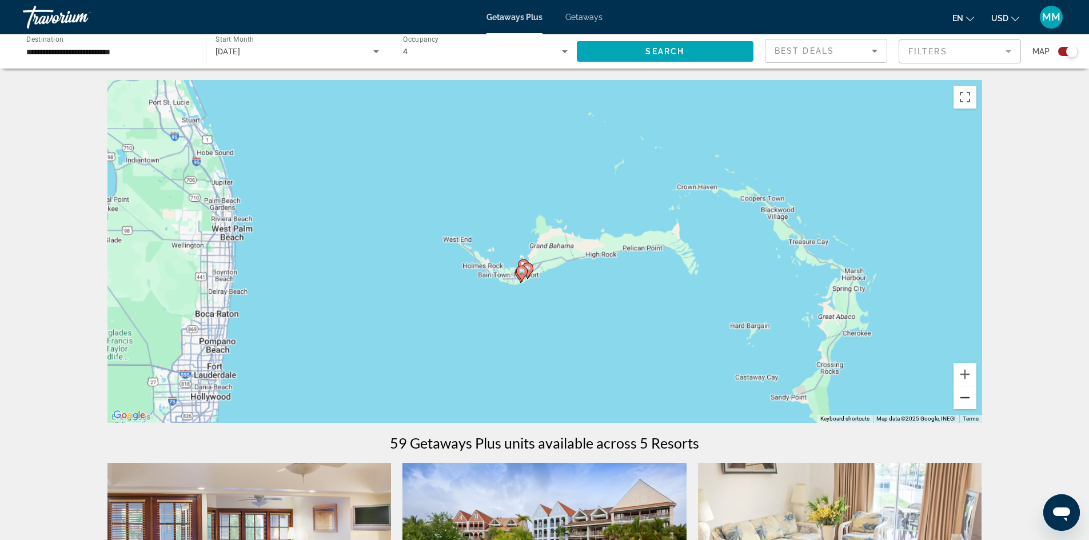
click at [960, 398] on button "Zoom out" at bounding box center [965, 397] width 23 height 23
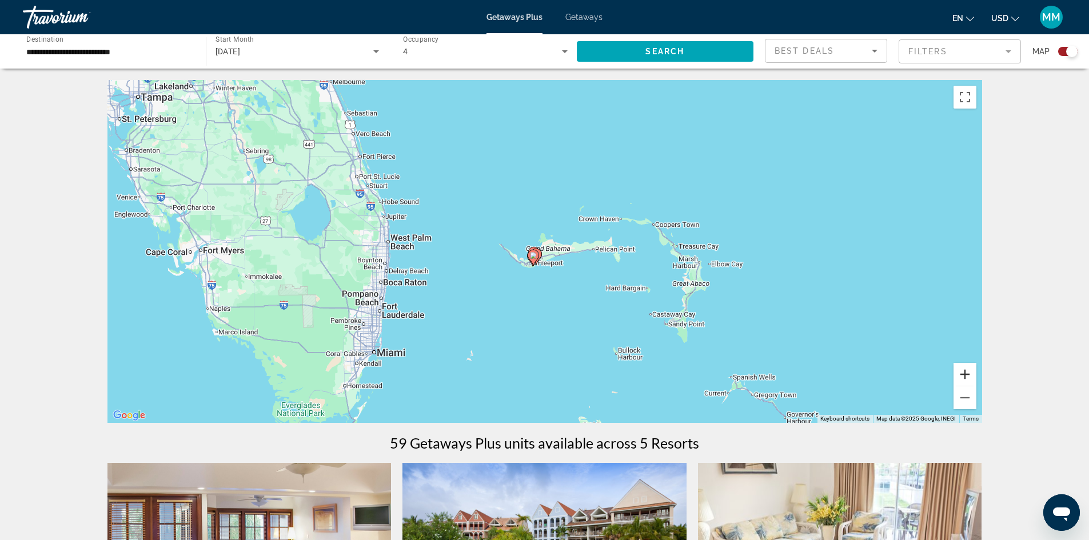
click at [965, 375] on button "Zoom in" at bounding box center [965, 374] width 23 height 23
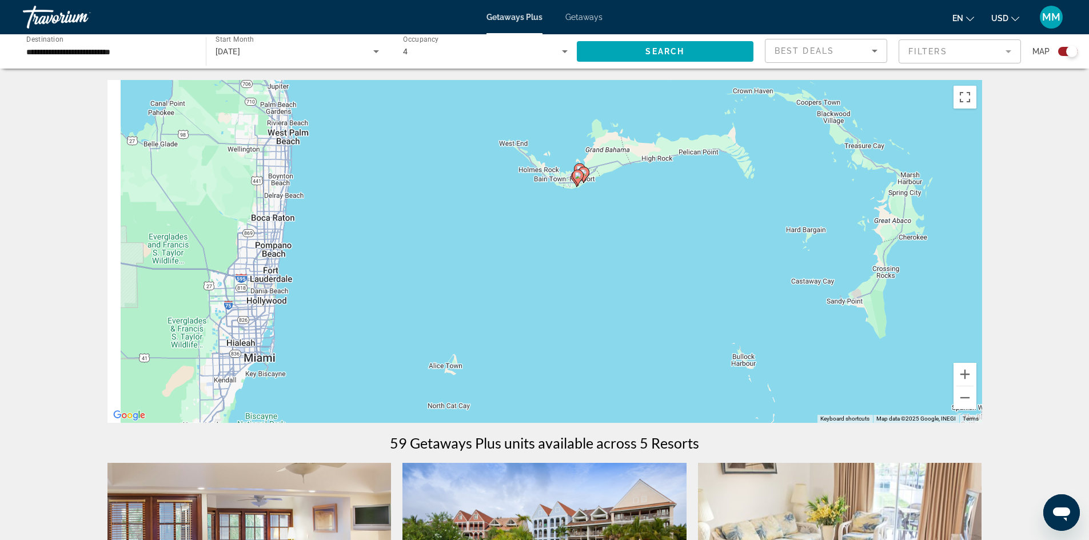
drag, startPoint x: 453, startPoint y: 400, endPoint x: 520, endPoint y: 280, distance: 137.7
click at [520, 280] on div "To activate drag with keyboard, press Alt + Enter. Once in keyboard drag state,…" at bounding box center [544, 251] width 875 height 343
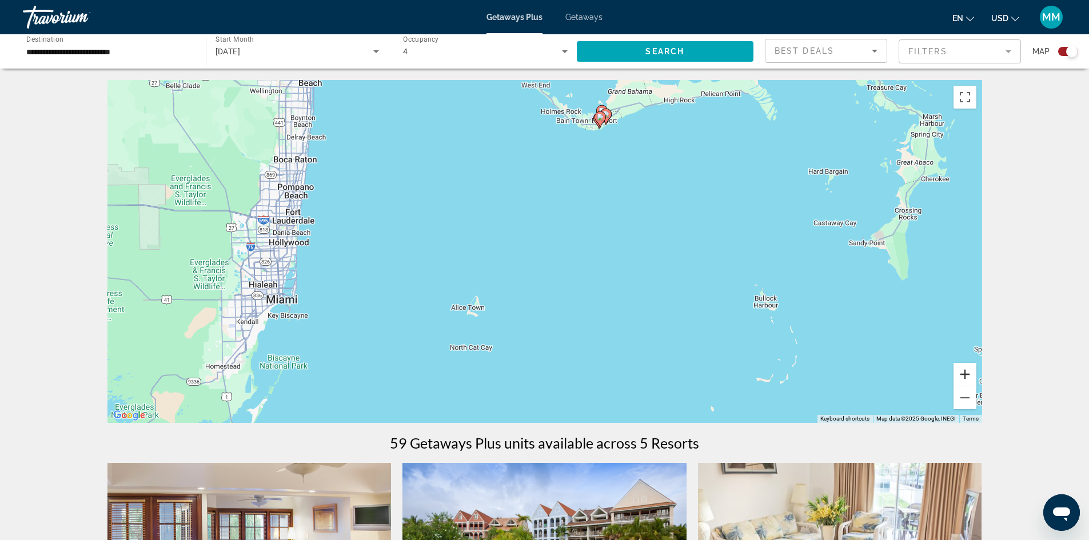
click at [960, 372] on button "Zoom in" at bounding box center [965, 374] width 23 height 23
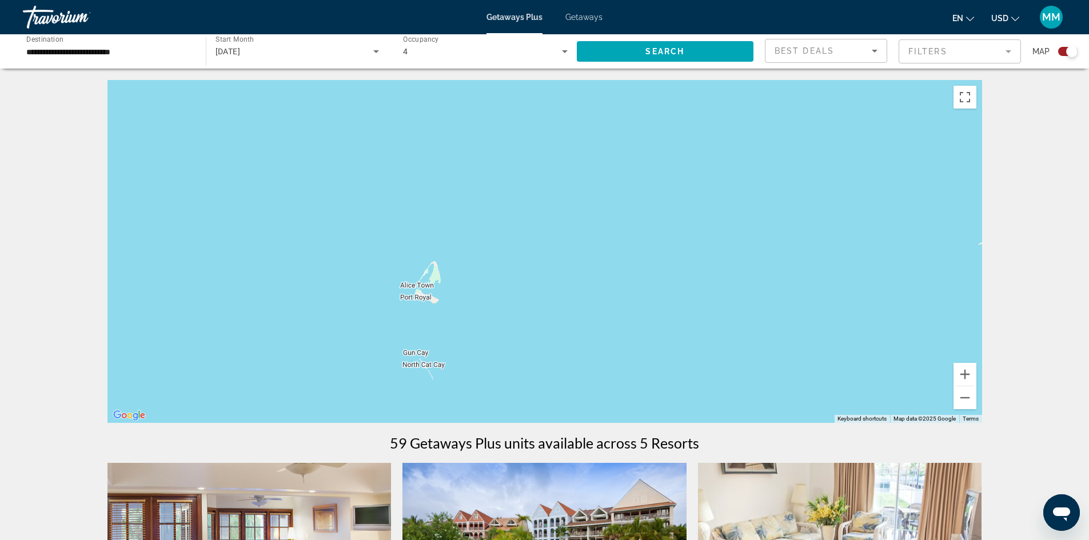
drag, startPoint x: 452, startPoint y: 334, endPoint x: 480, endPoint y: 258, distance: 81.4
click at [478, 260] on div "To activate drag with keyboard, press Alt + Enter. Once in keyboard drag state,…" at bounding box center [544, 251] width 875 height 343
drag, startPoint x: 492, startPoint y: 331, endPoint x: 481, endPoint y: 280, distance: 52.2
click at [481, 281] on div "Main content" at bounding box center [544, 251] width 875 height 343
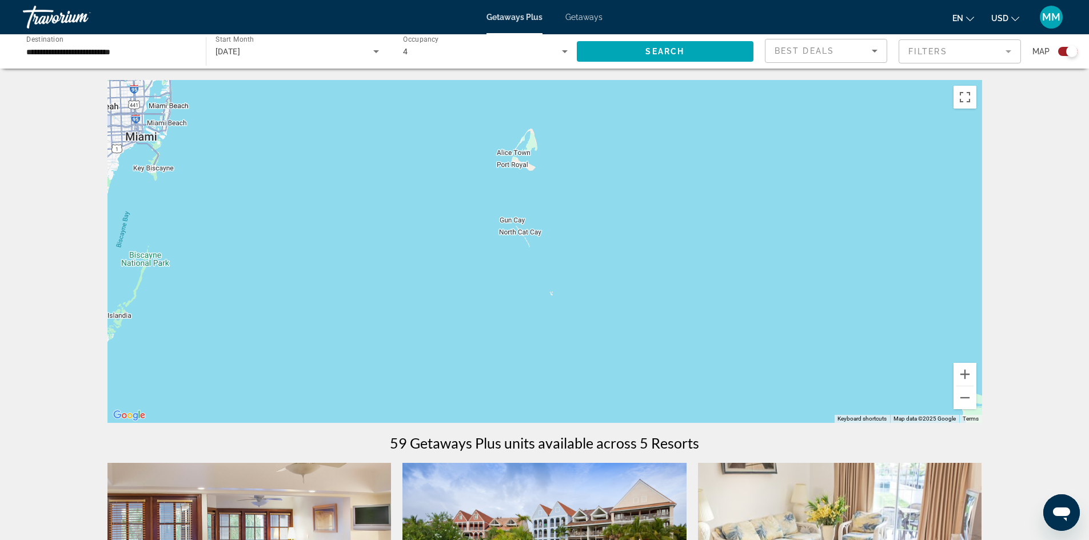
drag, startPoint x: 469, startPoint y: 302, endPoint x: 584, endPoint y: 253, distance: 125.2
click at [575, 243] on div "Main content" at bounding box center [544, 251] width 875 height 343
click at [964, 372] on button "Zoom in" at bounding box center [965, 374] width 23 height 23
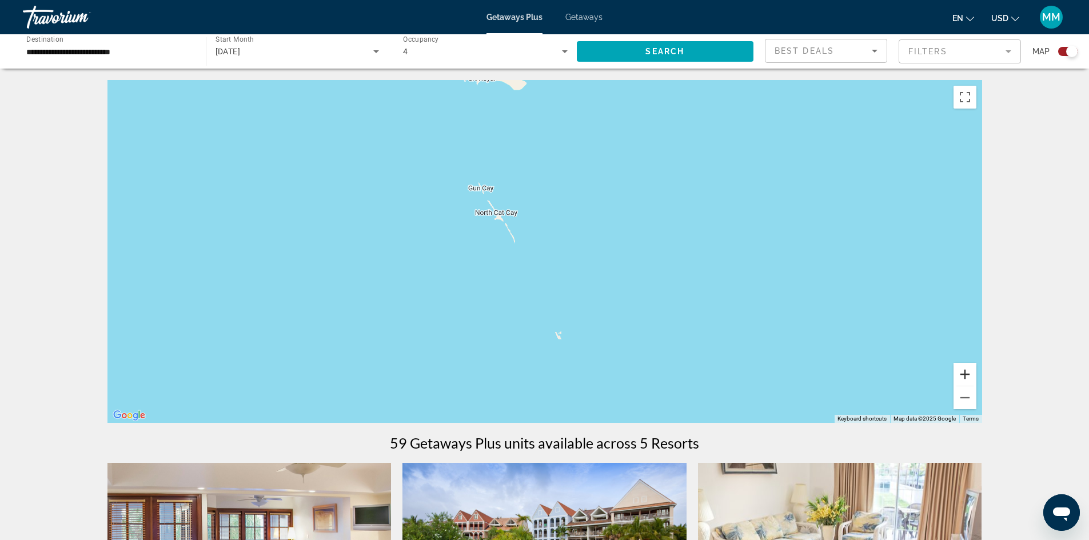
click at [964, 372] on button "Zoom in" at bounding box center [965, 374] width 23 height 23
drag, startPoint x: 677, startPoint y: 362, endPoint x: 619, endPoint y: 267, distance: 111.9
click at [619, 267] on div "Main content" at bounding box center [544, 251] width 875 height 343
drag, startPoint x: 696, startPoint y: 337, endPoint x: 672, endPoint y: 190, distance: 148.4
click at [672, 190] on div "Main content" at bounding box center [544, 251] width 875 height 343
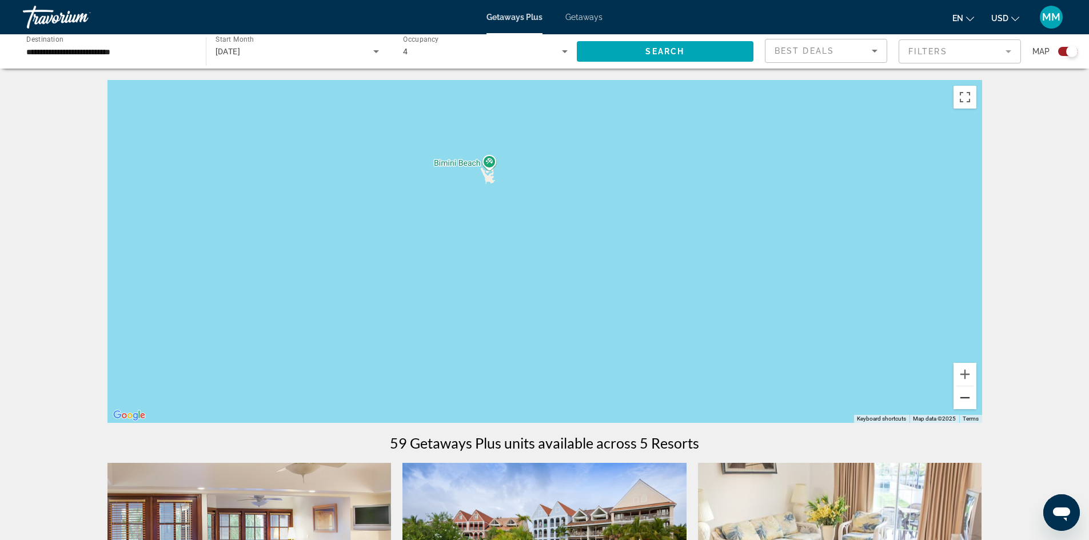
click at [959, 396] on button "Zoom out" at bounding box center [965, 397] width 23 height 23
click at [960, 398] on button "Zoom out" at bounding box center [965, 397] width 23 height 23
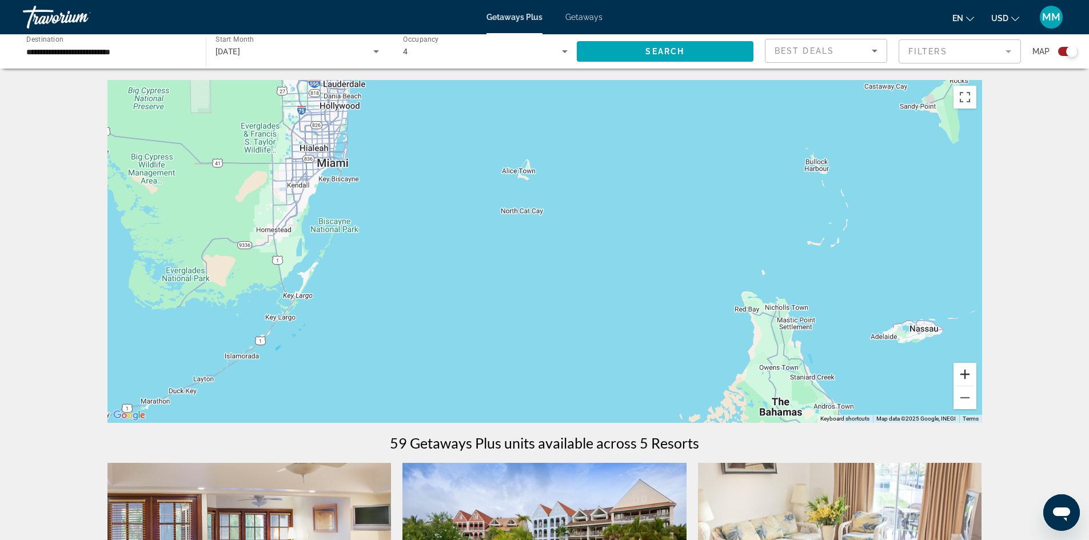
click at [963, 368] on button "Zoom in" at bounding box center [965, 374] width 23 height 23
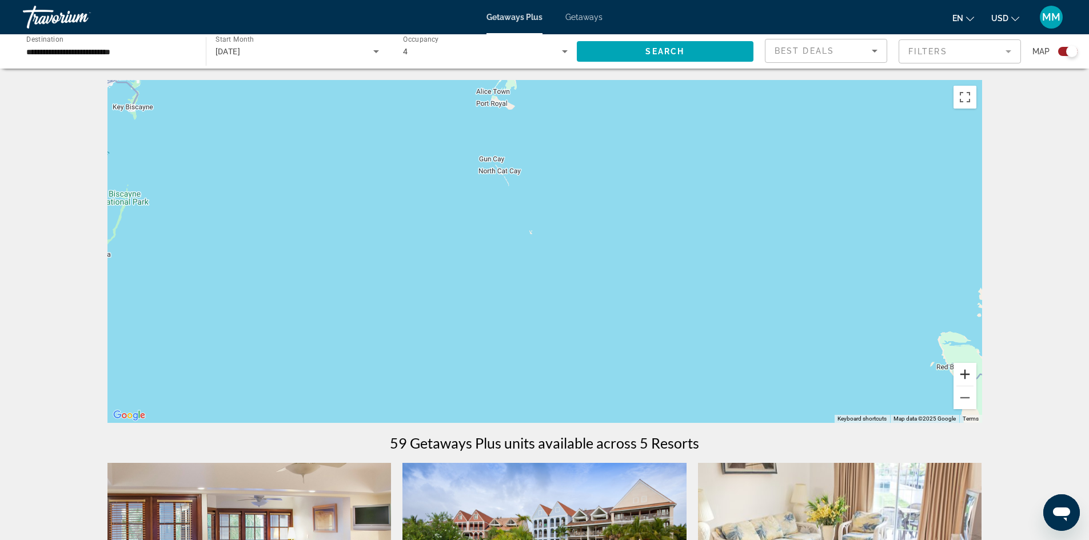
click at [963, 368] on button "Zoom in" at bounding box center [965, 374] width 23 height 23
click at [963, 396] on button "Zoom out" at bounding box center [965, 397] width 23 height 23
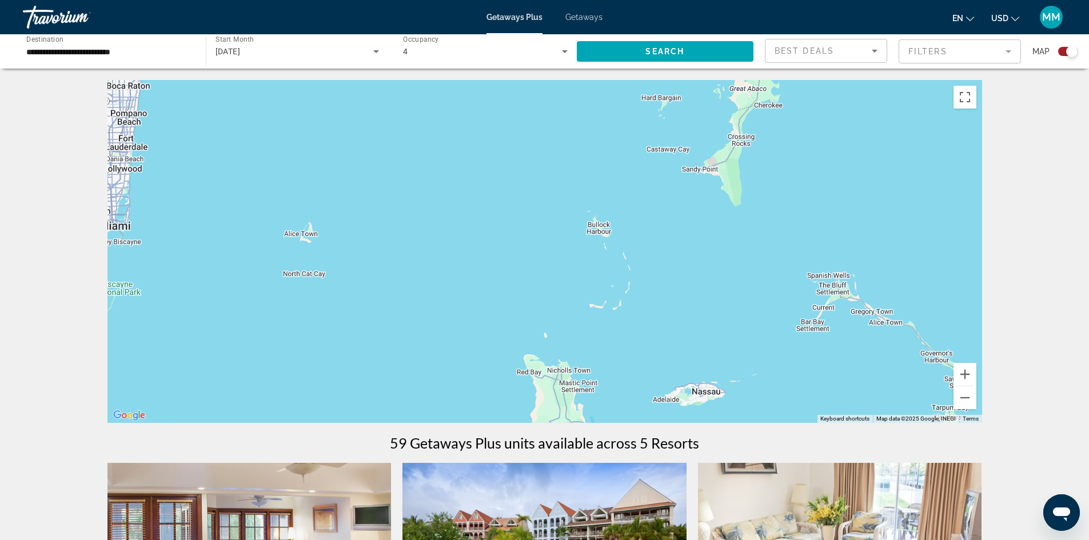
drag, startPoint x: 829, startPoint y: 268, endPoint x: 610, endPoint y: 332, distance: 228.1
click at [610, 332] on div "Main content" at bounding box center [544, 251] width 875 height 343
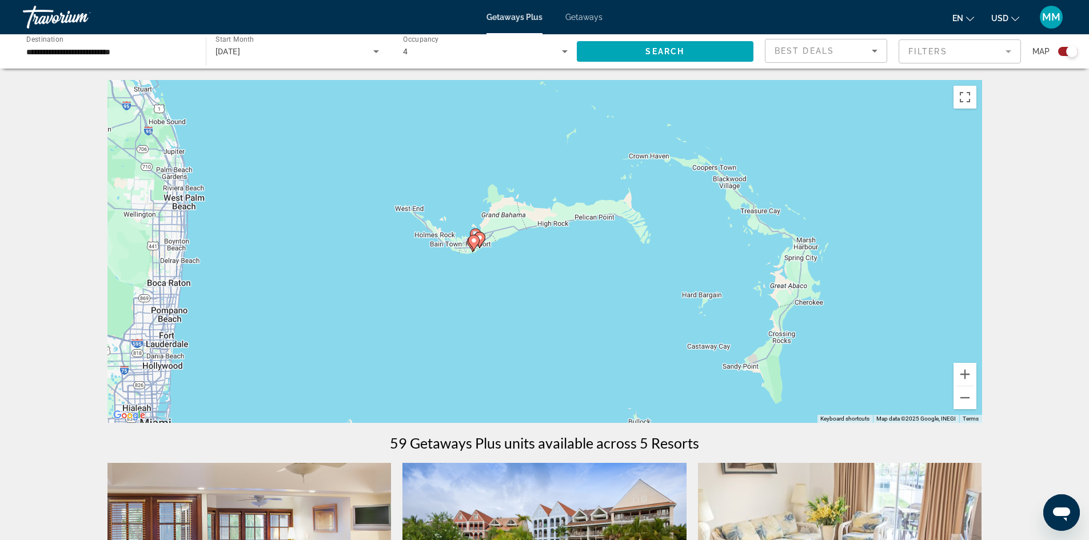
drag, startPoint x: 393, startPoint y: 200, endPoint x: 410, endPoint y: 393, distance: 194.6
click at [422, 396] on div "To activate drag with keyboard, press Alt + Enter. Once in keyboard drag state,…" at bounding box center [544, 251] width 875 height 343
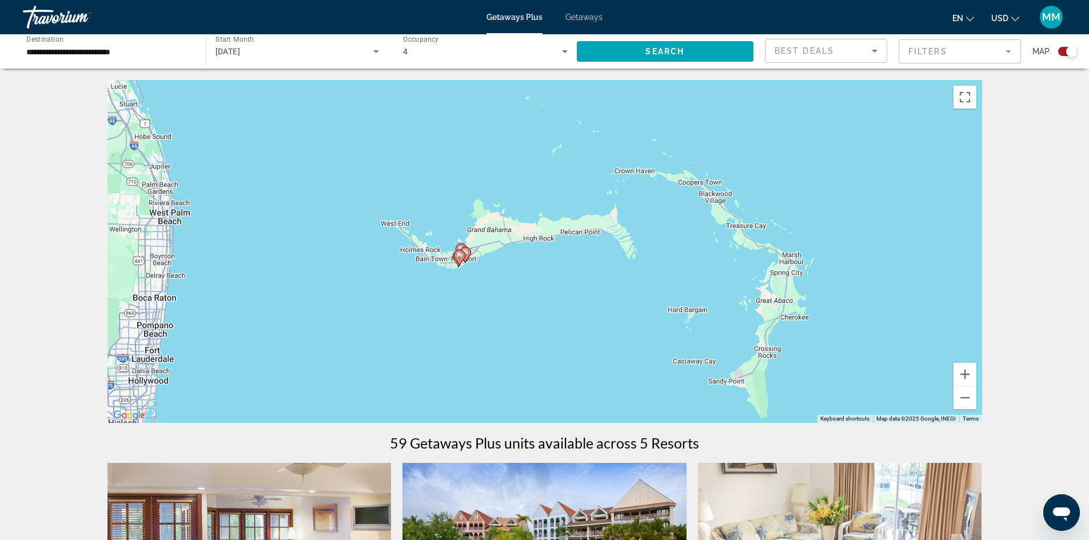
click at [583, 17] on span "Getaways" at bounding box center [583, 17] width 37 height 9
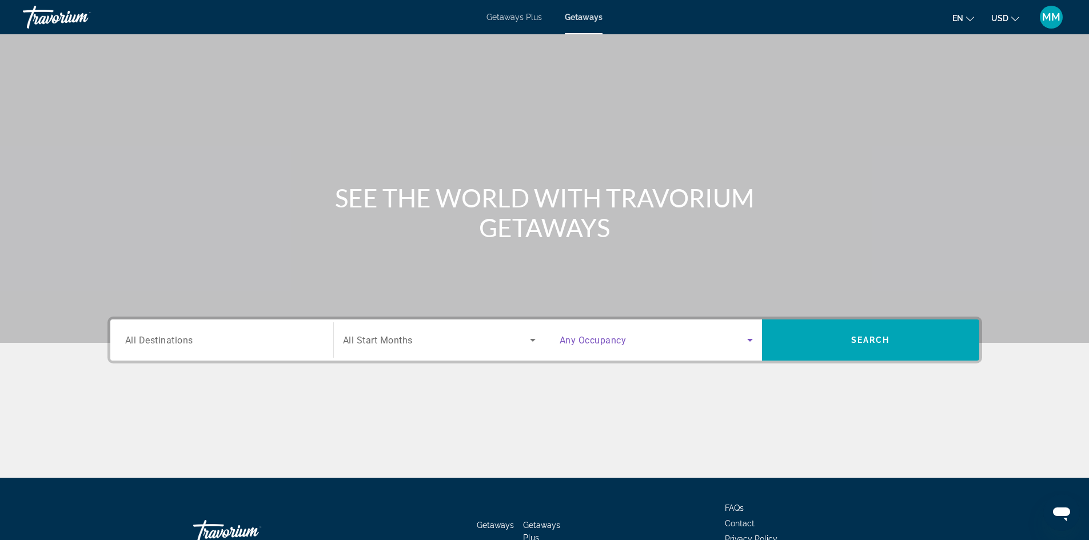
click at [749, 338] on icon "Search widget" at bounding box center [750, 340] width 14 height 14
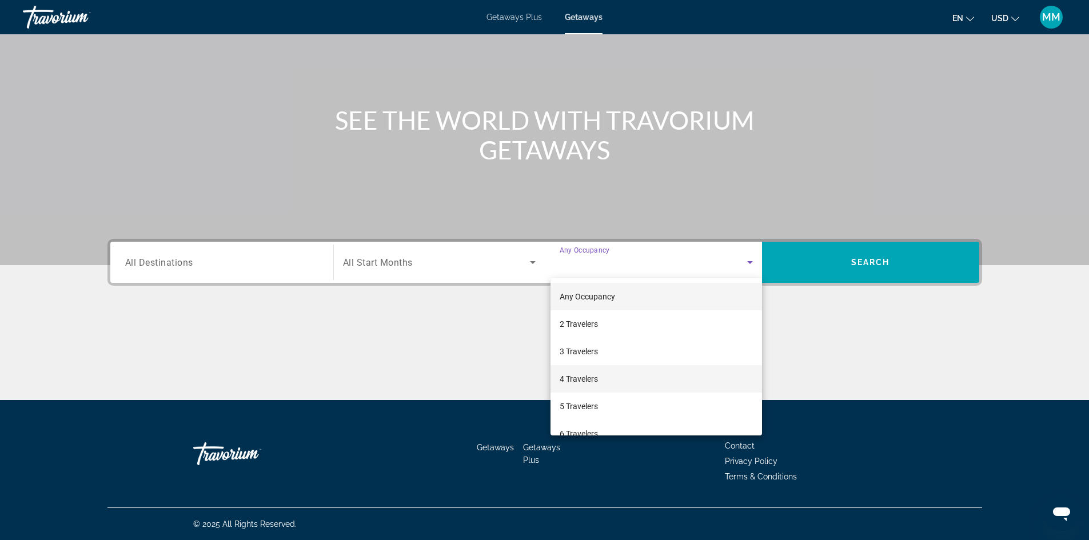
click at [633, 376] on mat-option "4 Travelers" at bounding box center [657, 378] width 212 height 27
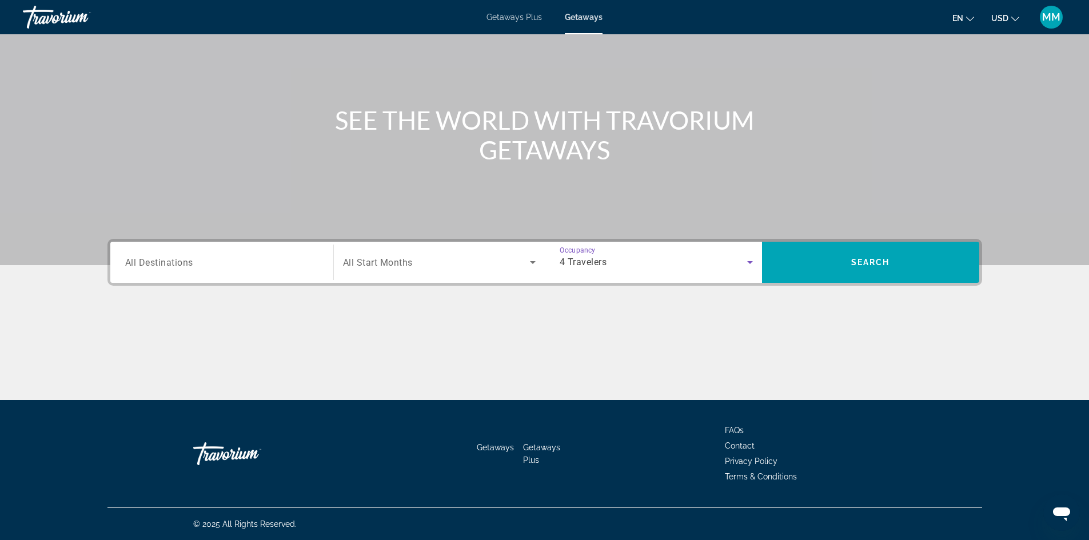
click at [441, 262] on span "Search widget" at bounding box center [436, 263] width 187 height 14
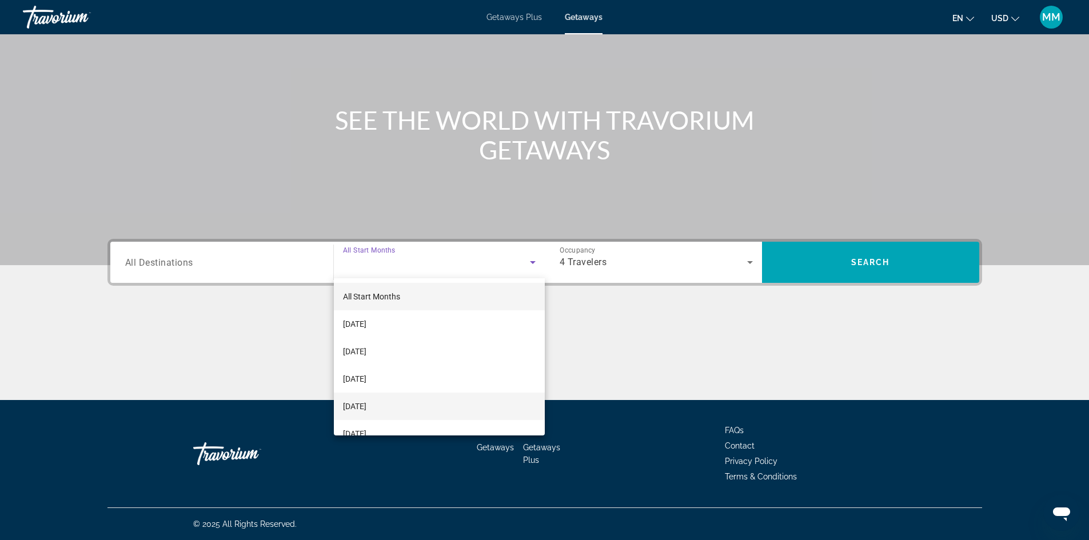
click at [404, 408] on mat-option "December 2025" at bounding box center [439, 406] width 211 height 27
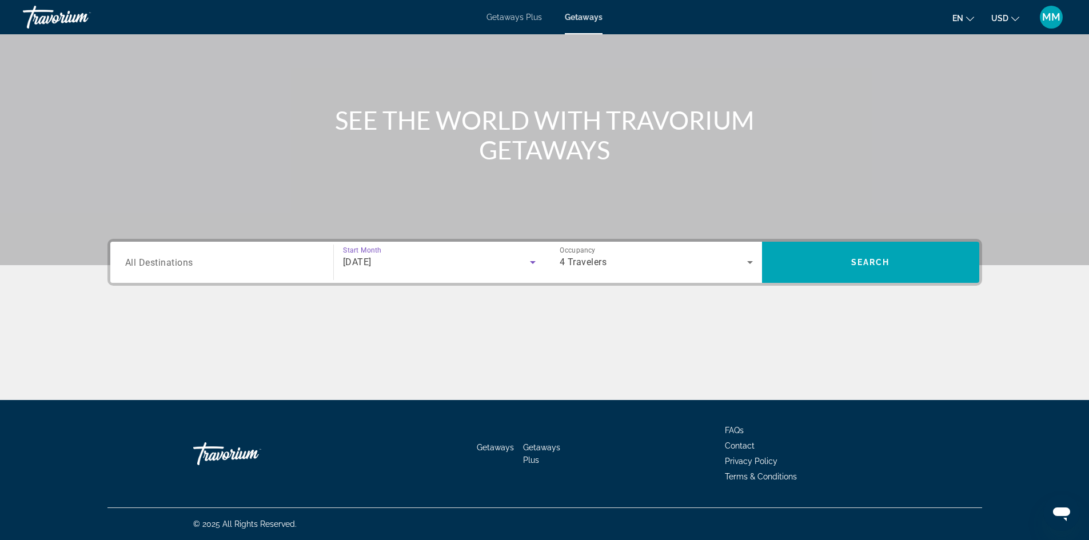
click at [212, 262] on input "Destination All Destinations" at bounding box center [221, 263] width 193 height 14
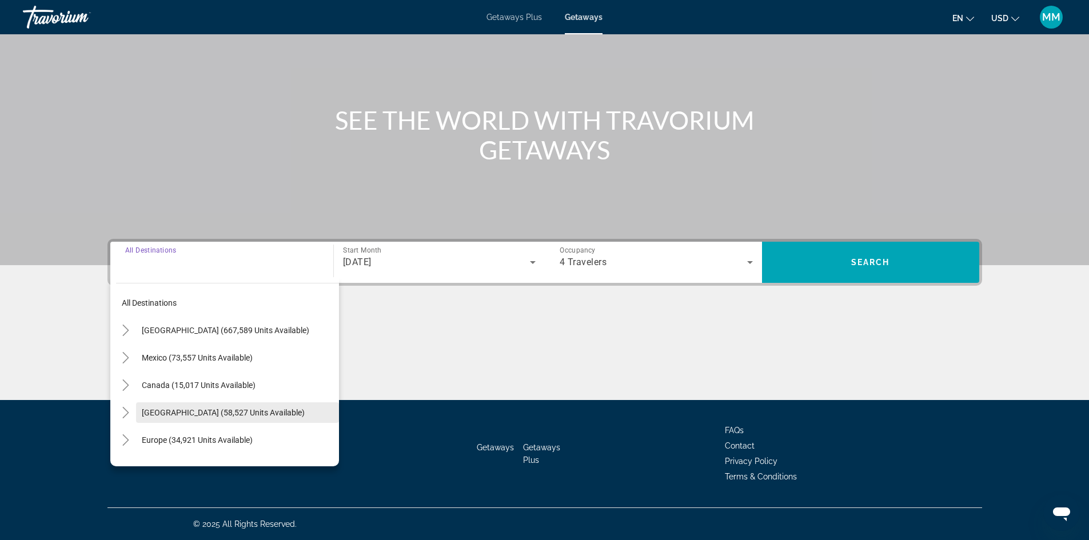
click at [205, 414] on span "Caribbean & Atlantic Islands (58,527 units available)" at bounding box center [223, 412] width 163 height 9
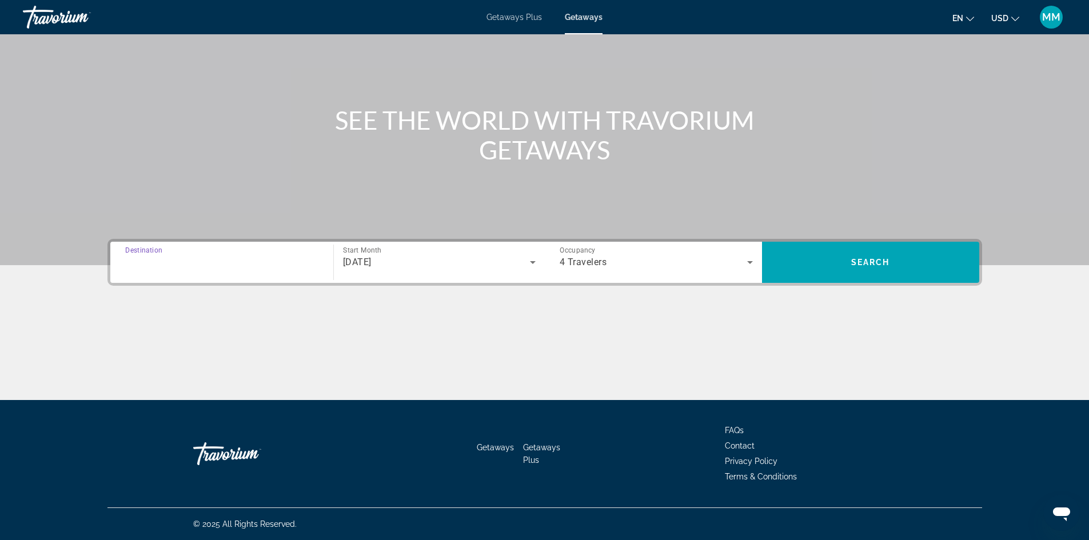
type input "**********"
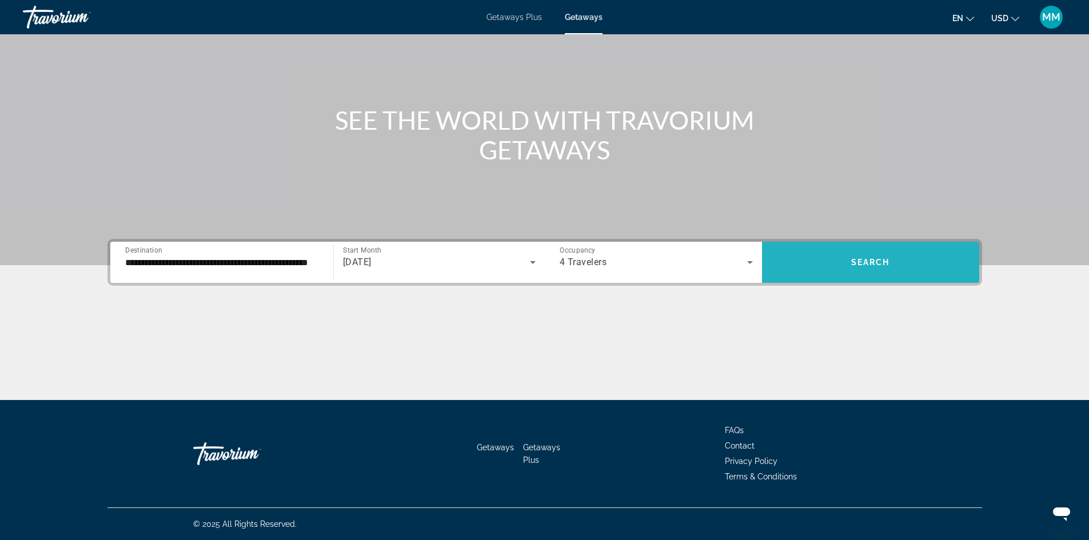
click at [866, 252] on span "Search widget" at bounding box center [870, 262] width 217 height 27
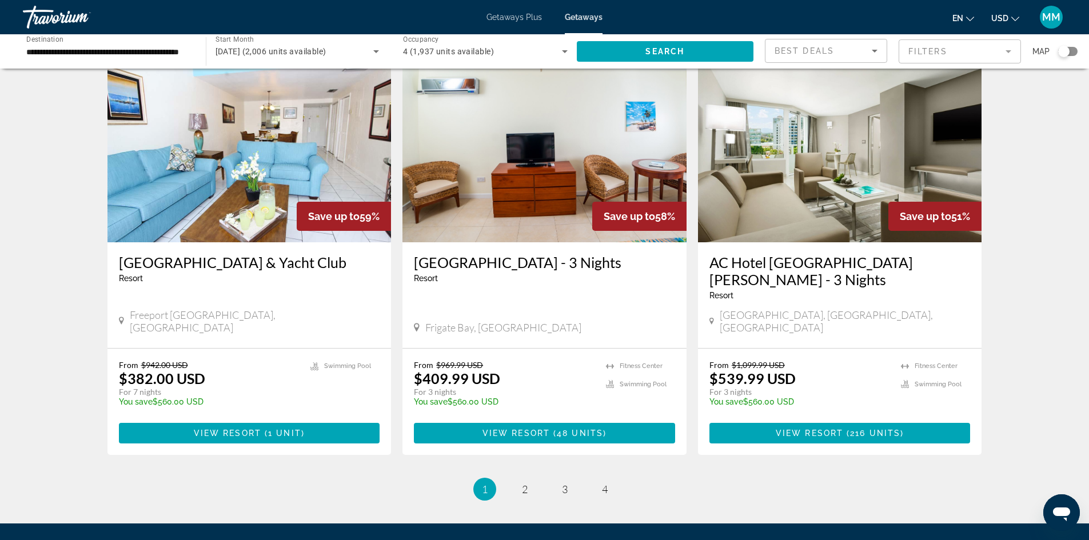
scroll to position [1309, 0]
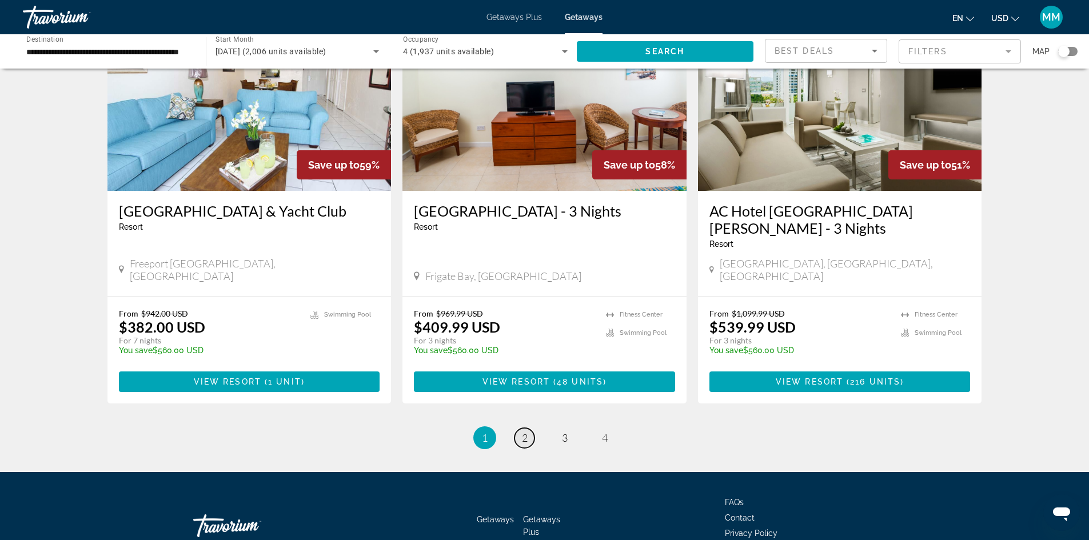
click at [523, 432] on span "2" at bounding box center [525, 438] width 6 height 13
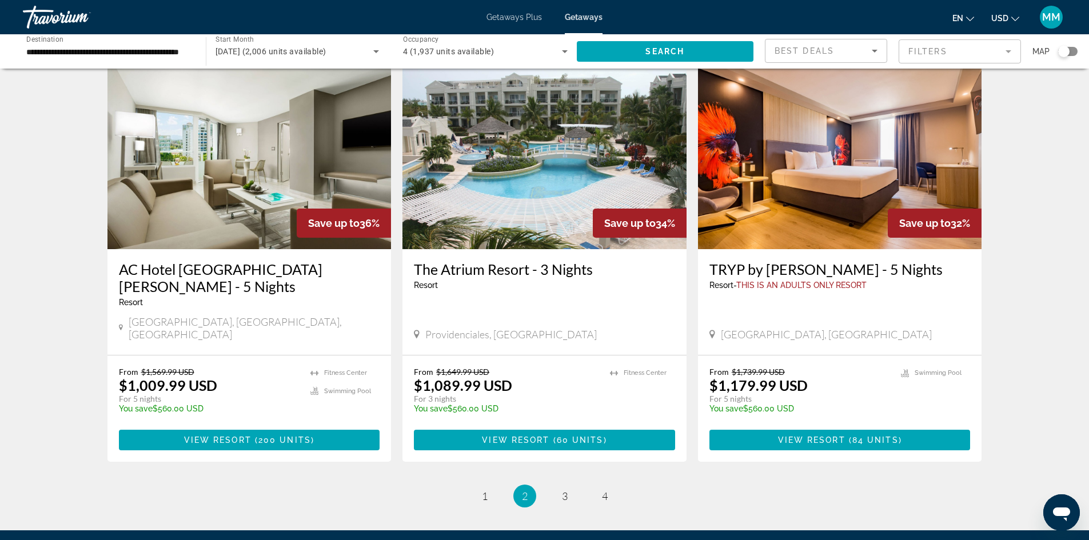
scroll to position [1326, 0]
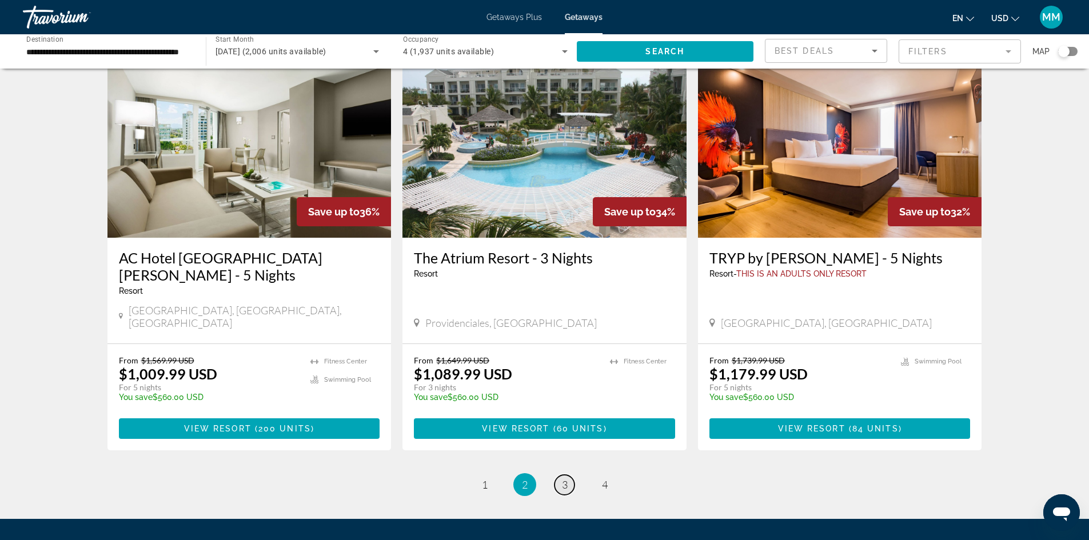
click at [568, 475] on link "page 3" at bounding box center [565, 485] width 20 height 20
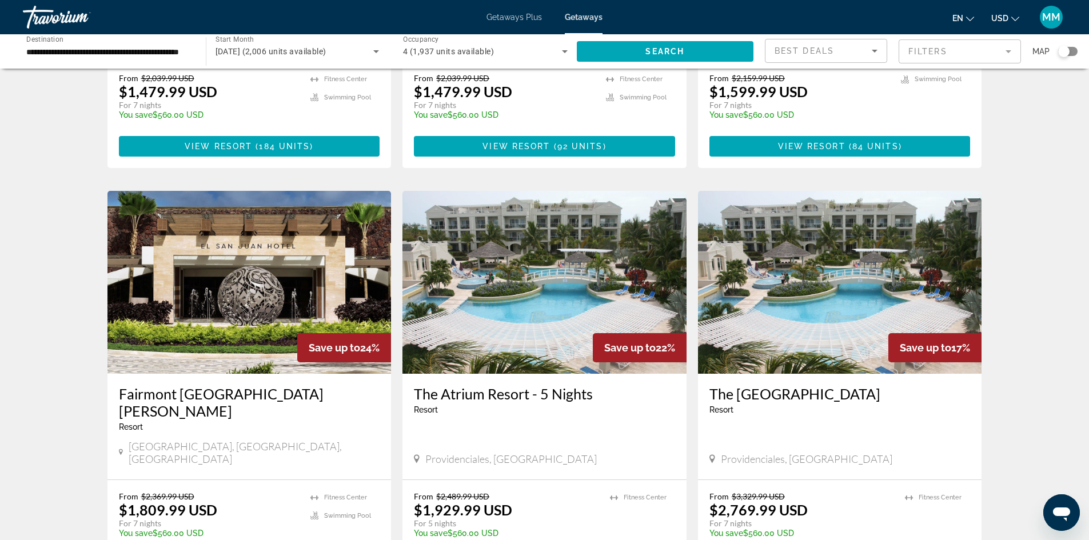
scroll to position [1258, 0]
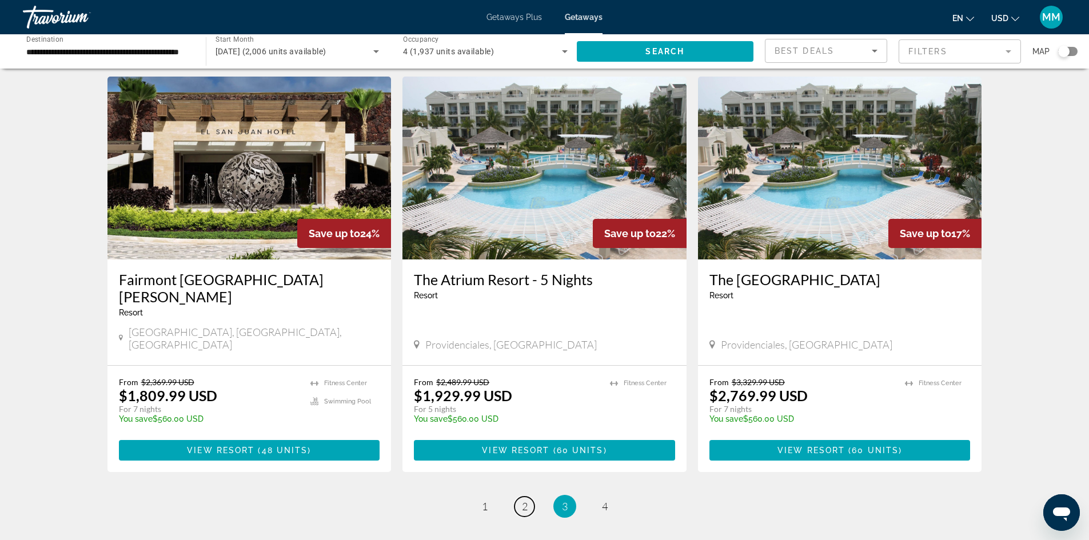
click at [520, 497] on link "page 2" at bounding box center [525, 507] width 20 height 20
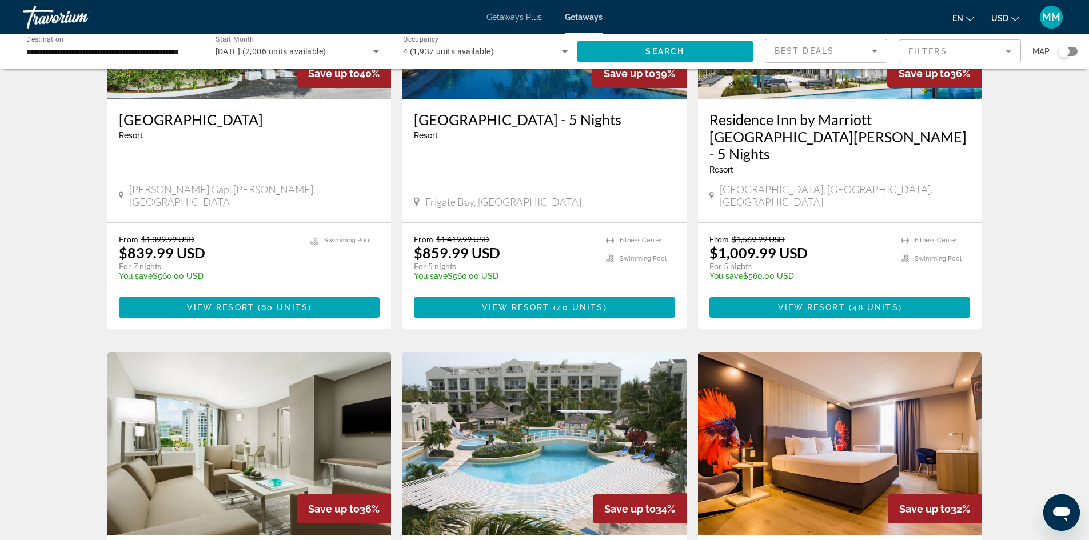
scroll to position [972, 0]
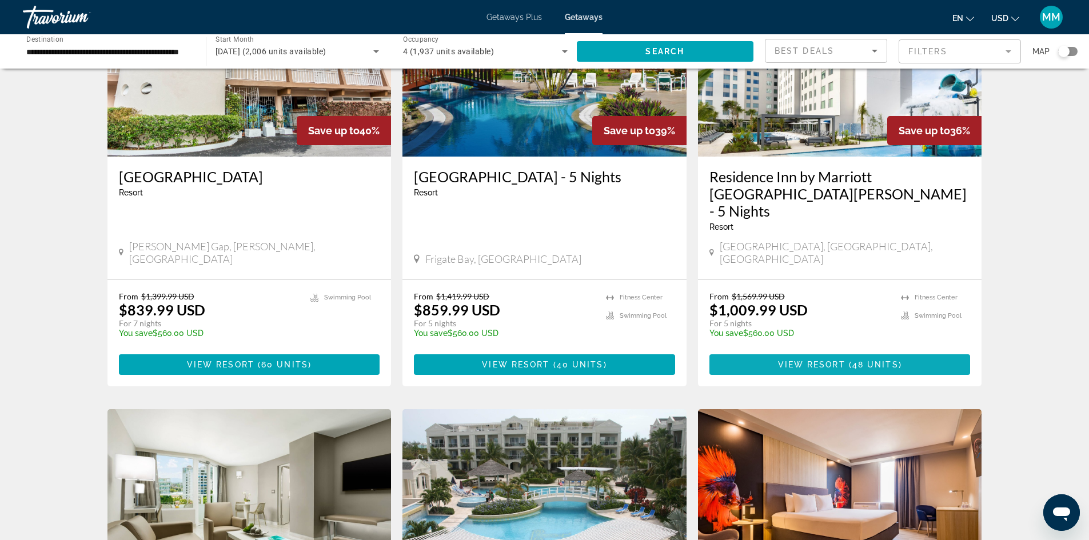
click at [813, 360] on span "View Resort" at bounding box center [811, 364] width 67 height 9
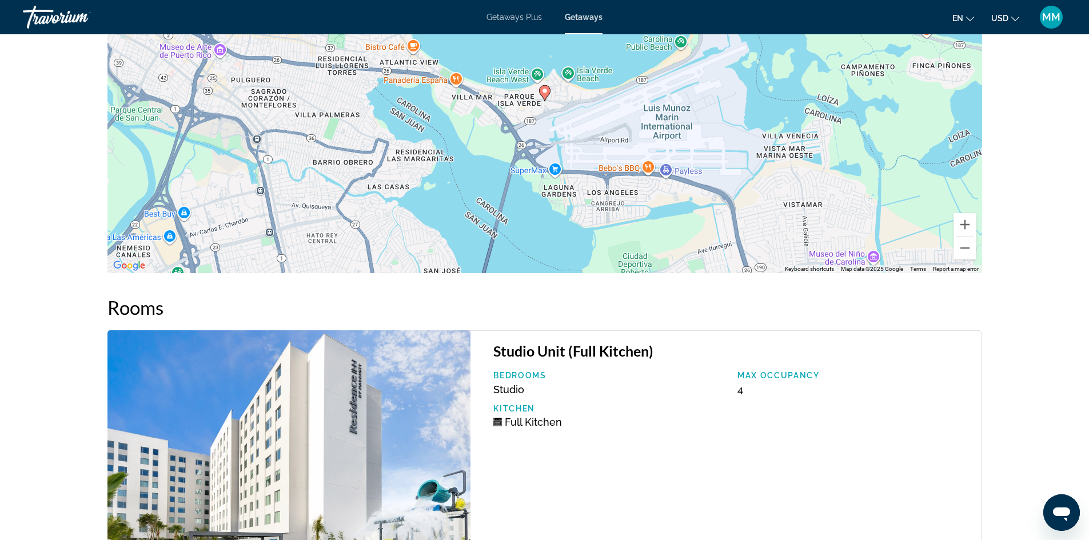
scroll to position [1372, 0]
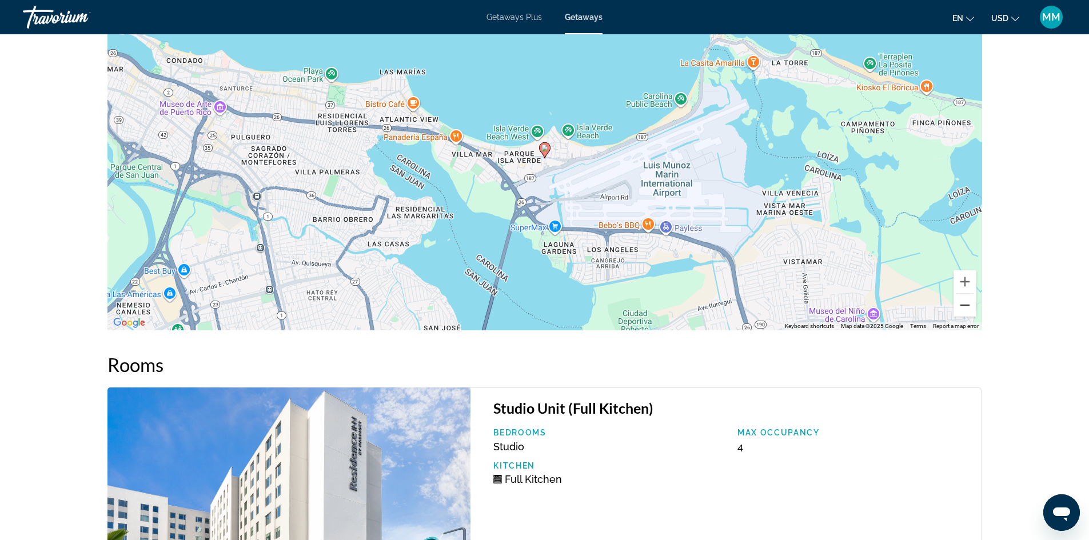
click at [964, 306] on button "Zoom out" at bounding box center [965, 305] width 23 height 23
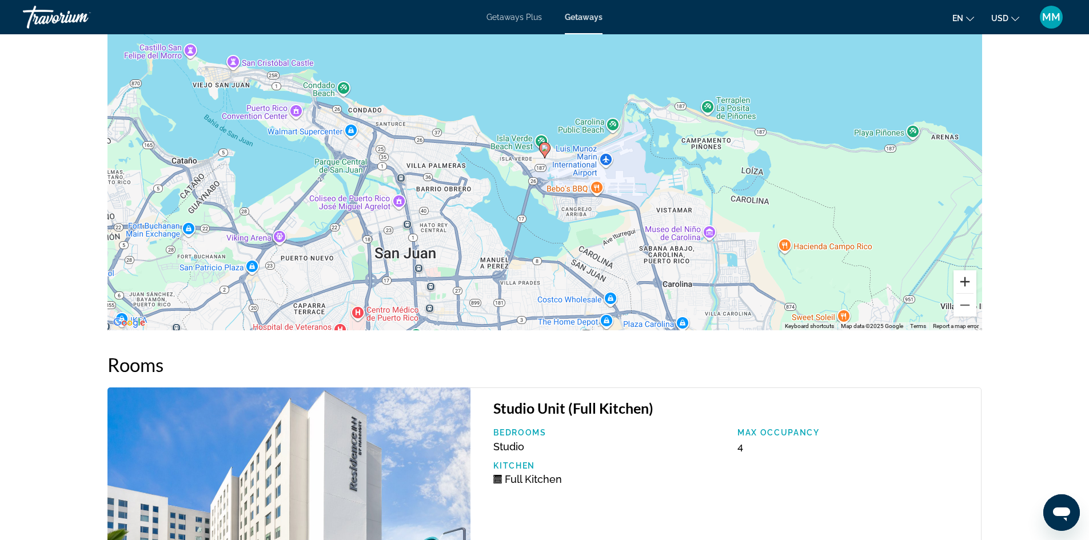
click at [966, 284] on button "Zoom in" at bounding box center [965, 281] width 23 height 23
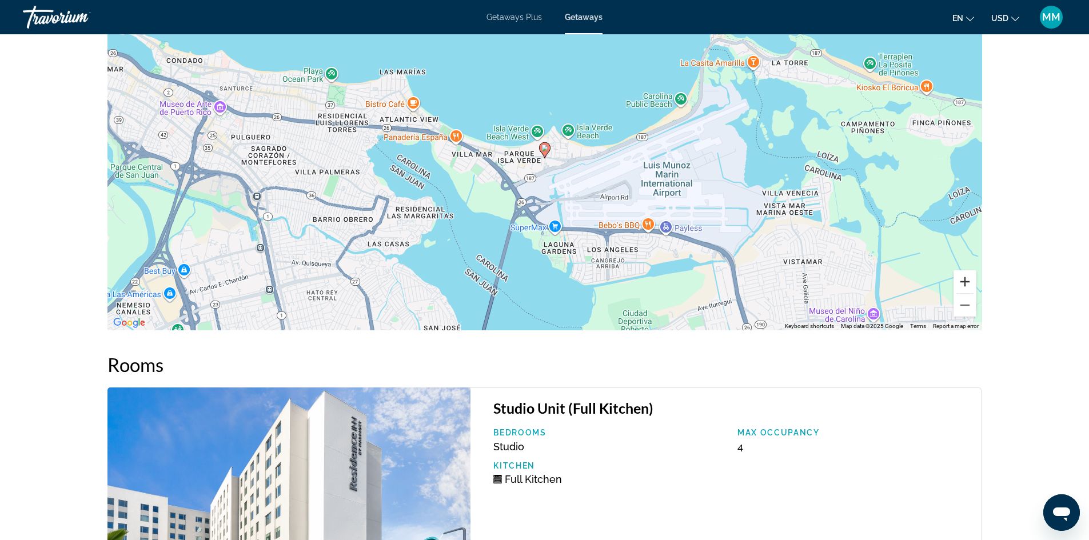
click at [965, 284] on button "Zoom in" at bounding box center [965, 281] width 23 height 23
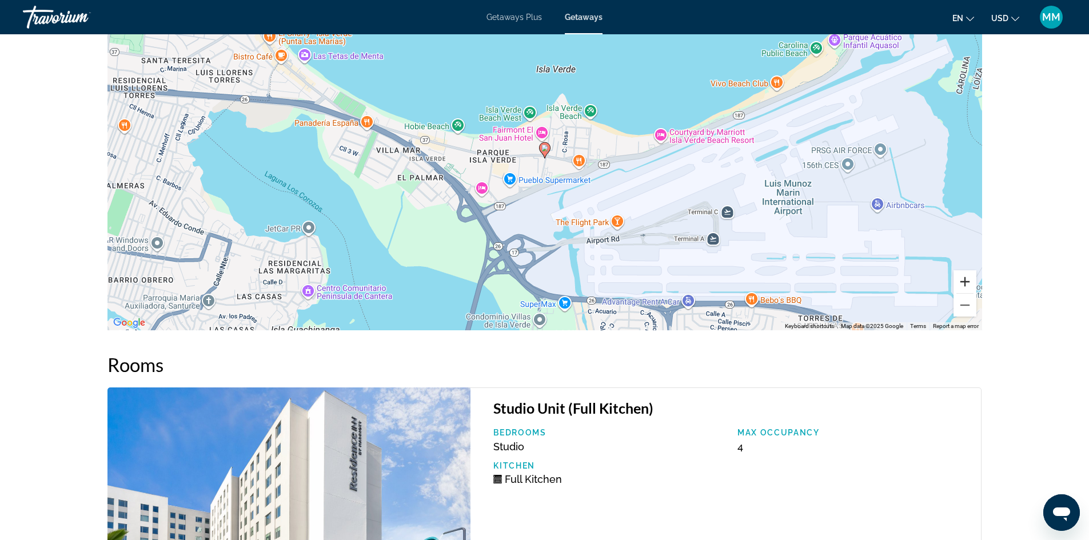
click at [965, 284] on button "Zoom in" at bounding box center [965, 281] width 23 height 23
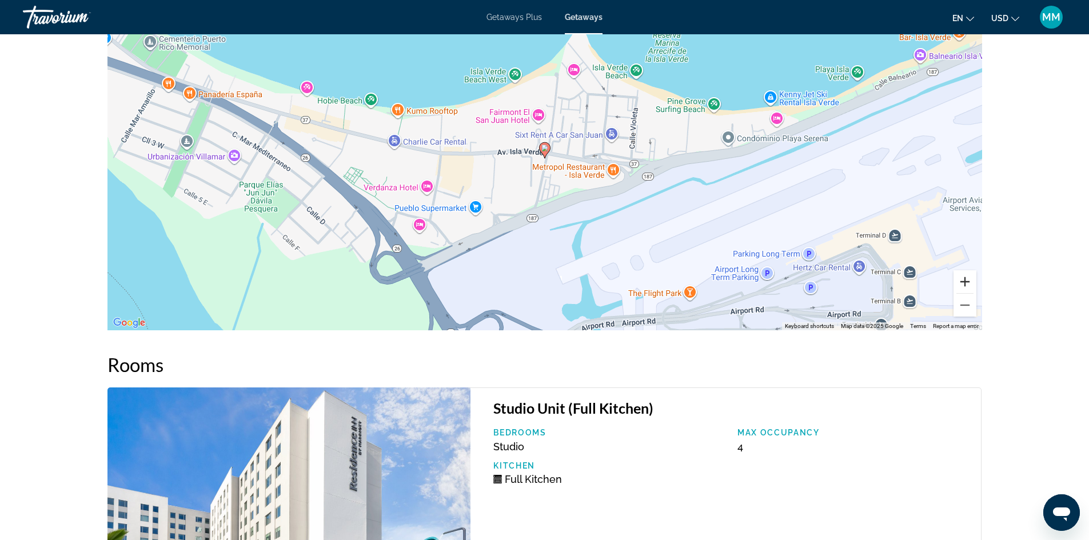
click at [965, 284] on button "Zoom in" at bounding box center [965, 281] width 23 height 23
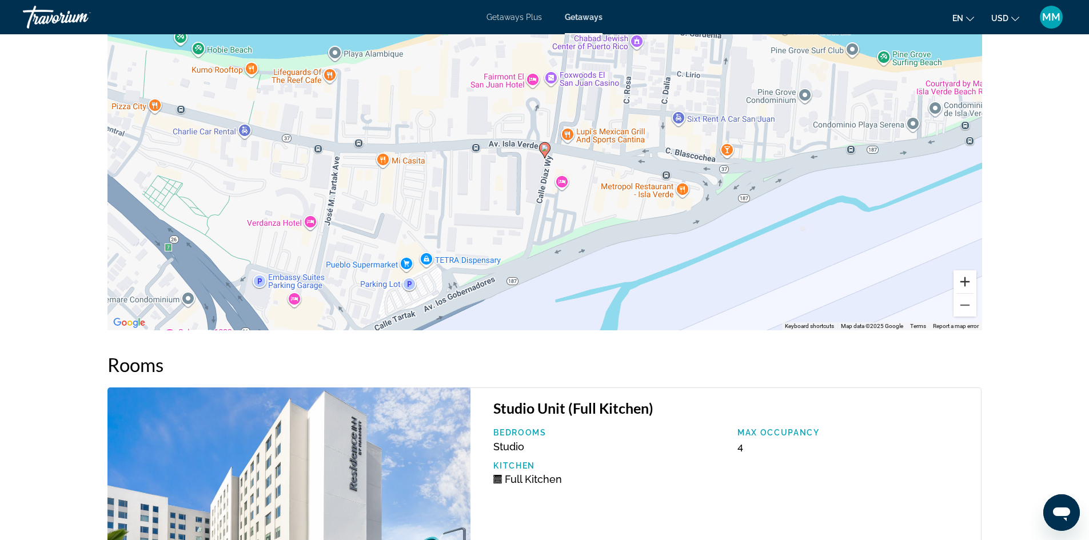
click at [965, 284] on button "Zoom in" at bounding box center [965, 281] width 23 height 23
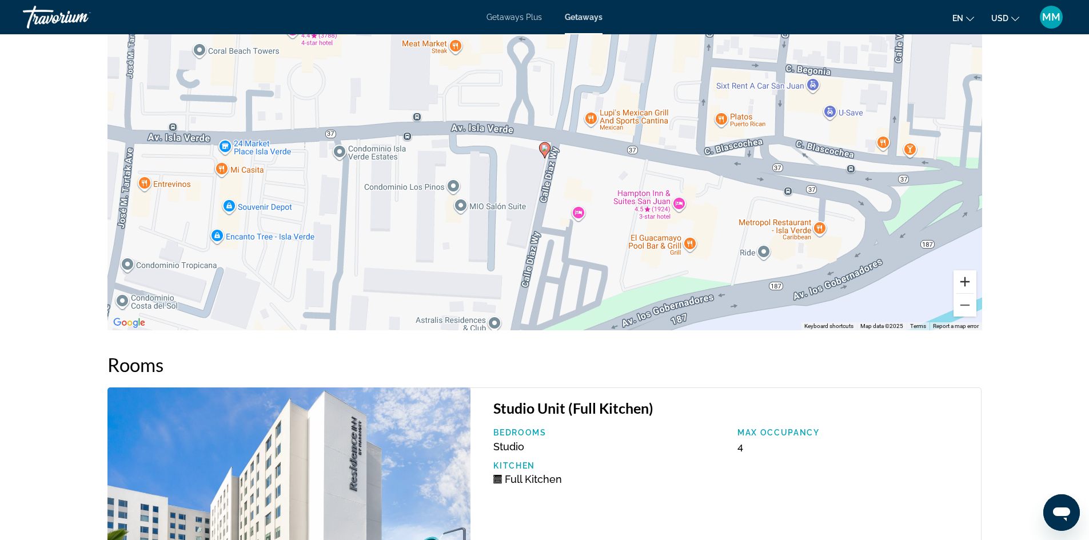
click at [965, 284] on button "Zoom in" at bounding box center [965, 281] width 23 height 23
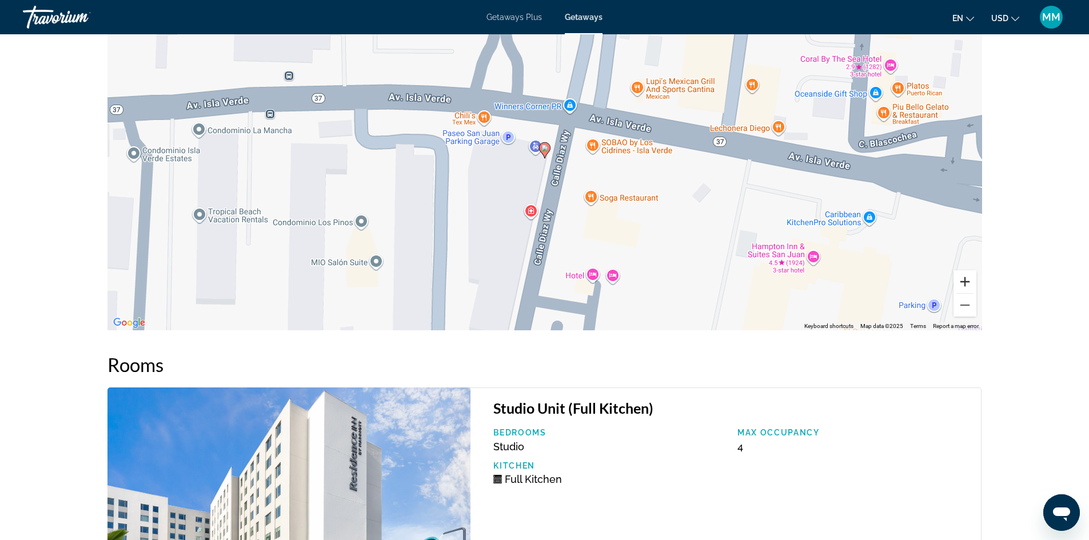
click at [965, 284] on button "Zoom in" at bounding box center [965, 281] width 23 height 23
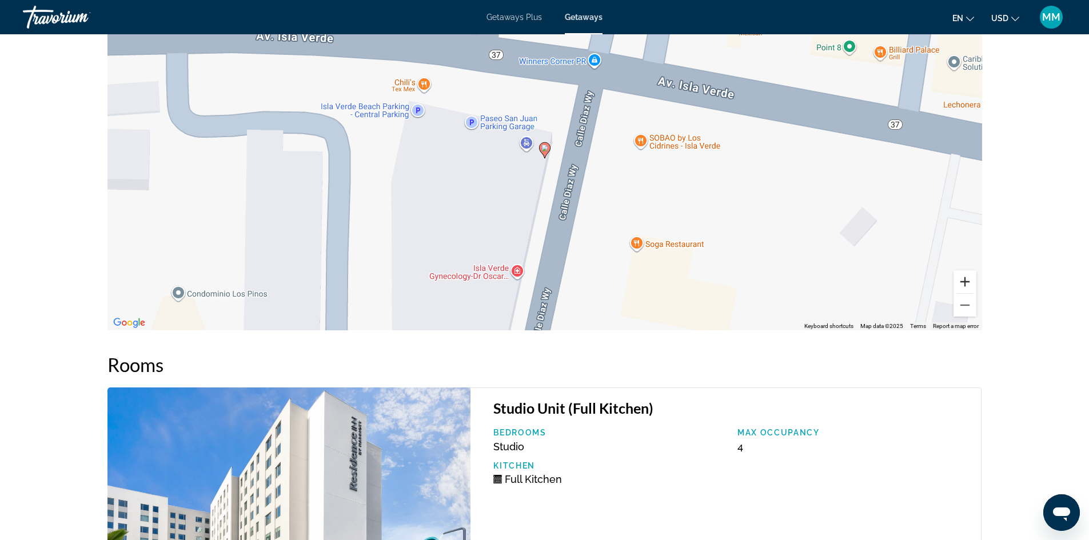
click at [965, 284] on button "Zoom in" at bounding box center [965, 281] width 23 height 23
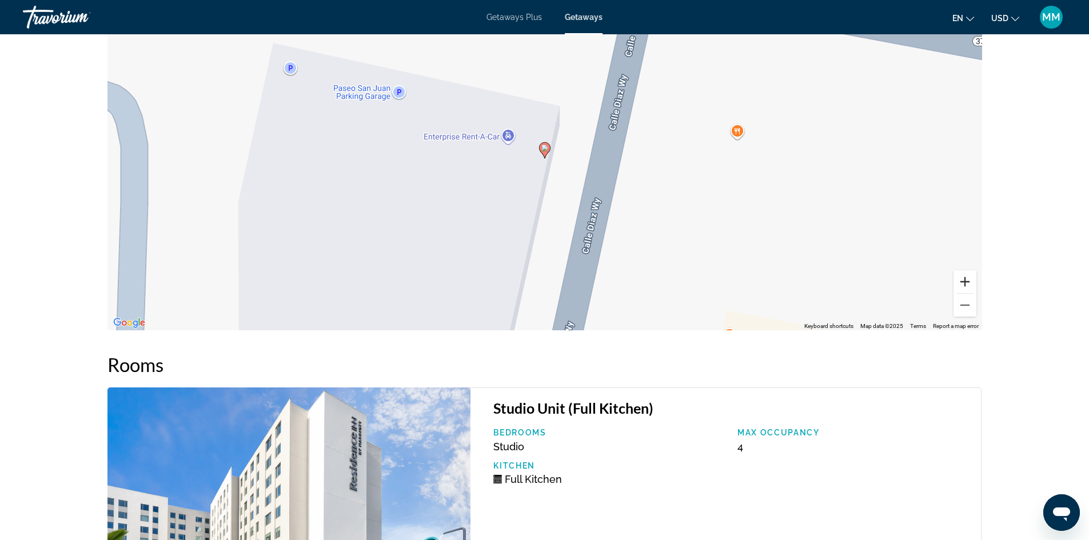
click at [965, 284] on button "Zoom in" at bounding box center [965, 281] width 23 height 23
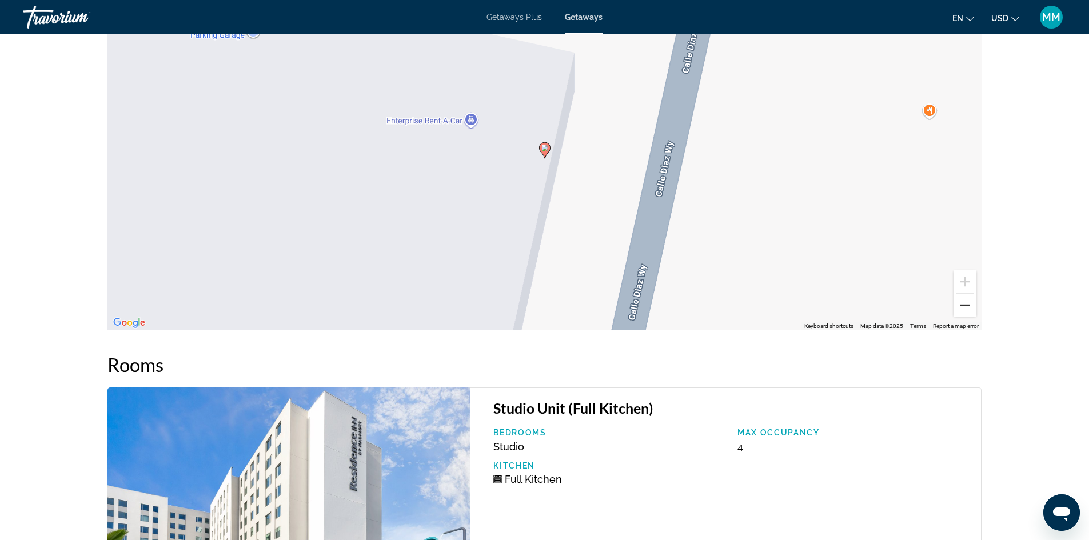
click at [968, 301] on button "Zoom out" at bounding box center [965, 305] width 23 height 23
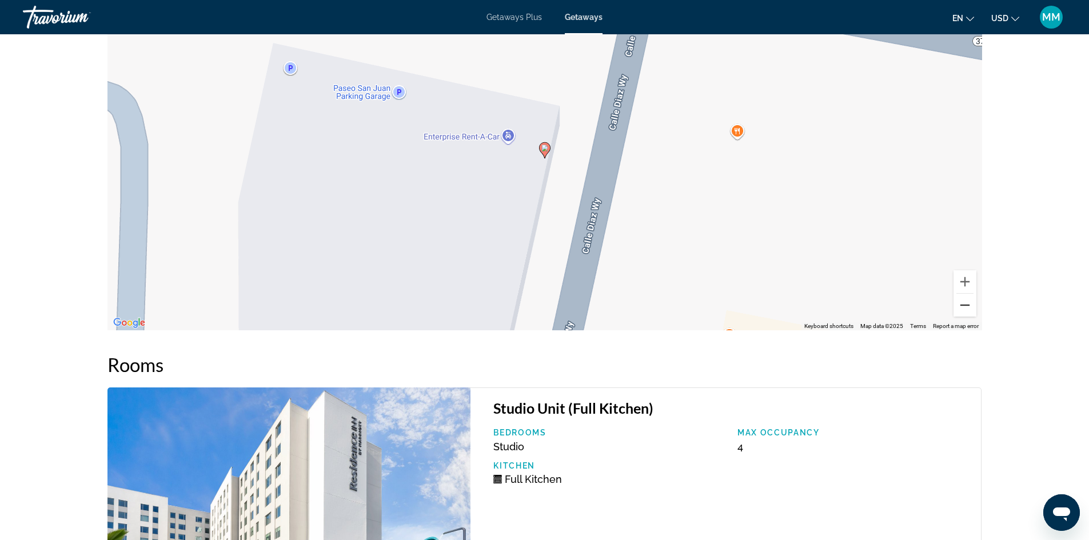
click at [968, 301] on button "Zoom out" at bounding box center [965, 305] width 23 height 23
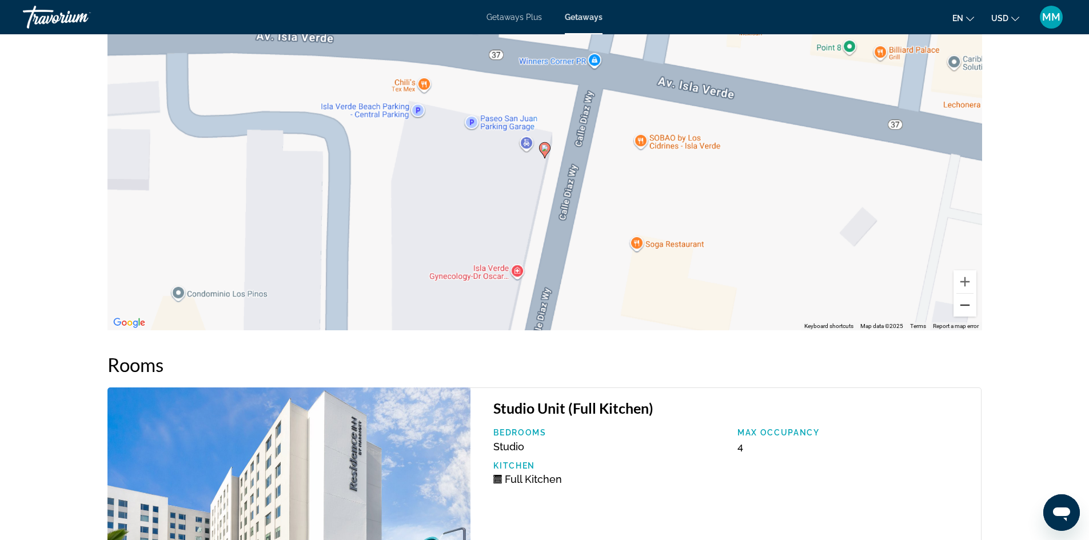
click at [968, 301] on button "Zoom out" at bounding box center [965, 305] width 23 height 23
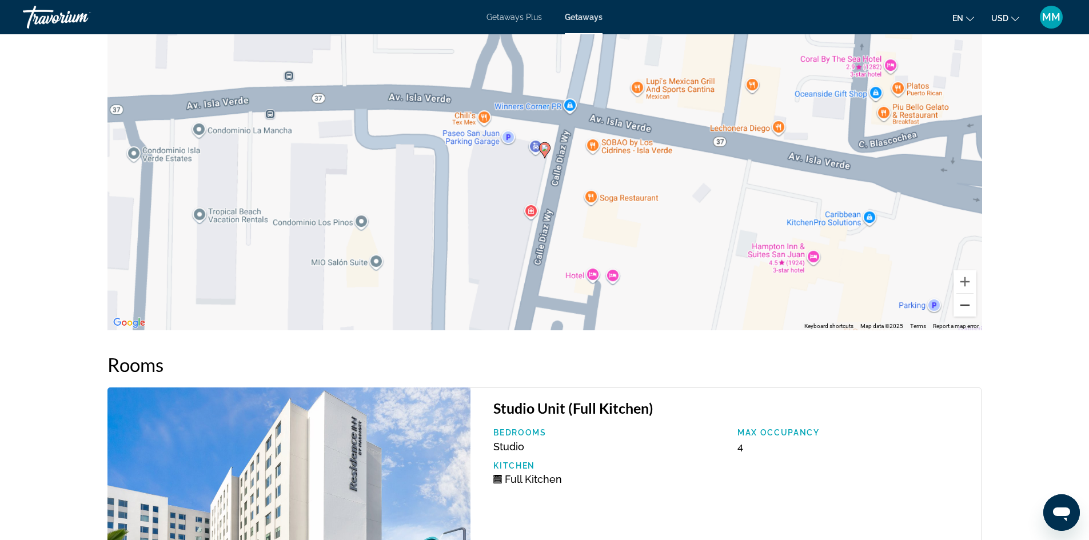
click at [968, 301] on button "Zoom out" at bounding box center [965, 305] width 23 height 23
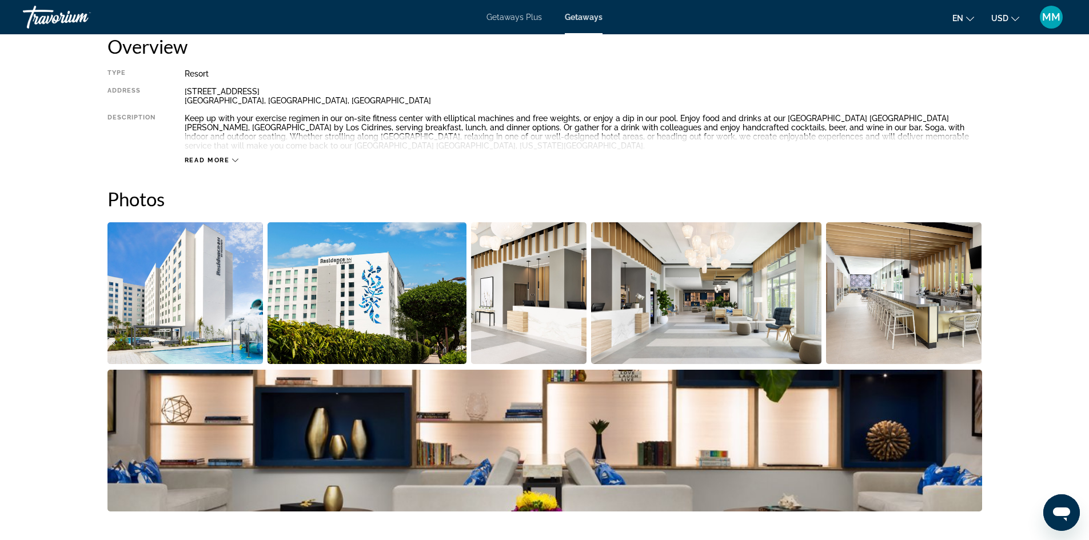
scroll to position [114, 0]
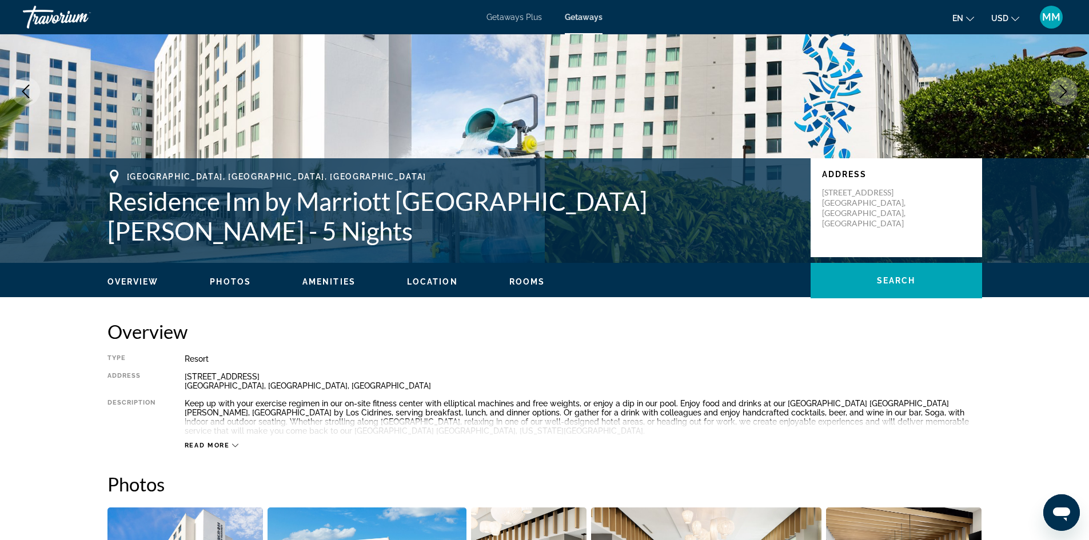
click at [433, 280] on span "Location" at bounding box center [432, 281] width 51 height 9
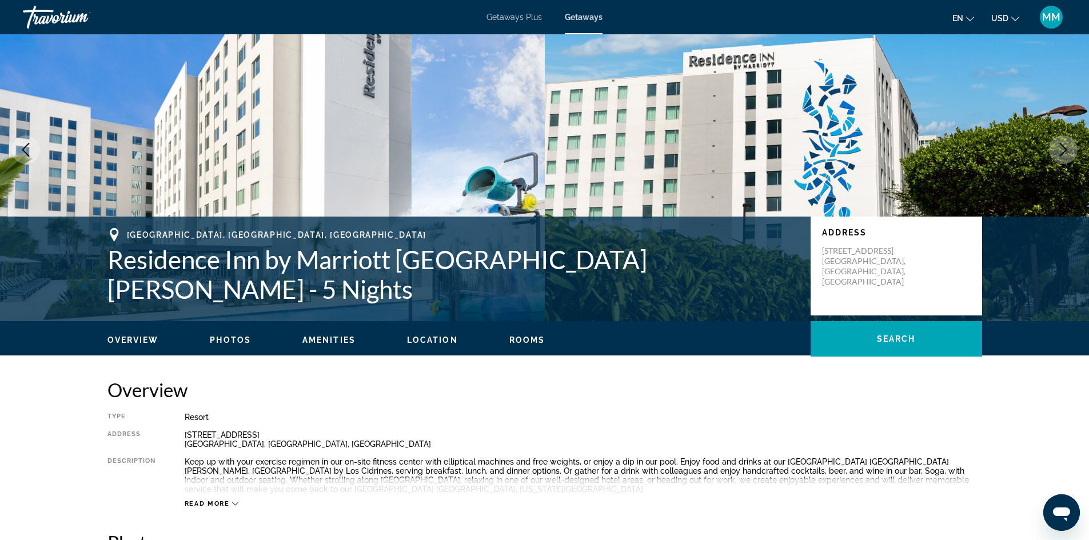
scroll to position [0, 0]
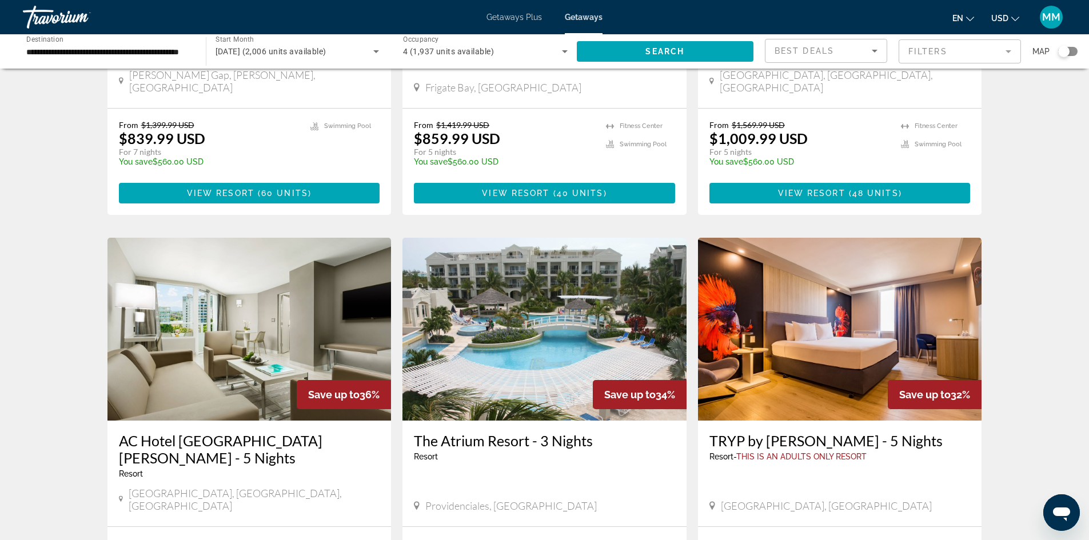
scroll to position [1201, 0]
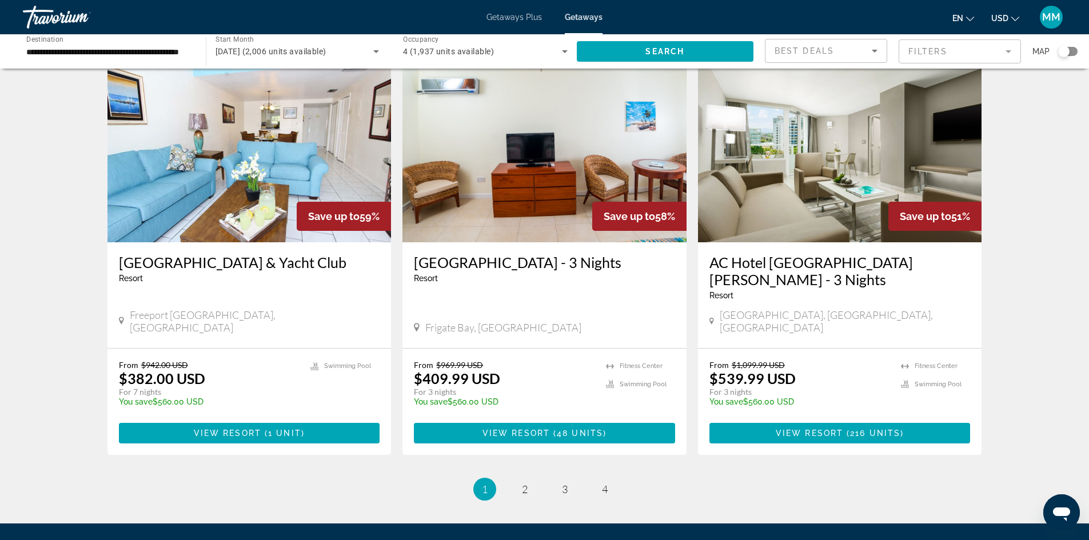
scroll to position [1309, 0]
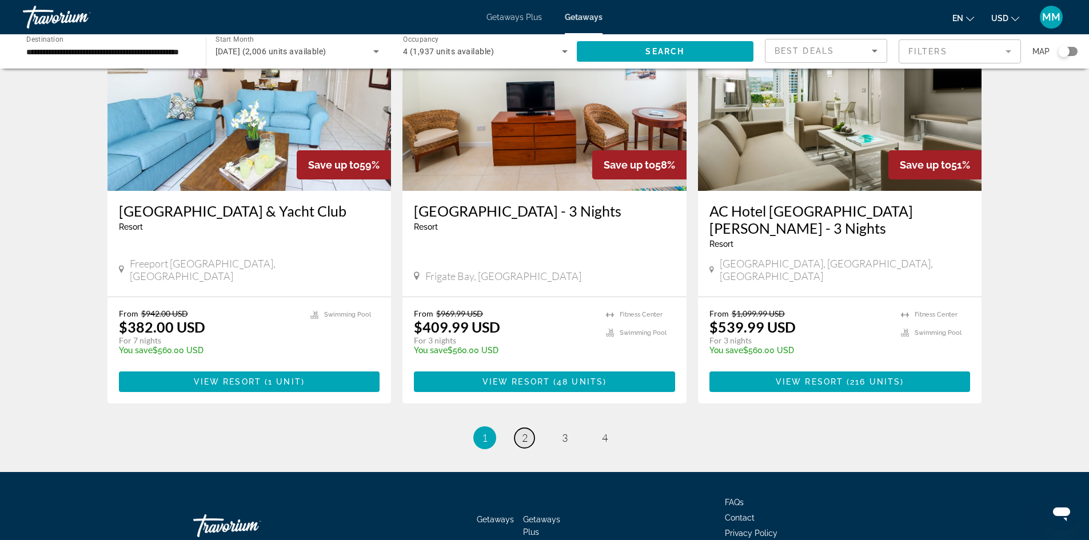
click at [525, 432] on span "2" at bounding box center [525, 438] width 6 height 13
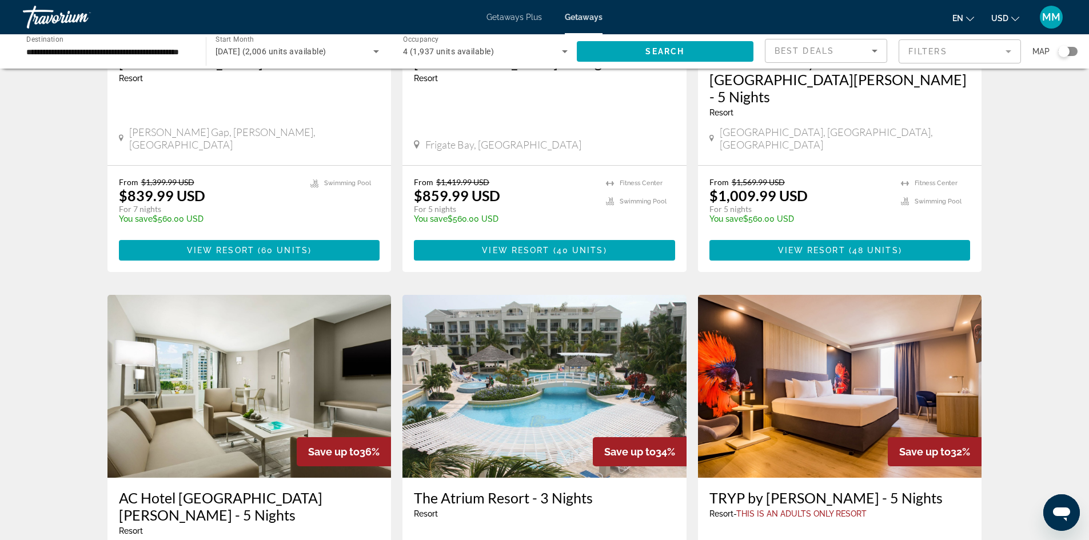
scroll to position [1201, 0]
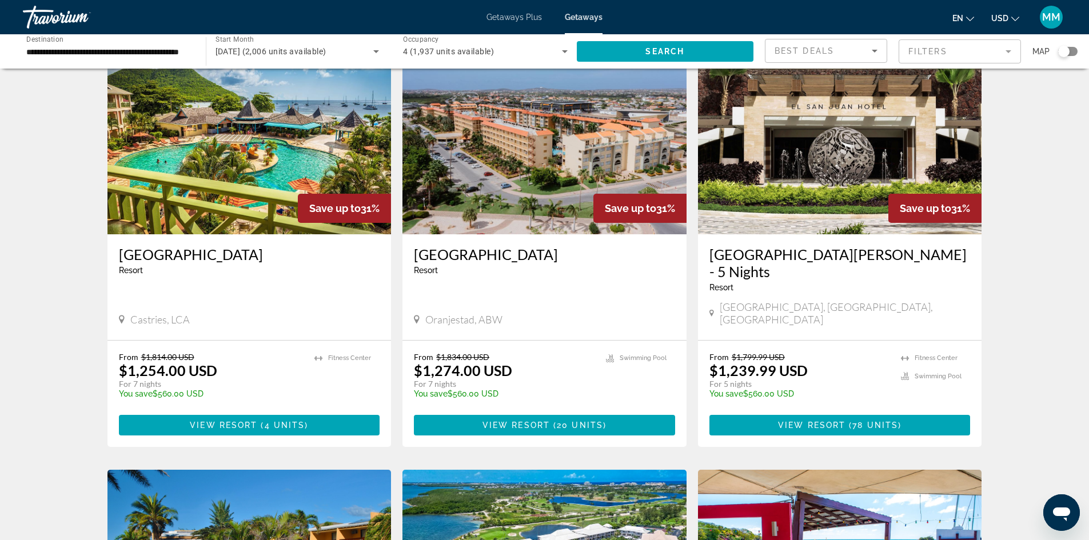
scroll to position [114, 0]
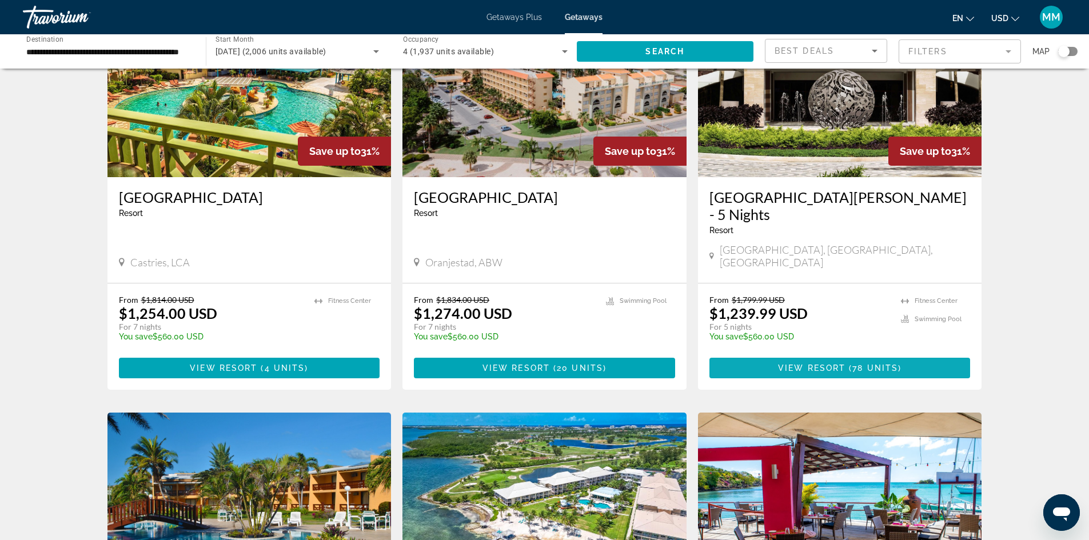
click at [845, 354] on span "Main content" at bounding box center [839, 367] width 261 height 27
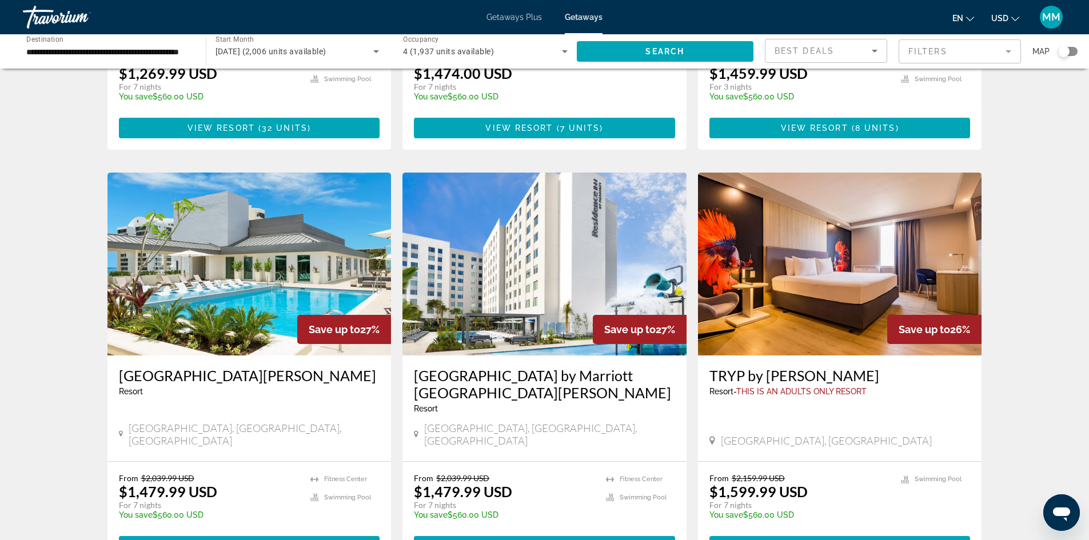
scroll to position [800, 0]
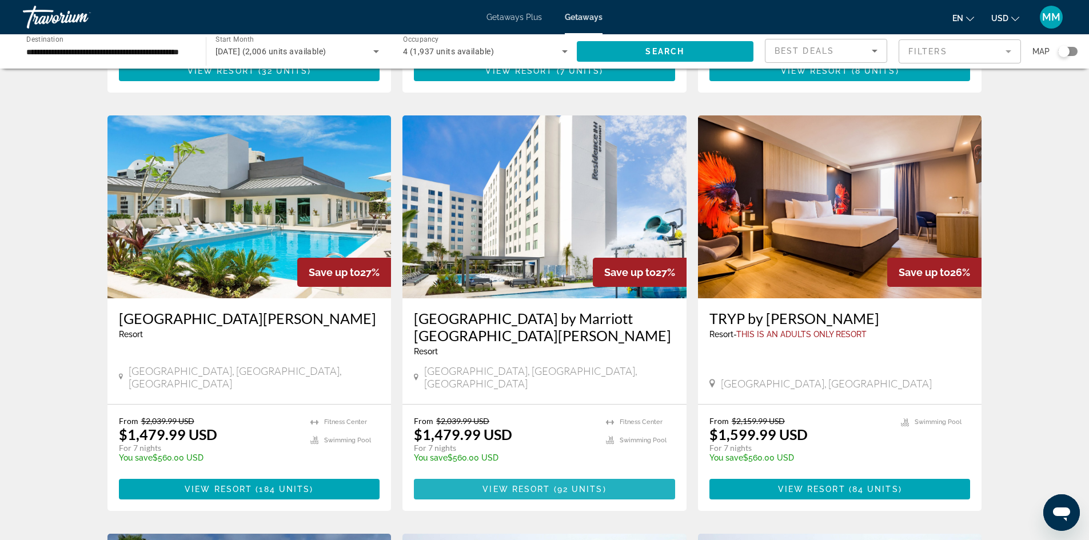
click at [531, 485] on span "View Resort" at bounding box center [516, 489] width 67 height 9
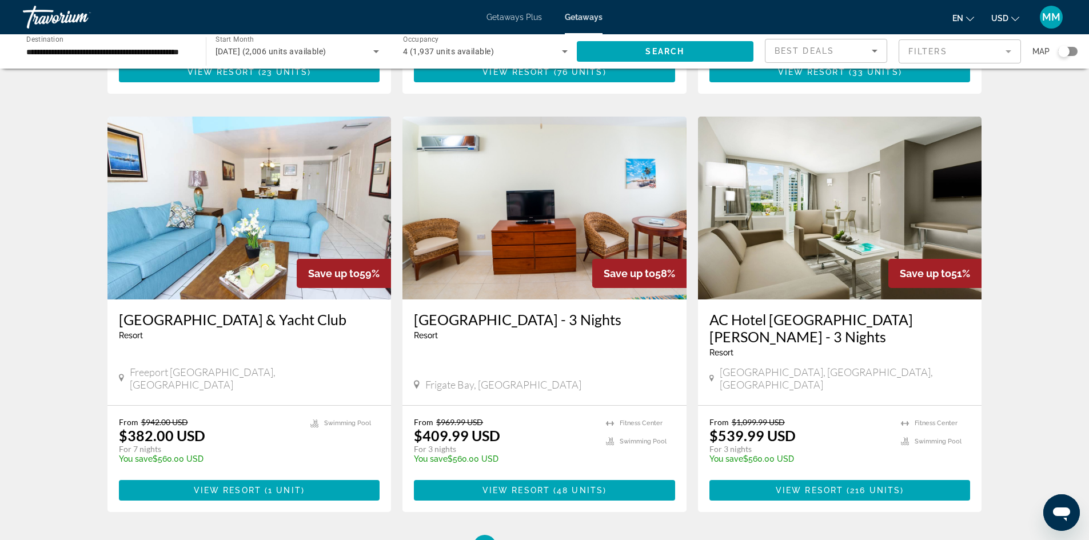
scroll to position [1309, 0]
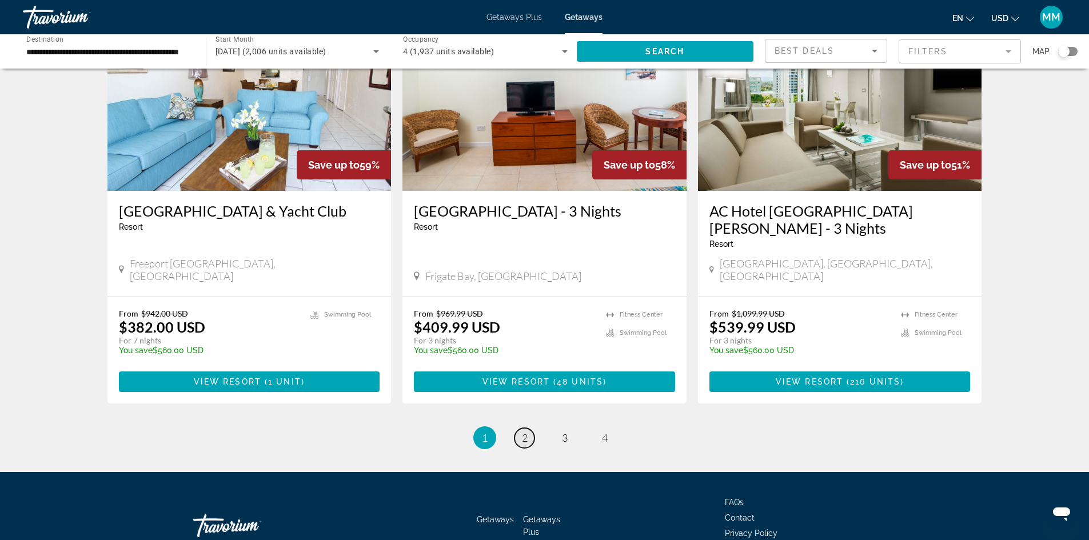
click at [525, 432] on span "2" at bounding box center [525, 438] width 6 height 13
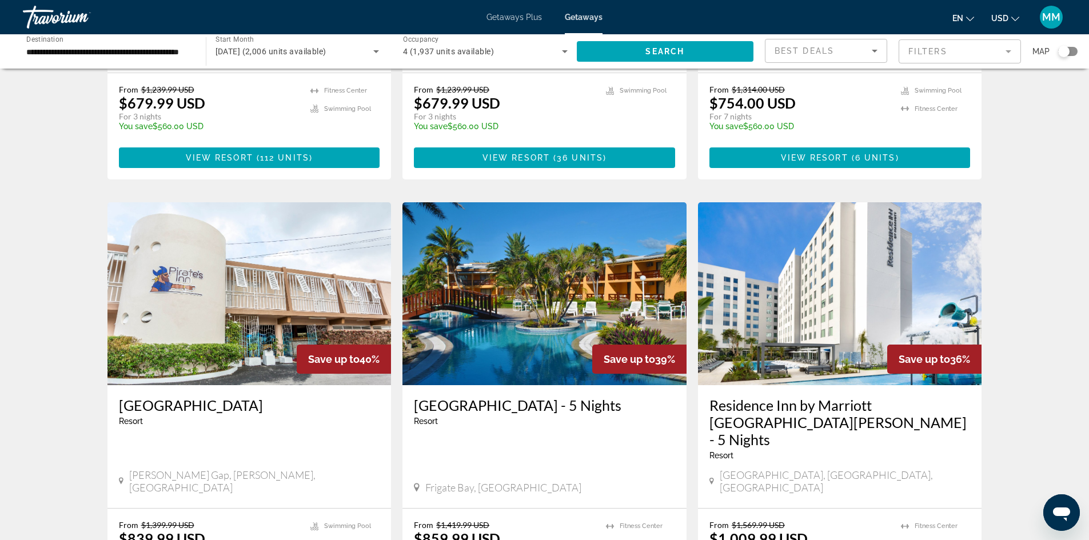
scroll to position [800, 0]
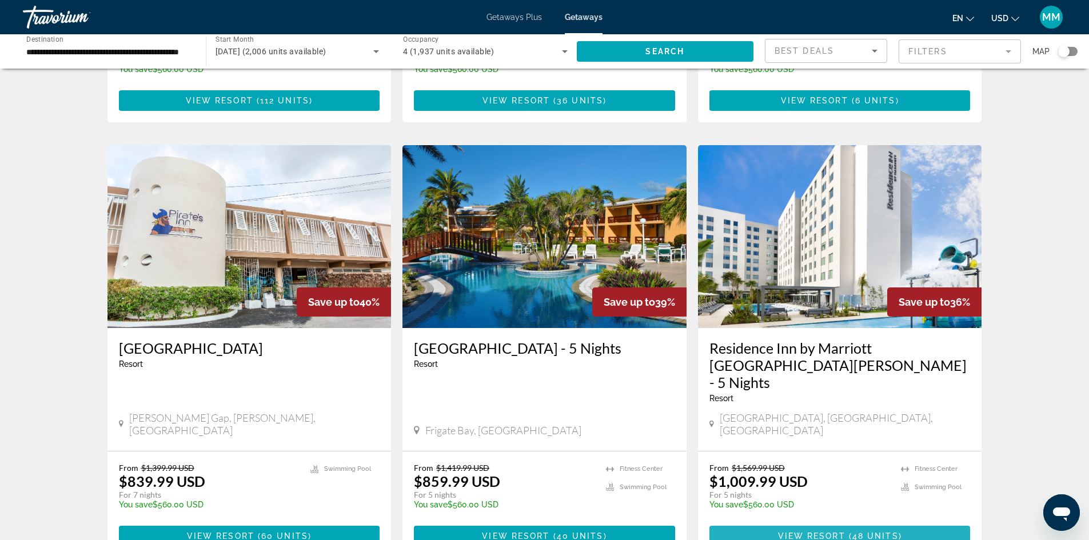
click at [846, 532] on span "Main content" at bounding box center [847, 536] width 3 height 9
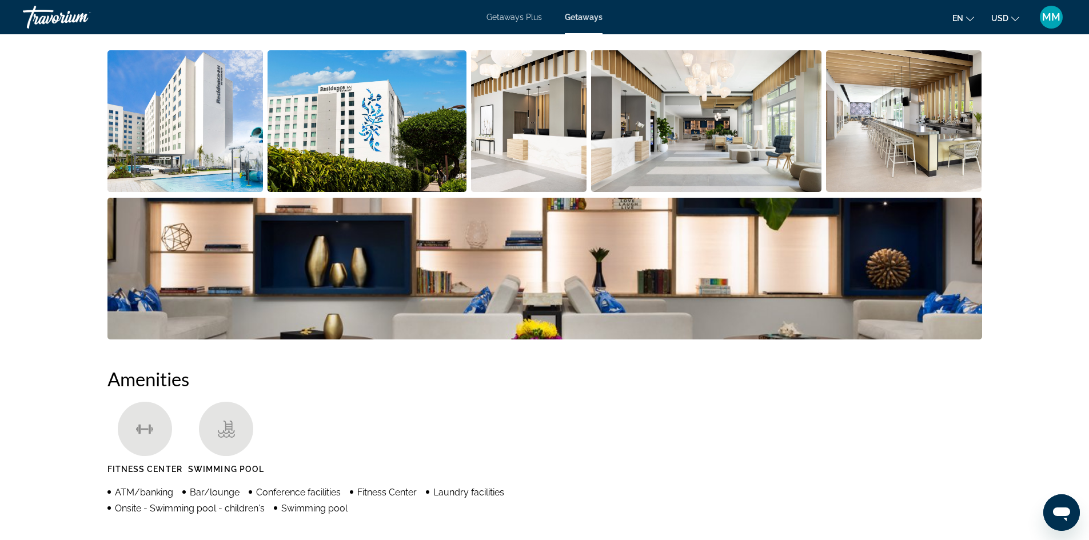
scroll to position [229, 0]
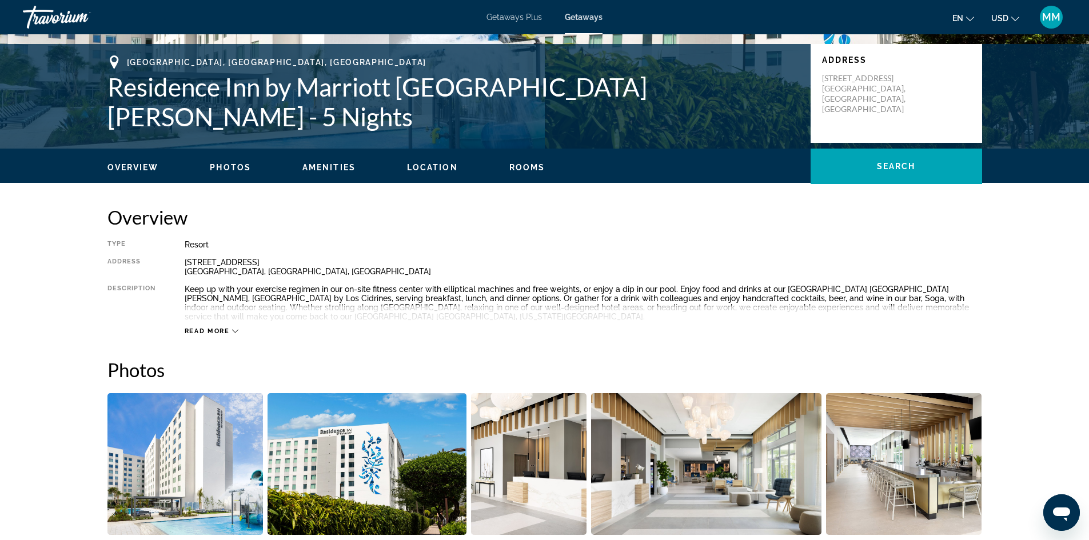
click at [222, 162] on ul "Overview Photos Amenities Location Rooms Search" at bounding box center [544, 166] width 875 height 13
click at [237, 166] on span "Photos" at bounding box center [230, 167] width 41 height 9
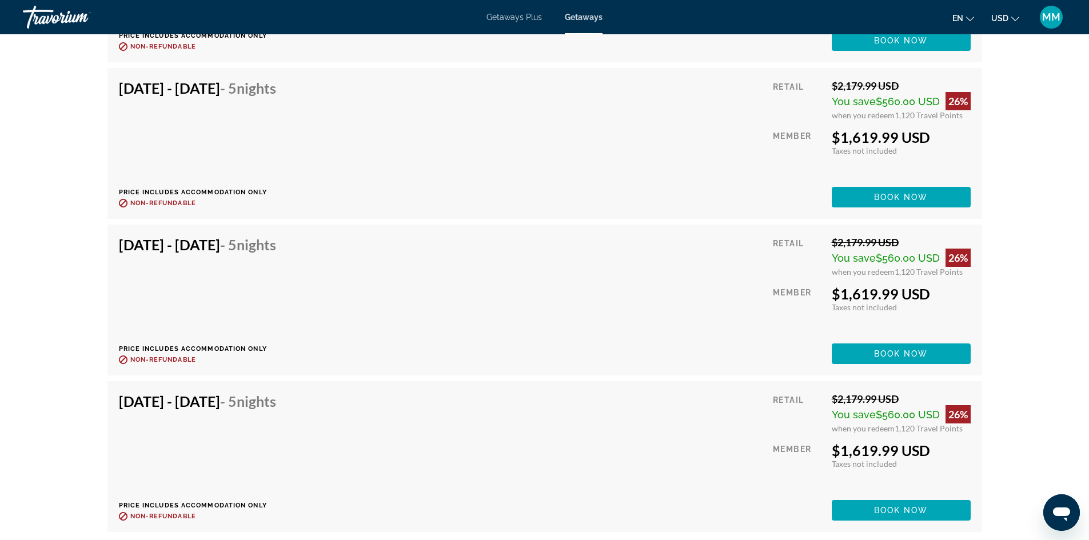
scroll to position [5321, 0]
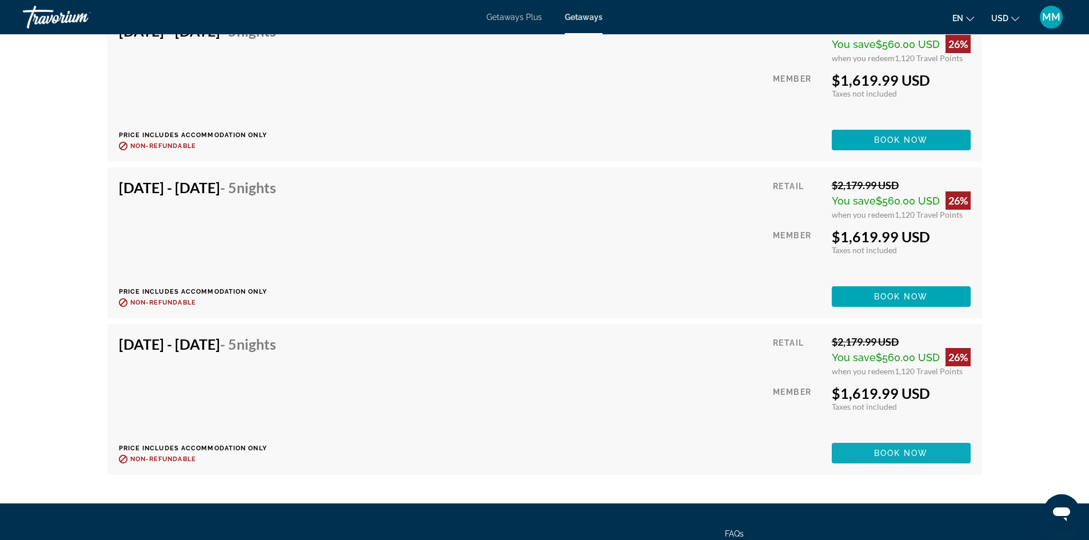
click at [879, 452] on span "Book now" at bounding box center [901, 453] width 54 height 9
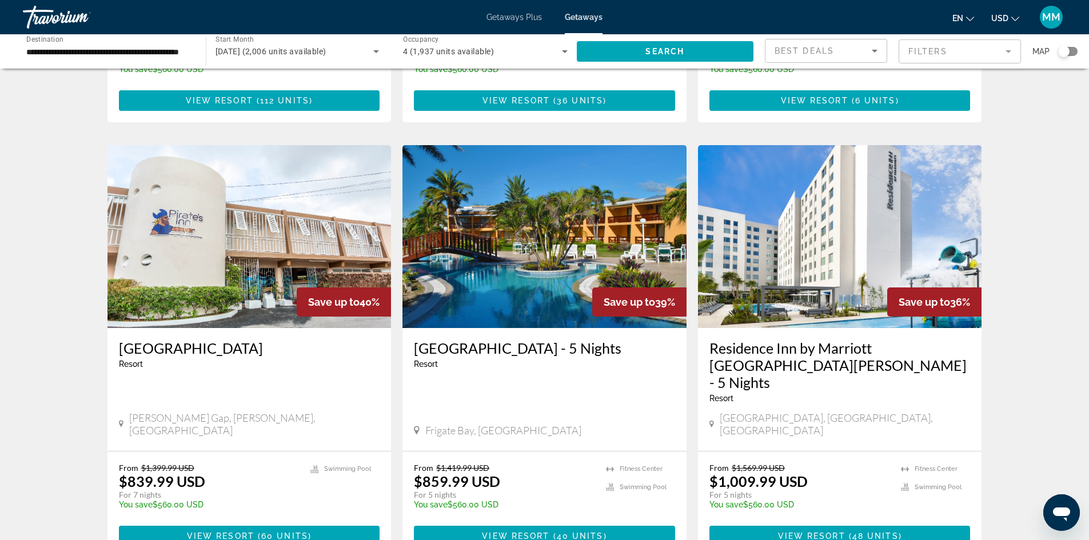
scroll to position [858, 0]
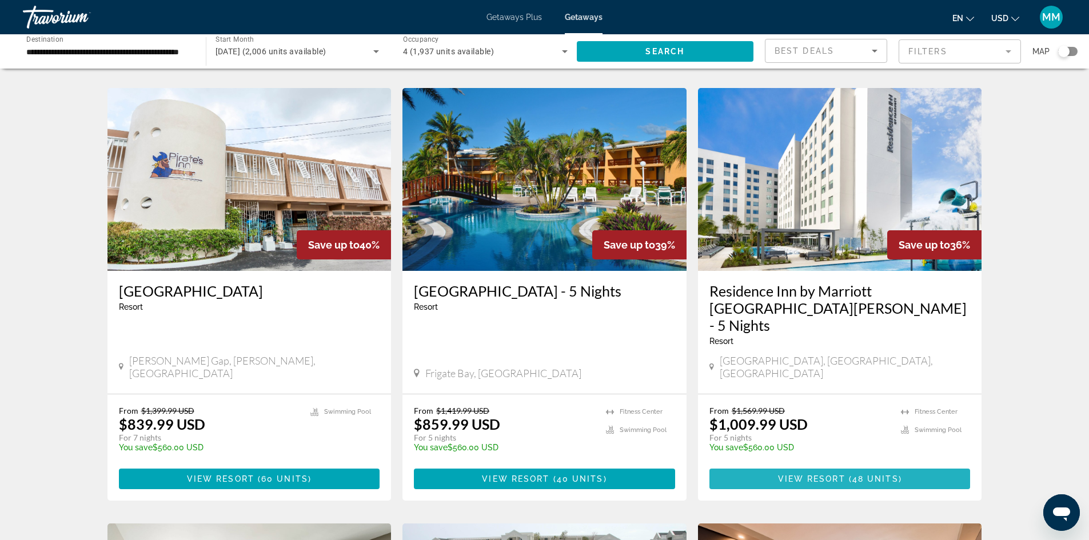
click at [834, 475] on span "View Resort" at bounding box center [811, 479] width 67 height 9
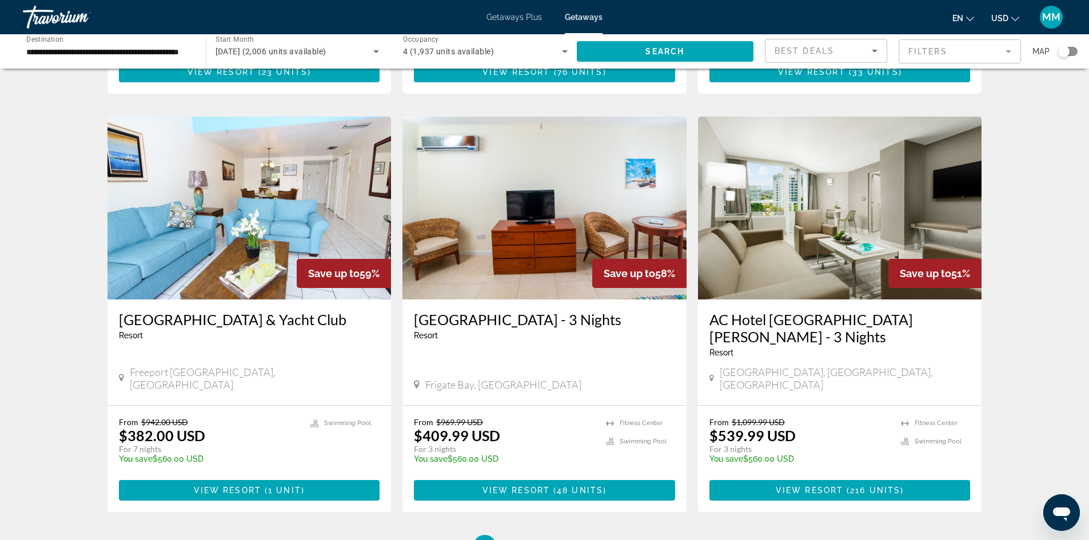
scroll to position [1309, 0]
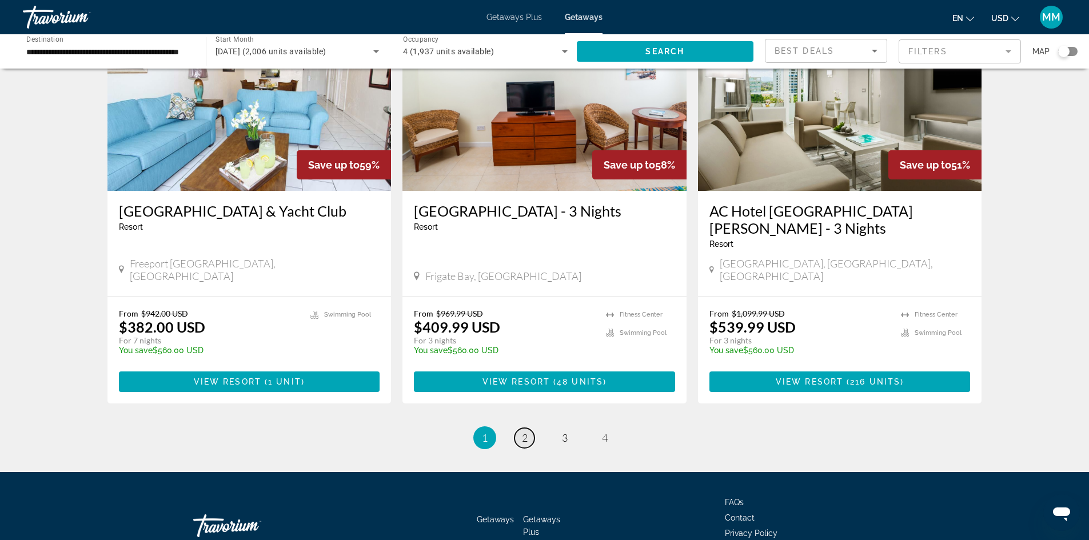
click at [524, 432] on span "2" at bounding box center [525, 438] width 6 height 13
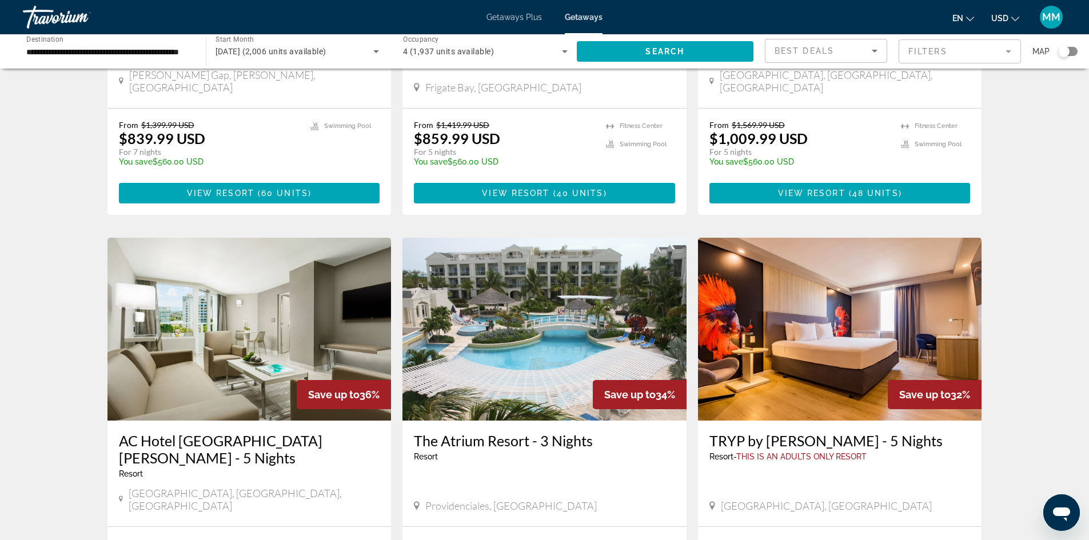
scroll to position [1326, 0]
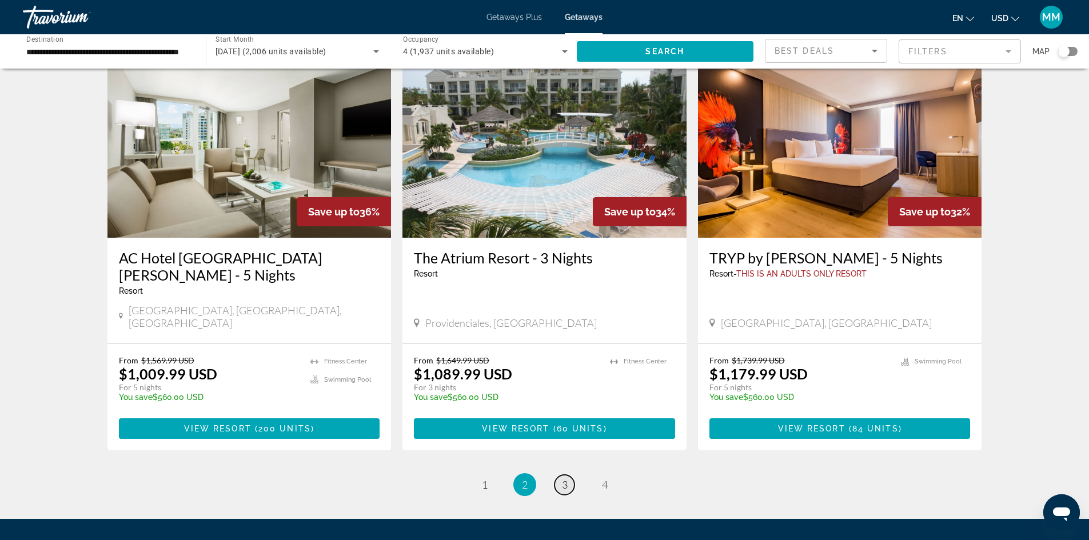
click at [568, 475] on link "page 3" at bounding box center [565, 485] width 20 height 20
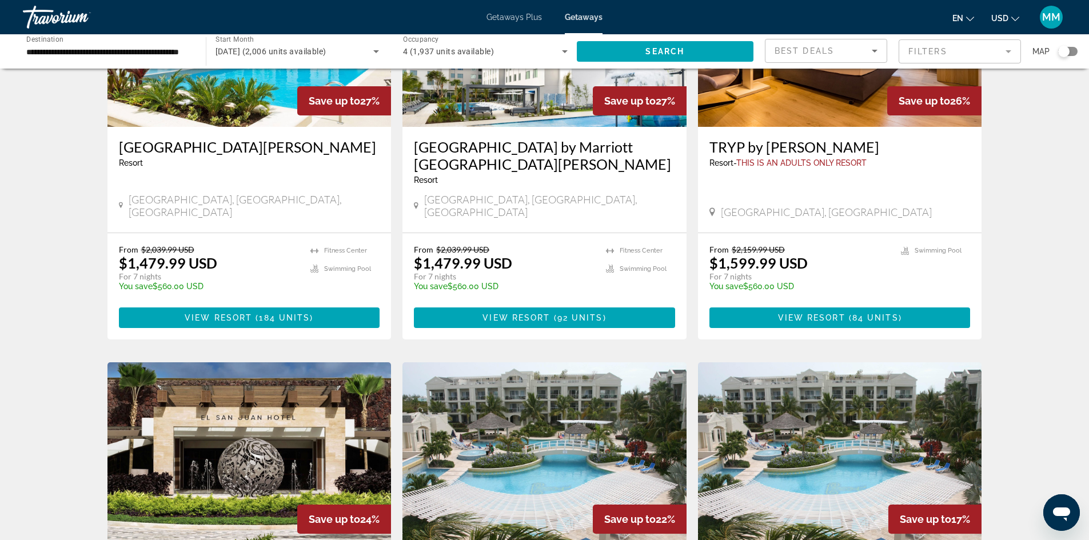
scroll to position [915, 0]
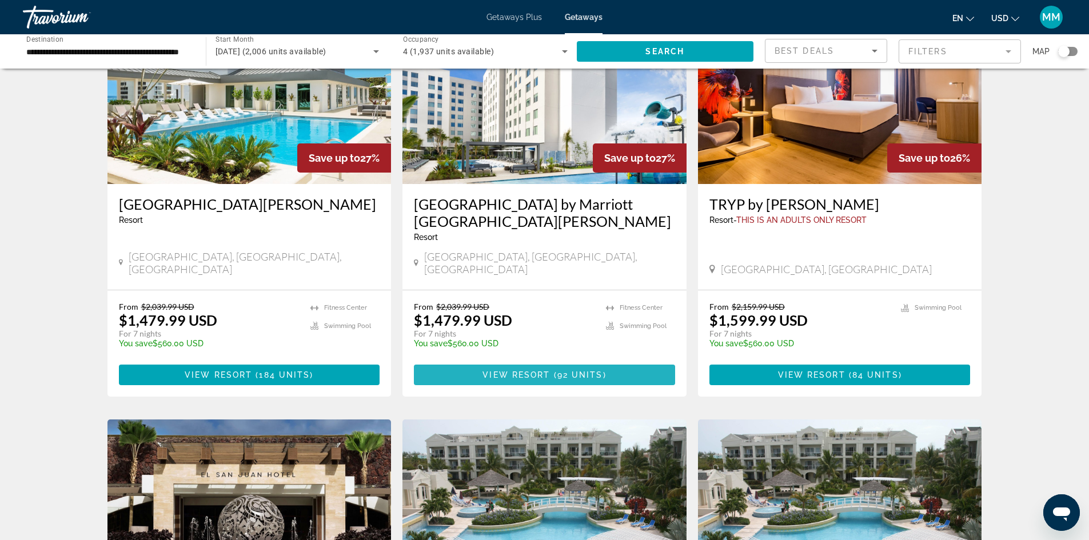
click at [514, 370] on span "View Resort" at bounding box center [516, 374] width 67 height 9
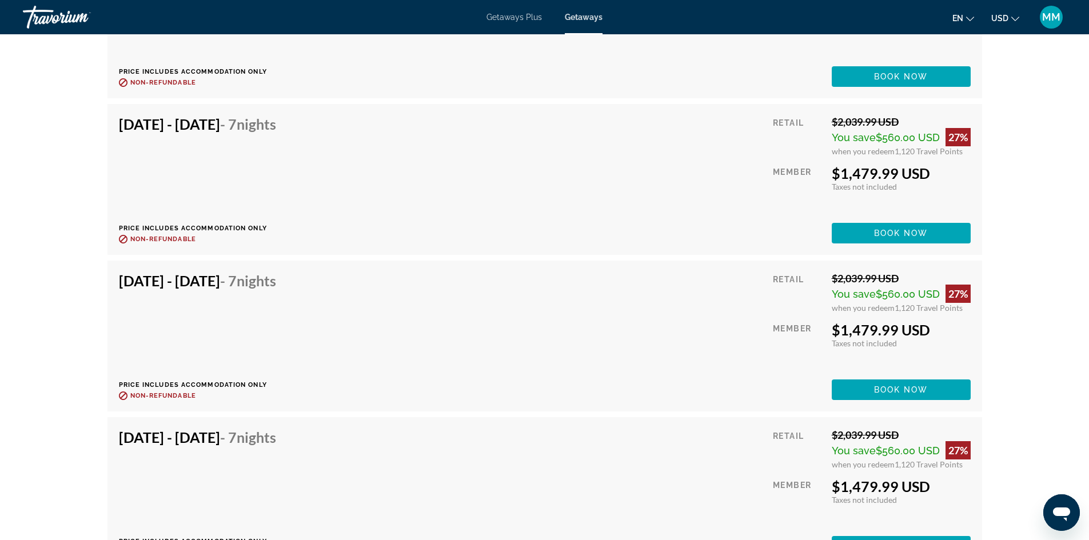
scroll to position [3773, 0]
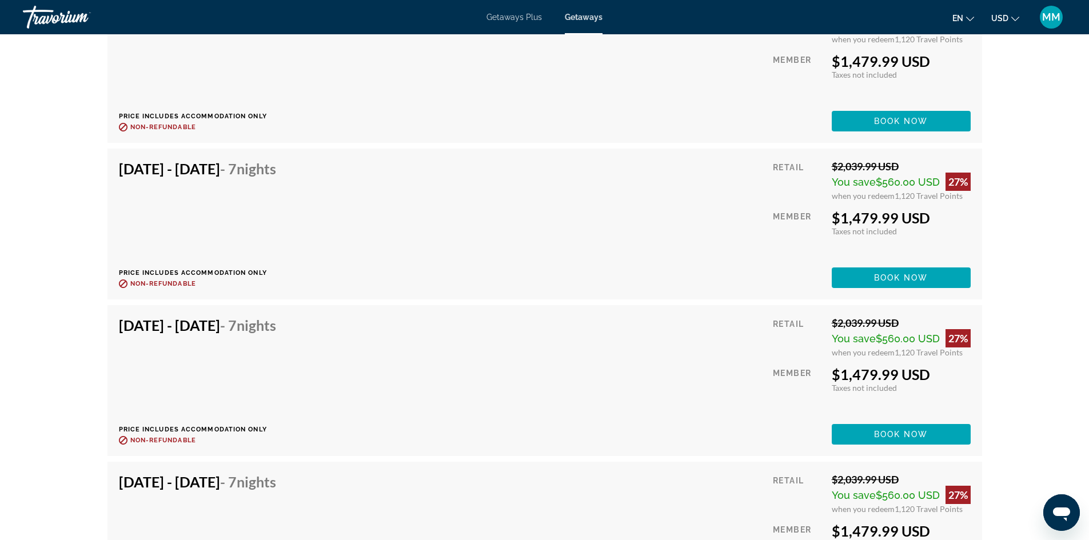
click at [1054, 14] on span "MM" at bounding box center [1051, 16] width 18 height 11
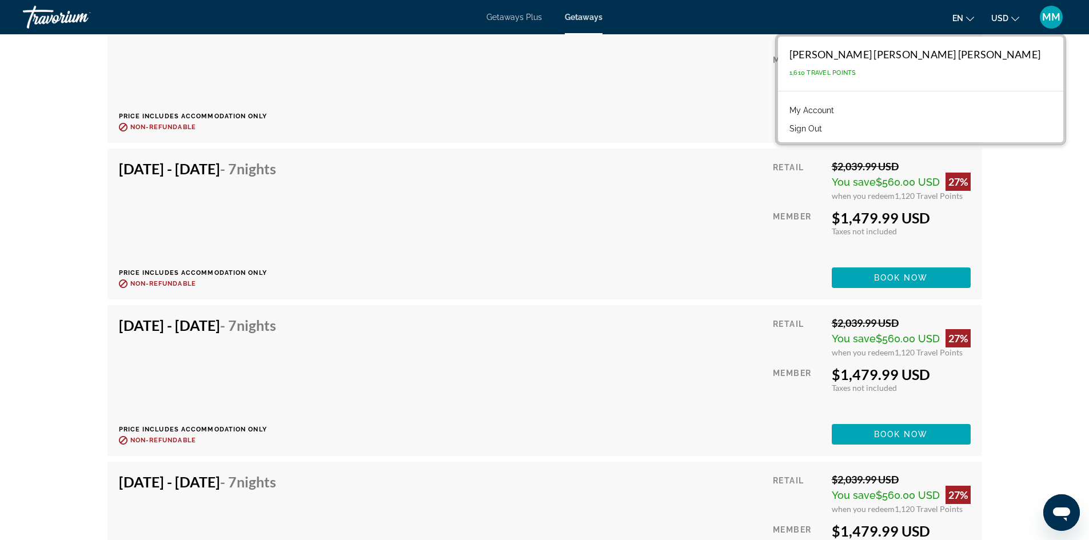
click at [828, 129] on button "Sign Out" at bounding box center [806, 128] width 44 height 15
